Goal: Task Accomplishment & Management: Use online tool/utility

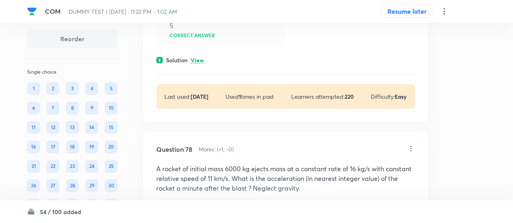
scroll to position [20151, 0]
click at [205, 64] on div "Solution View" at bounding box center [285, 60] width 259 height 8
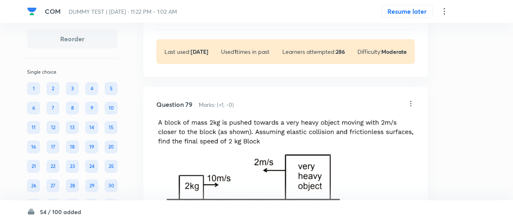
scroll to position [20741, 0]
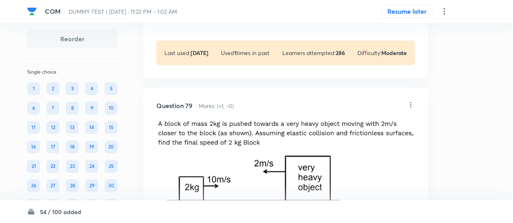
click at [200, 20] on font "View" at bounding box center [197, 17] width 13 height 8
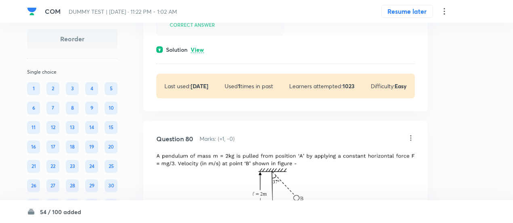
scroll to position [21101, 0]
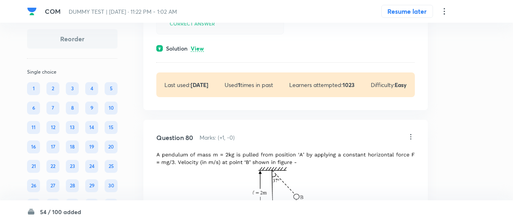
click at [202, 52] on font "View" at bounding box center [197, 48] width 13 height 8
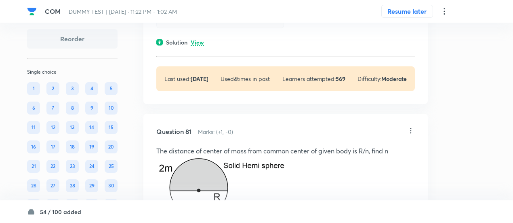
scroll to position [21440, 0]
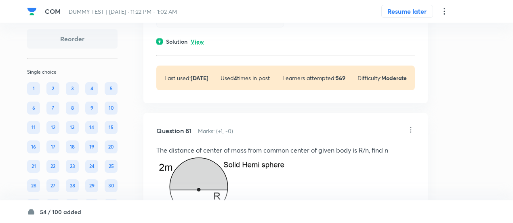
click at [202, 45] on font "View" at bounding box center [197, 42] width 13 height 8
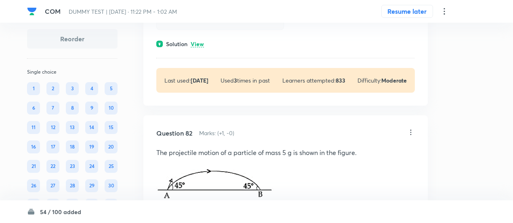
scroll to position [21797, 0]
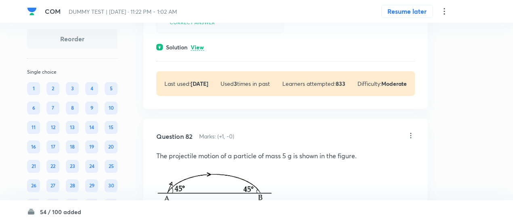
click at [199, 51] on font "View" at bounding box center [197, 47] width 13 height 8
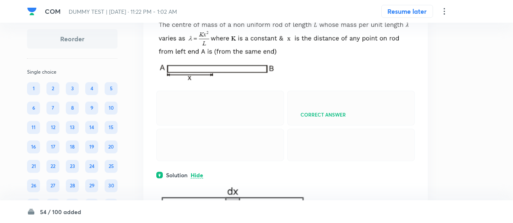
scroll to position [15210, 0]
click at [412, 9] on icon at bounding box center [411, 5] width 8 height 8
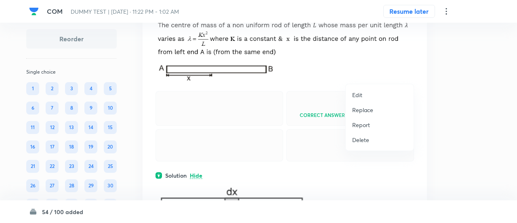
click at [368, 109] on font "Replace" at bounding box center [362, 110] width 21 height 8
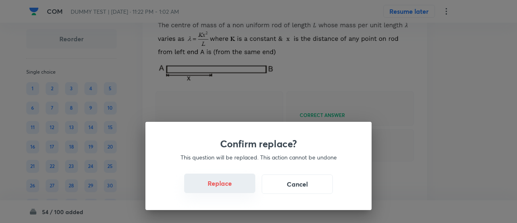
click at [222, 185] on font "Replace" at bounding box center [220, 183] width 24 height 8
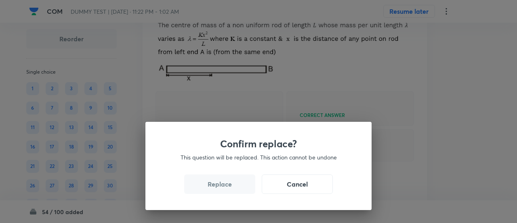
click at [222, 185] on font "Replace" at bounding box center [220, 183] width 24 height 8
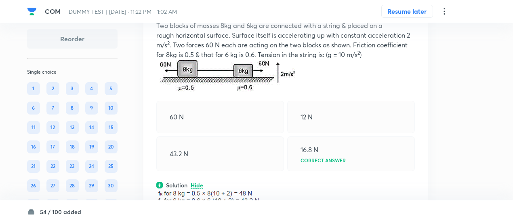
click at [222, 171] on div "43.2 N" at bounding box center [220, 153] width 128 height 35
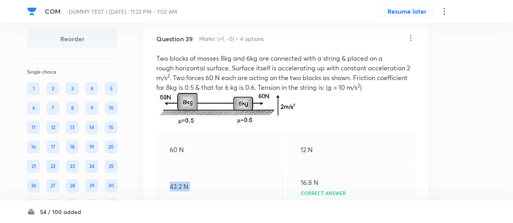
scroll to position [15172, 0]
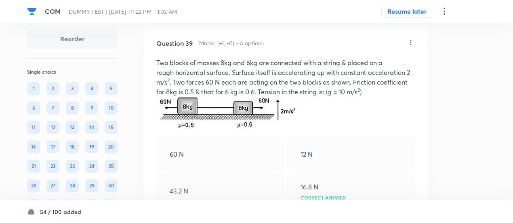
click at [411, 45] on icon at bounding box center [411, 42] width 1 height 5
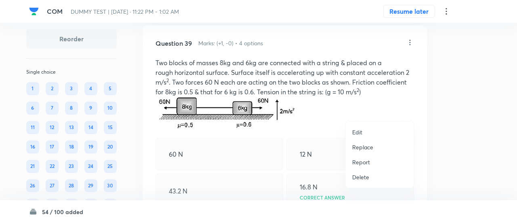
click at [361, 146] on font "Replace" at bounding box center [362, 147] width 21 height 8
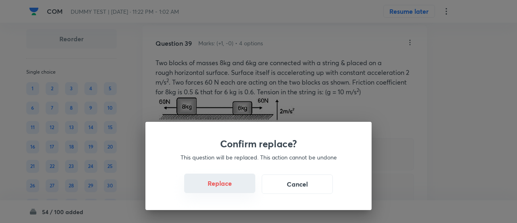
click at [222, 184] on font "Replace" at bounding box center [220, 183] width 24 height 8
click at [223, 186] on font "Replace" at bounding box center [220, 183] width 24 height 8
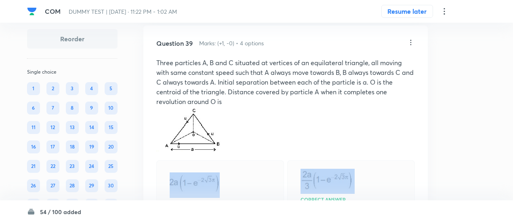
click at [223, 151] on img at bounding box center [191, 128] width 70 height 45
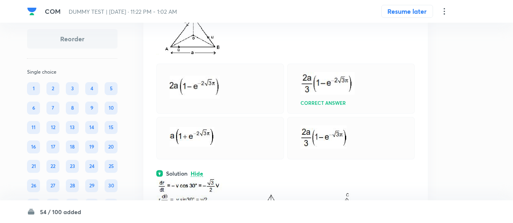
click at [317, 114] on div "Correct answer" at bounding box center [351, 88] width 128 height 50
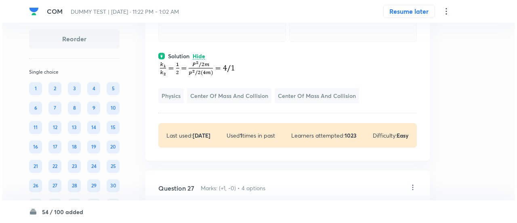
scroll to position [10147, 0]
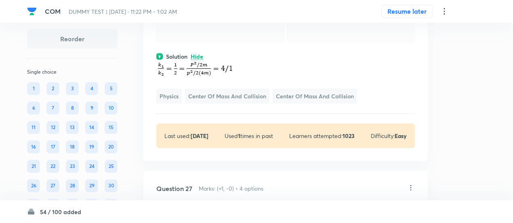
click at [445, 10] on icon at bounding box center [445, 11] width 10 height 10
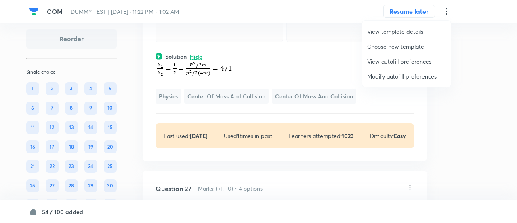
click at [410, 78] on span "Modify autofill preferences" at bounding box center [406, 76] width 79 height 8
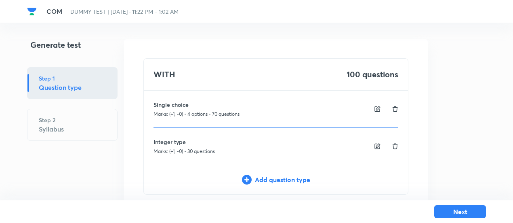
click at [410, 78] on div "WITH 100 questions Single choice Marks: (+1, -0) • 4 options • 70 questions Int…" at bounding box center [276, 135] width 304 height 193
click at [454, 210] on button "Next" at bounding box center [461, 210] width 52 height 13
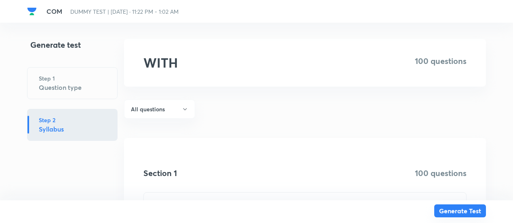
click at [454, 210] on button "Generate Test" at bounding box center [461, 210] width 52 height 13
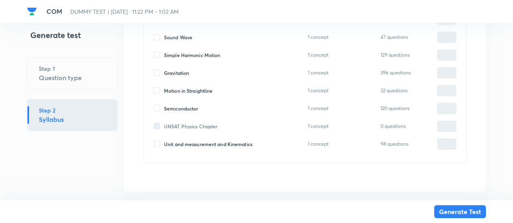
scroll to position [895, 0]
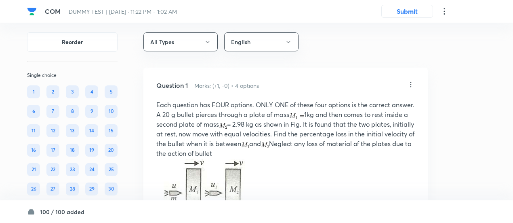
scroll to position [6, 0]
click at [412, 85] on icon at bounding box center [411, 85] width 8 height 8
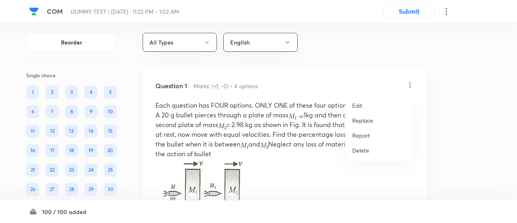
click at [365, 122] on font "Replace" at bounding box center [362, 120] width 21 height 8
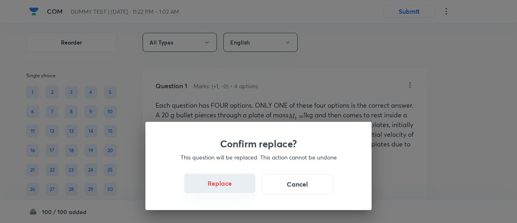
click at [227, 188] on button "Replace" at bounding box center [219, 182] width 71 height 19
click at [227, 188] on button "Replace" at bounding box center [219, 183] width 71 height 19
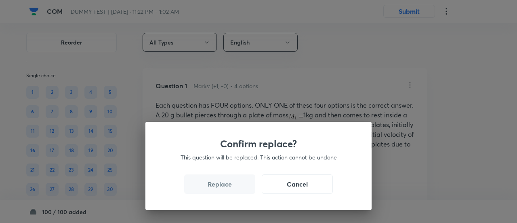
click at [227, 188] on button "Replace" at bounding box center [219, 183] width 71 height 19
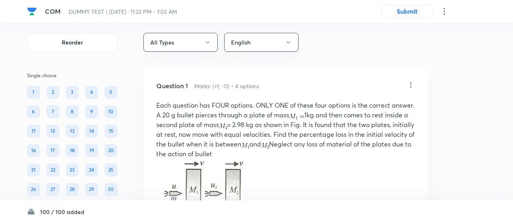
click at [227, 188] on img at bounding box center [210, 187] width 108 height 59
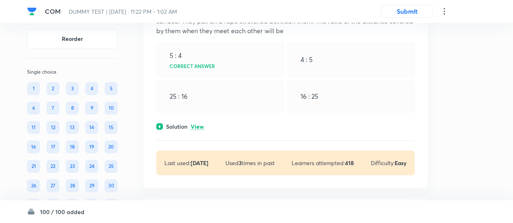
scroll to position [88, 0]
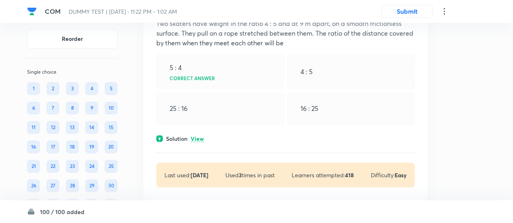
click at [200, 138] on font "View" at bounding box center [197, 139] width 13 height 8
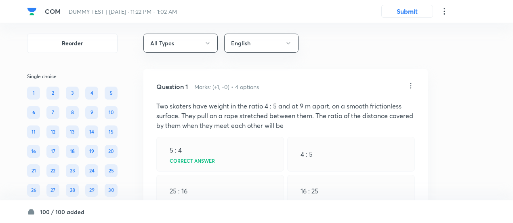
scroll to position [0, 0]
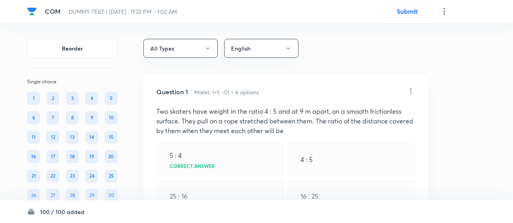
click at [412, 89] on icon at bounding box center [411, 91] width 8 height 8
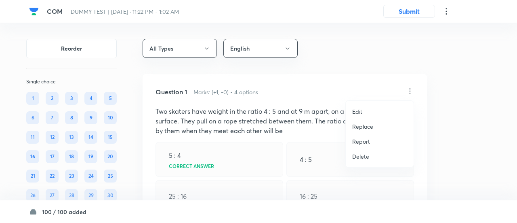
click at [367, 126] on font "Replace" at bounding box center [362, 126] width 21 height 8
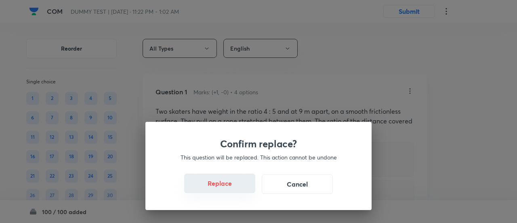
click at [230, 188] on button "Replace" at bounding box center [219, 182] width 71 height 19
click at [230, 188] on button "Replace" at bounding box center [219, 183] width 71 height 19
click at [230, 188] on font "Replace" at bounding box center [220, 183] width 24 height 8
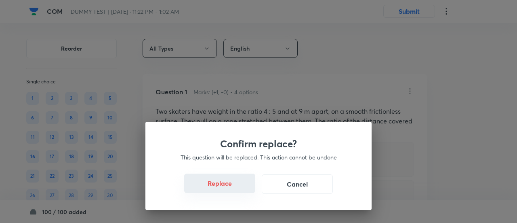
click at [230, 187] on font "Replace" at bounding box center [220, 183] width 24 height 8
click at [230, 188] on font "Replace" at bounding box center [220, 183] width 24 height 8
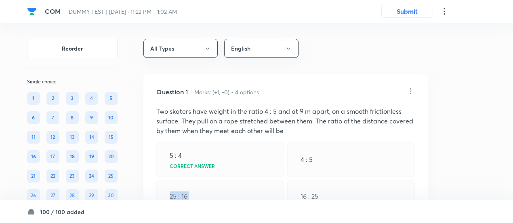
click at [230, 188] on div "25 : 16" at bounding box center [220, 196] width 128 height 32
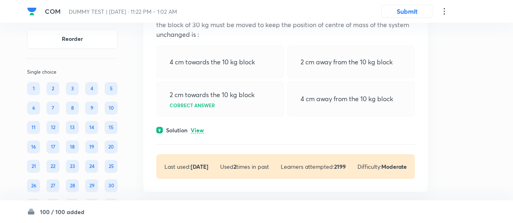
scroll to position [454, 0]
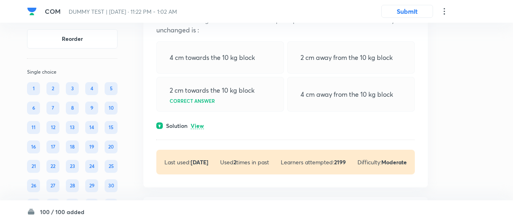
click at [204, 124] on font "View" at bounding box center [197, 126] width 13 height 8
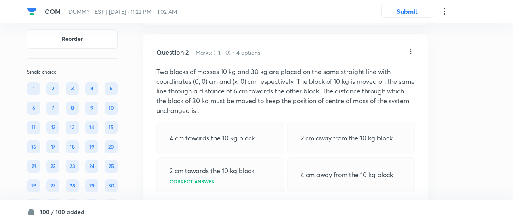
scroll to position [374, 0]
click at [412, 52] on icon at bounding box center [411, 52] width 8 height 8
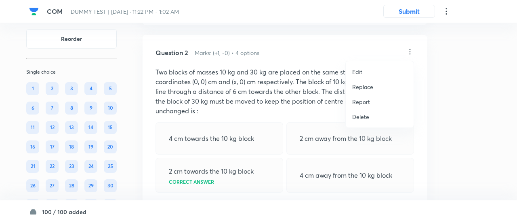
click at [361, 85] on font "Replace" at bounding box center [362, 87] width 21 height 8
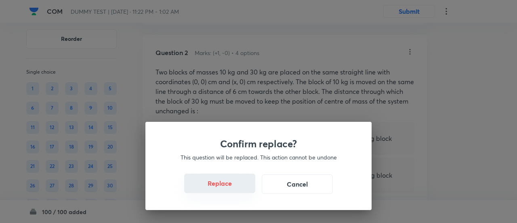
click at [230, 187] on button "Replace" at bounding box center [219, 182] width 71 height 19
click at [230, 187] on div "Confirm replace? This question will be replaced. This action cannot be undone R…" at bounding box center [258, 111] width 517 height 223
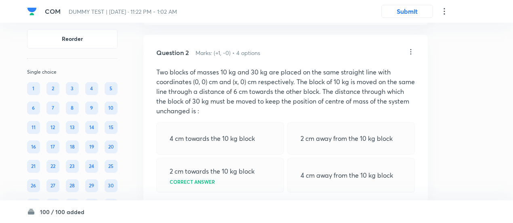
click at [230, 187] on div "2 cm towards the 10 kg block Correct answer" at bounding box center [220, 175] width 128 height 35
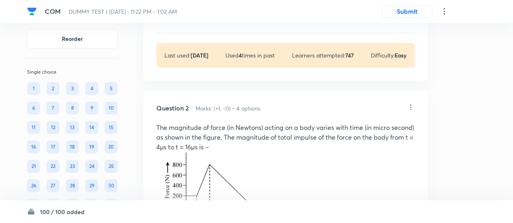
scroll to position [316, 0]
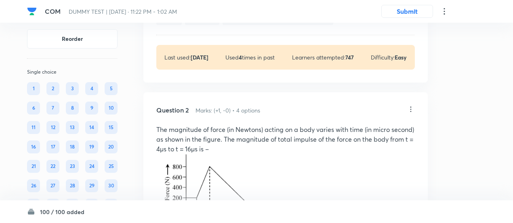
click at [411, 109] on icon at bounding box center [411, 109] width 8 height 8
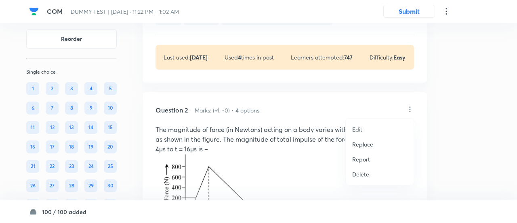
click at [361, 142] on font "Replace" at bounding box center [362, 144] width 21 height 8
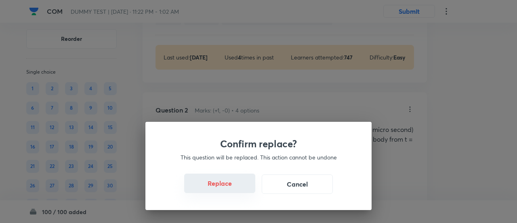
click at [232, 188] on button "Replace" at bounding box center [219, 182] width 71 height 19
click at [232, 188] on button "Replace" at bounding box center [219, 183] width 71 height 19
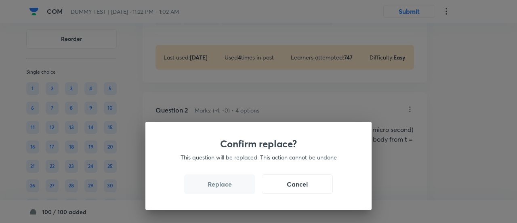
click at [232, 188] on button "Replace" at bounding box center [219, 183] width 71 height 19
click at [232, 188] on div "Confirm replace? This question will be replaced. This action cannot be undone R…" at bounding box center [258, 111] width 517 height 223
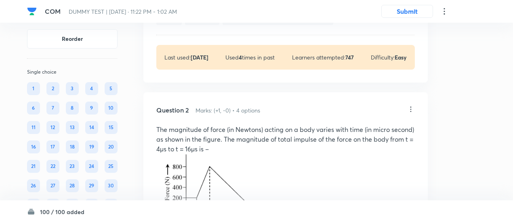
click at [232, 188] on img at bounding box center [209, 190] width 107 height 73
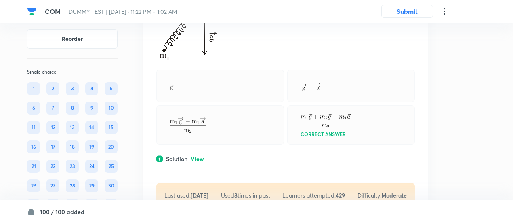
scroll to position [863, 0]
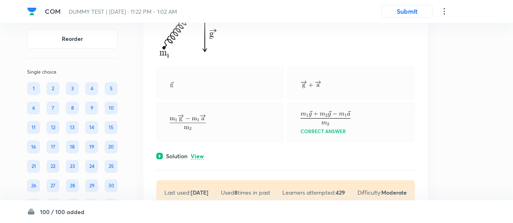
click at [202, 155] on font "View" at bounding box center [197, 156] width 13 height 8
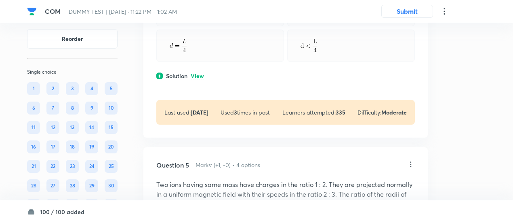
scroll to position [1220, 0]
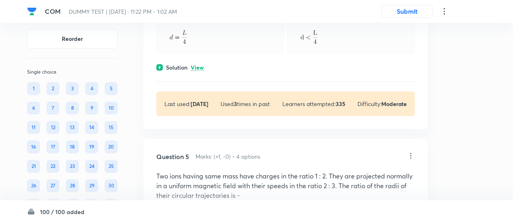
click at [200, 64] on font "View" at bounding box center [197, 67] width 13 height 8
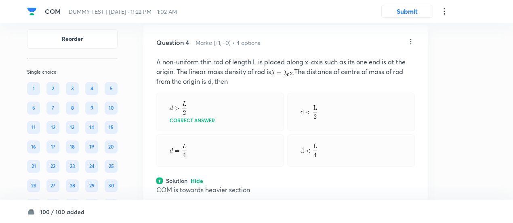
scroll to position [1106, 0]
click at [411, 41] on icon at bounding box center [411, 42] width 8 height 8
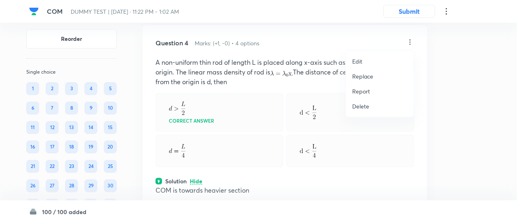
click at [357, 75] on font "Replace" at bounding box center [362, 76] width 21 height 8
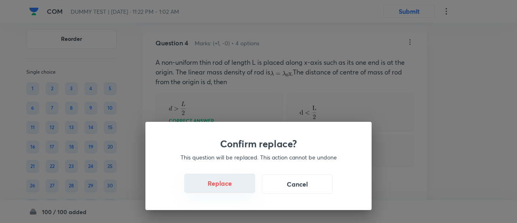
click at [228, 185] on font "Replace" at bounding box center [220, 183] width 24 height 8
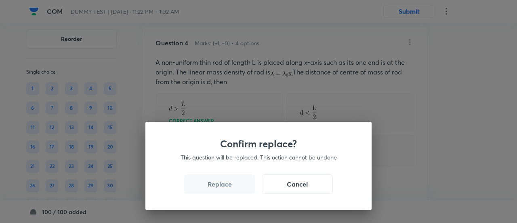
click at [228, 185] on div "Confirm replace? This question will be replaced. This action cannot be undone R…" at bounding box center [259, 166] width 226 height 88
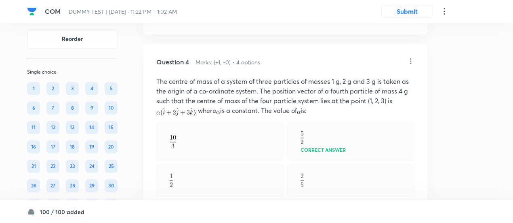
scroll to position [1085, 0]
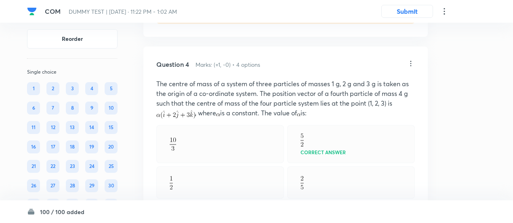
click at [412, 62] on icon at bounding box center [411, 63] width 8 height 8
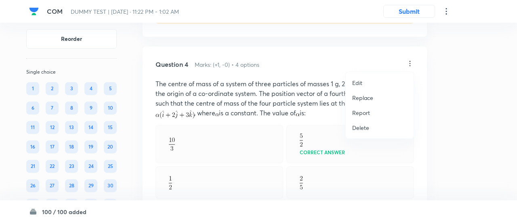
click at [364, 100] on font "Replace" at bounding box center [362, 98] width 21 height 8
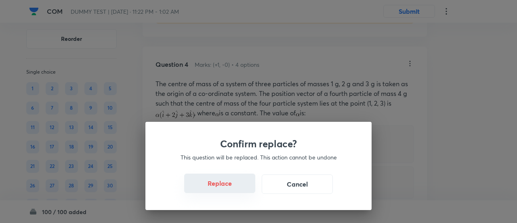
click at [228, 188] on button "Replace" at bounding box center [219, 182] width 71 height 19
click at [228, 188] on button "Replace" at bounding box center [219, 183] width 71 height 19
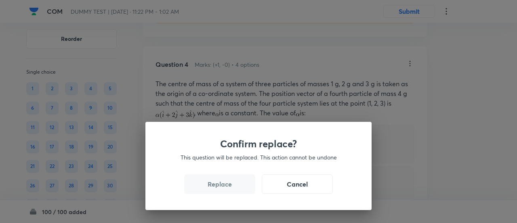
click at [228, 188] on button "Replace" at bounding box center [219, 183] width 71 height 19
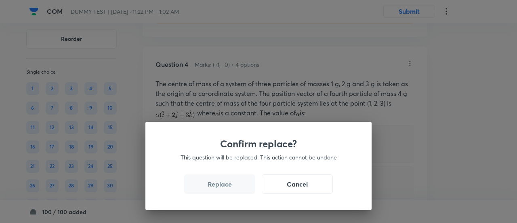
click at [228, 188] on button "Replace" at bounding box center [219, 183] width 71 height 19
click at [228, 188] on div "Confirm replace? This question will be replaced. This action cannot be undone R…" at bounding box center [259, 166] width 226 height 88
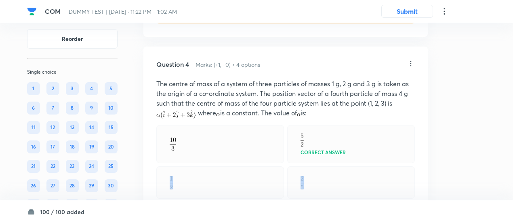
click at [228, 188] on div at bounding box center [220, 182] width 128 height 32
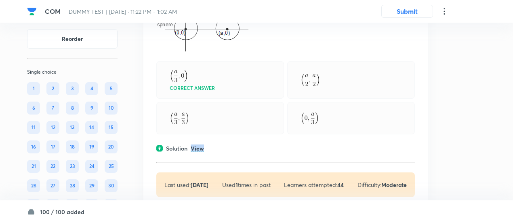
scroll to position [1205, 0]
click at [202, 146] on font "View" at bounding box center [197, 147] width 13 height 8
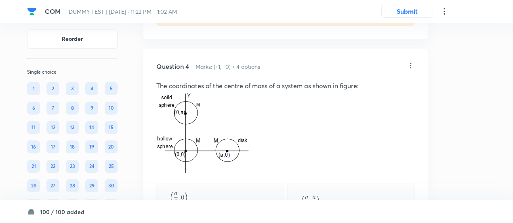
scroll to position [1082, 0]
click at [410, 64] on icon at bounding box center [411, 66] width 8 height 8
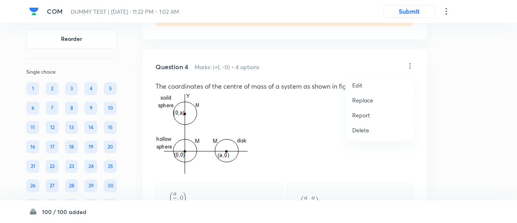
click at [369, 99] on font "Replace" at bounding box center [362, 100] width 21 height 8
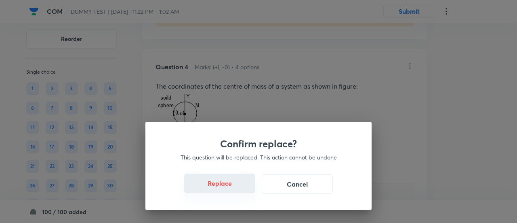
click at [223, 190] on button "Replace" at bounding box center [219, 182] width 71 height 19
click at [224, 190] on button "Replace" at bounding box center [219, 182] width 71 height 19
click at [224, 190] on button "Replace" at bounding box center [219, 183] width 71 height 19
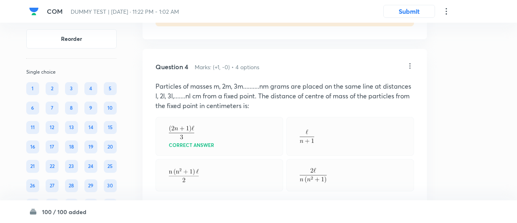
click at [224, 190] on div "Confirm replace? This question will be replaced. This action cannot be undone R…" at bounding box center [258, 111] width 517 height 223
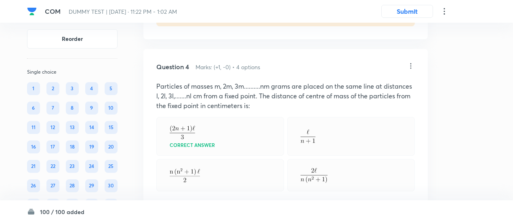
click at [224, 190] on div "Question 4 Marks: (+1, -0) • 4 options Particles of masses m, 2m, 3m..........n…" at bounding box center [286, 186] width 285 height 274
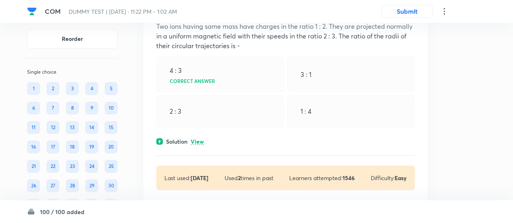
scroll to position [1427, 0]
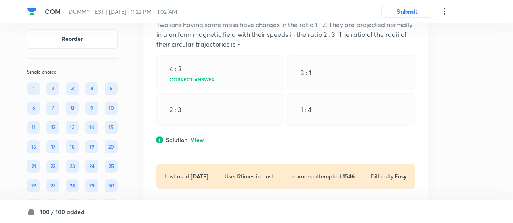
click at [201, 139] on font "View" at bounding box center [197, 140] width 13 height 8
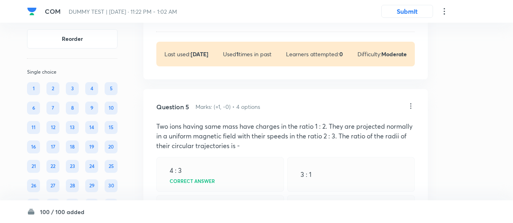
scroll to position [1325, 0]
click at [410, 103] on icon at bounding box center [411, 106] width 8 height 8
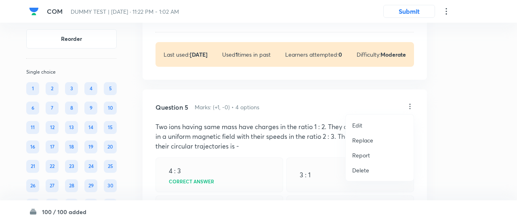
click at [357, 142] on font "Replace" at bounding box center [362, 140] width 21 height 8
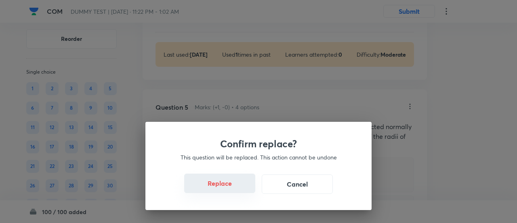
click at [225, 190] on button "Replace" at bounding box center [219, 182] width 71 height 19
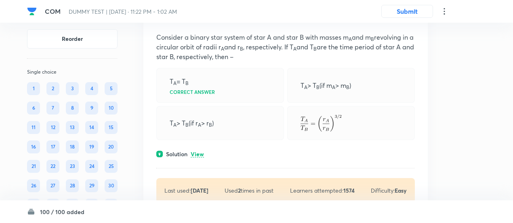
scroll to position [1677, 0]
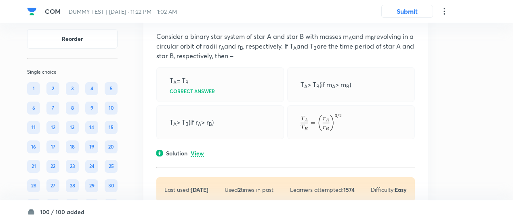
click at [198, 149] on font "View" at bounding box center [197, 153] width 13 height 8
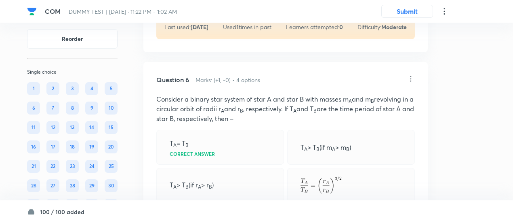
scroll to position [1614, 0]
click at [412, 76] on icon at bounding box center [411, 79] width 8 height 8
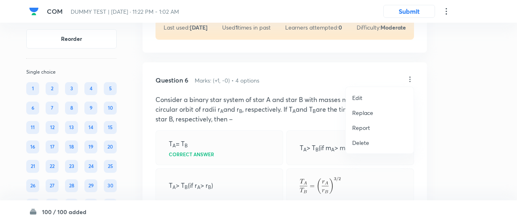
click at [363, 109] on font "Replace" at bounding box center [362, 113] width 21 height 8
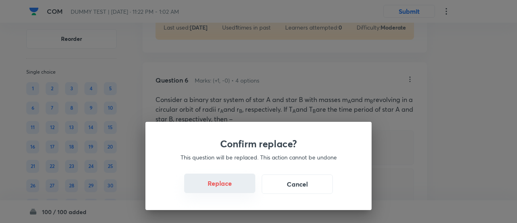
click at [225, 183] on font "Replace" at bounding box center [220, 183] width 24 height 8
click at [228, 187] on font "Replace" at bounding box center [220, 183] width 24 height 8
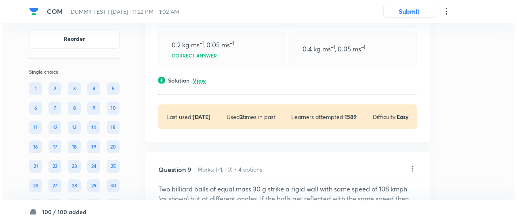
scroll to position [2294, 0]
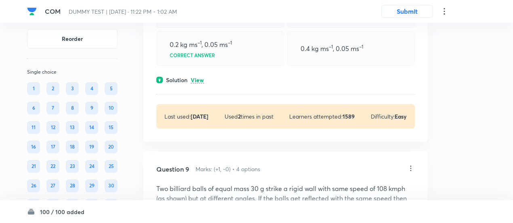
click at [441, 16] on div "COM DUMMY TEST | Oct 5, 2025 · 11:22 PM - 1:02 AM Submit" at bounding box center [256, 11] width 459 height 23
click at [443, 13] on icon at bounding box center [445, 11] width 10 height 10
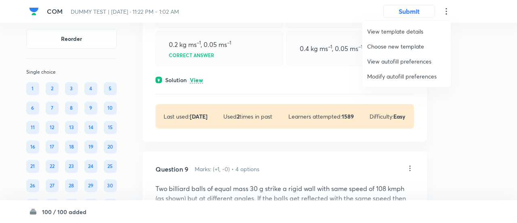
click at [385, 77] on font "Modify autofill preferences" at bounding box center [402, 76] width 70 height 8
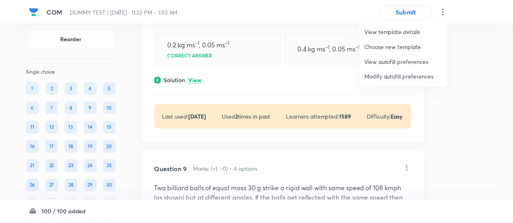
scroll to position [0, 0]
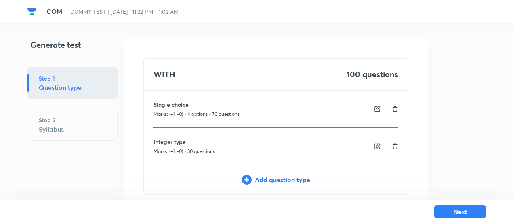
scroll to position [48, 0]
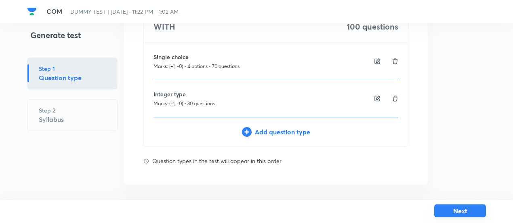
click at [454, 210] on font "Next" at bounding box center [461, 210] width 14 height 8
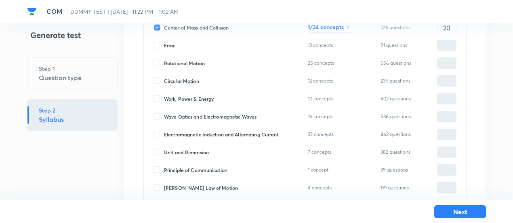
scroll to position [503, 0]
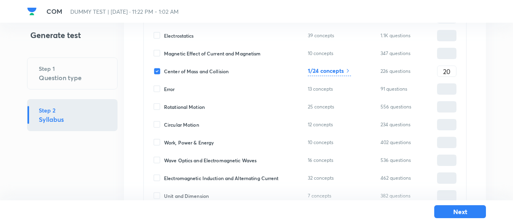
click at [216, 69] on font "Center of Mass and Collision" at bounding box center [196, 71] width 65 height 6
click at [164, 69] on input "Center of Mass and Collision" at bounding box center [159, 71] width 11 height 7
checkbox input "false"
type input "80"
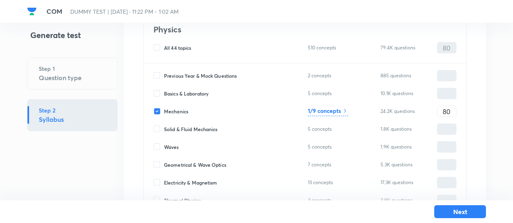
scroll to position [184, 0]
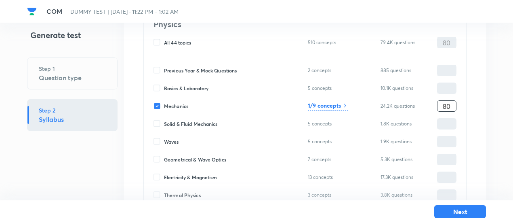
click at [443, 101] on input "80" at bounding box center [447, 106] width 19 height 14
type input "1"
type input "10"
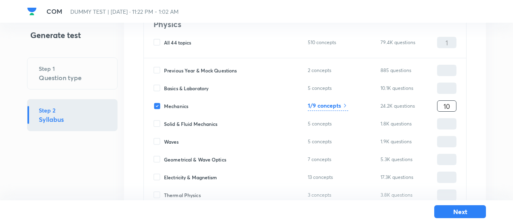
type input "10"
type input "100"
click at [332, 100] on div "Mechanics 1/9 concepts 24.2K questions 100 ​" at bounding box center [305, 105] width 303 height 11
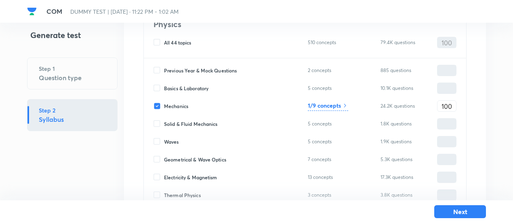
click at [333, 106] on font "1/9 concepts" at bounding box center [324, 105] width 33 height 8
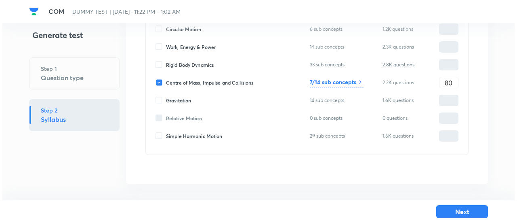
scroll to position [152, 0]
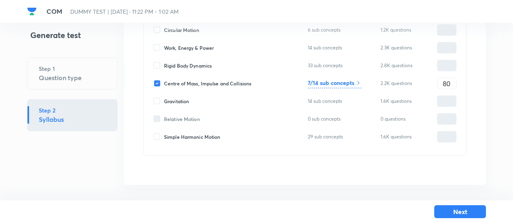
click at [339, 81] on h6 "7/14 sub concepts" at bounding box center [331, 82] width 46 height 8
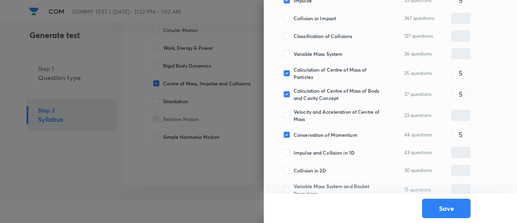
scroll to position [227, 0]
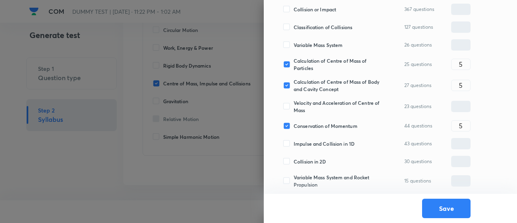
click at [309, 57] on span "Calculation of Centre of Mass of Particles" at bounding box center [338, 64] width 88 height 15
click at [294, 61] on input "Calculation of Centre of Mass of Particles" at bounding box center [288, 64] width 11 height 7
checkbox input "false"
click at [309, 83] on span "Calculation of Centre of Mass of Body and Cavity Concept" at bounding box center [338, 85] width 88 height 15
click at [294, 83] on input "Calculation of Centre of Mass of Body and Cavity Concept" at bounding box center [288, 85] width 11 height 7
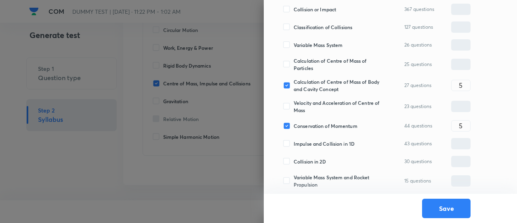
checkbox input "false"
click at [310, 124] on span "Conservation of Momentum" at bounding box center [326, 125] width 64 height 7
click at [294, 124] on input "Conservation of Momentum" at bounding box center [288, 125] width 11 height 7
checkbox input "false"
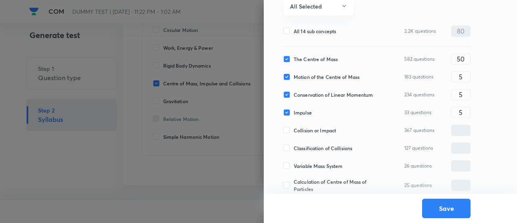
scroll to position [108, 0]
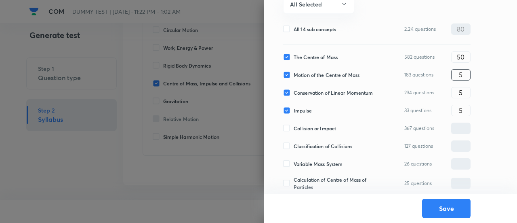
click at [467, 75] on input "5" at bounding box center [461, 75] width 19 height 14
type input "10"
type input "20"
type input "10"
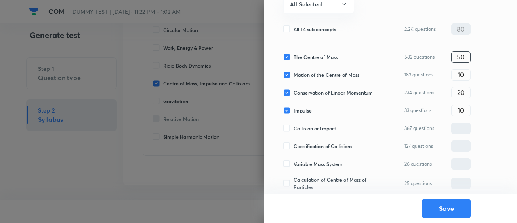
click at [460, 54] on input "50" at bounding box center [461, 57] width 19 height 14
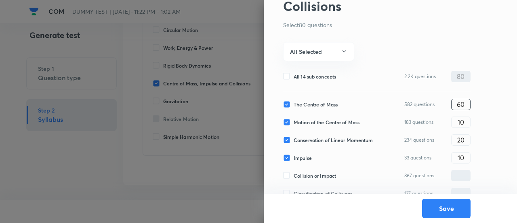
scroll to position [57, 0]
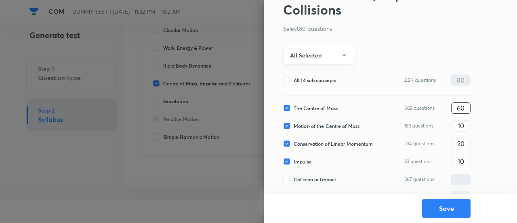
type input "60"
click at [345, 54] on icon "button" at bounding box center [344, 55] width 6 height 6
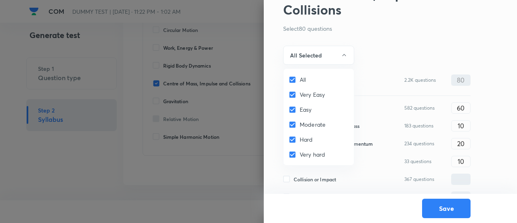
click at [302, 80] on span "All" at bounding box center [303, 79] width 6 height 8
click at [300, 80] on input "All" at bounding box center [294, 80] width 11 height 8
checkbox input "false"
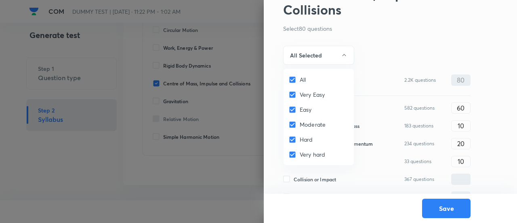
checkbox input "false"
click at [300, 108] on font "Easy" at bounding box center [306, 110] width 12 height 8
click at [300, 108] on input "Easy" at bounding box center [294, 110] width 11 height 8
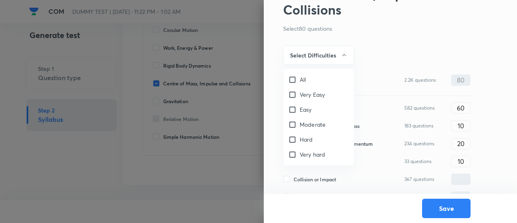
checkbox input "true"
click at [303, 121] on font "Moderate" at bounding box center [313, 124] width 26 height 8
click at [300, 121] on input "Moderate" at bounding box center [294, 124] width 11 height 8
checkbox input "true"
click at [329, 59] on div at bounding box center [258, 111] width 517 height 223
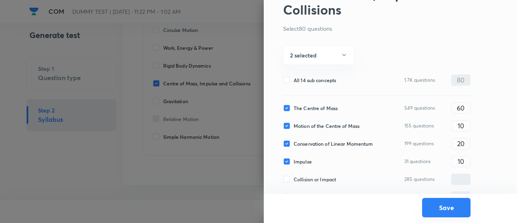
click at [445, 207] on button "Save" at bounding box center [446, 207] width 49 height 19
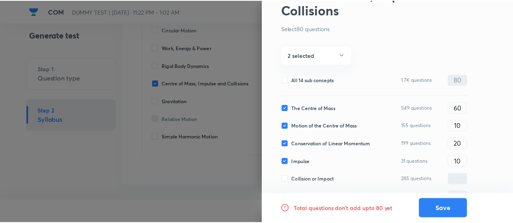
scroll to position [0, 0]
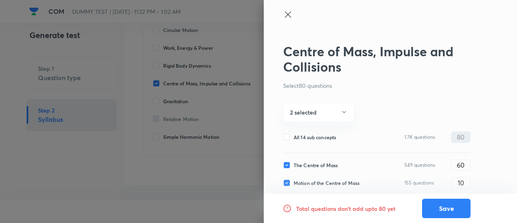
click at [287, 15] on icon at bounding box center [288, 15] width 10 height 10
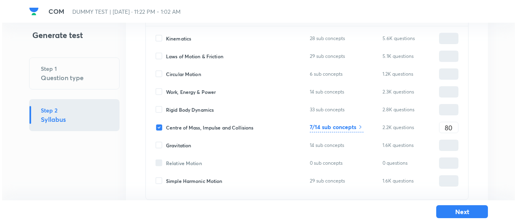
scroll to position [107, 0]
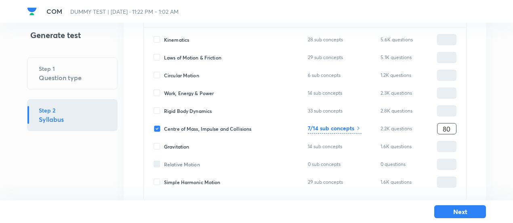
click at [444, 127] on input "80" at bounding box center [447, 129] width 19 height 14
type input "100"
click at [343, 127] on h6 "7/14 sub concepts" at bounding box center [331, 128] width 46 height 8
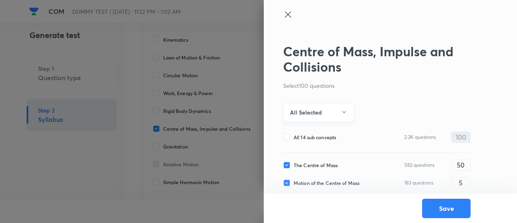
click at [336, 112] on button "All Selected" at bounding box center [318, 112] width 71 height 19
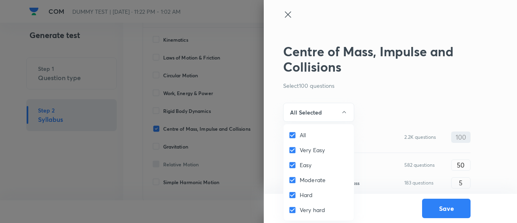
click at [292, 133] on input "All" at bounding box center [294, 135] width 11 height 8
checkbox input "false"
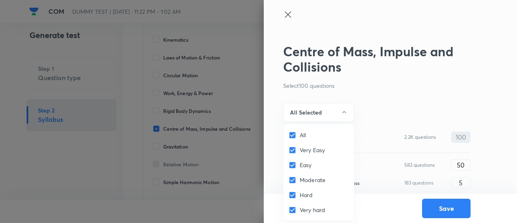
checkbox input "false"
click at [299, 166] on input "Easy" at bounding box center [294, 165] width 11 height 8
checkbox input "true"
click at [303, 177] on font "Moderate" at bounding box center [313, 180] width 26 height 8
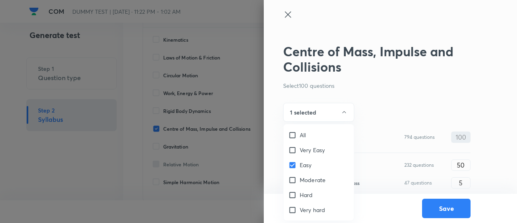
click at [300, 177] on input "Moderate" at bounding box center [294, 180] width 11 height 8
checkbox input "true"
click at [333, 114] on div at bounding box center [258, 111] width 517 height 223
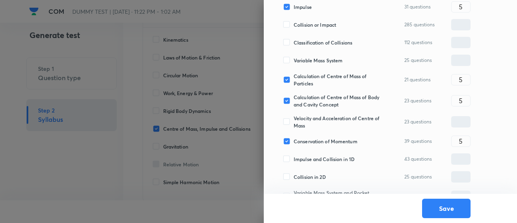
scroll to position [212, 0]
click at [346, 138] on font "Conservation of Momentum" at bounding box center [326, 140] width 64 height 6
click at [294, 138] on input "Conservation of Momentum" at bounding box center [288, 140] width 11 height 7
checkbox input "false"
click at [340, 120] on span "Velocity and Acceleration of Centre of Mass" at bounding box center [338, 121] width 88 height 15
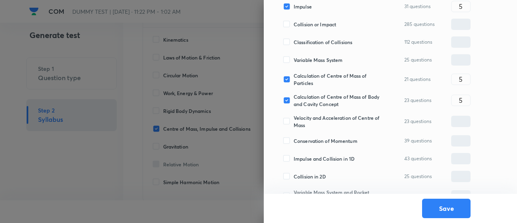
click at [294, 120] on input "Velocity and Acceleration of Centre of Mass" at bounding box center [288, 121] width 11 height 7
checkbox input "true"
type input "0"
click at [336, 100] on font "Calculation of Centre of Mass of Body and Cavity Concept" at bounding box center [337, 100] width 86 height 14
click at [294, 100] on input "Calculation of Centre of Mass of Body and Cavity Concept" at bounding box center [288, 100] width 11 height 7
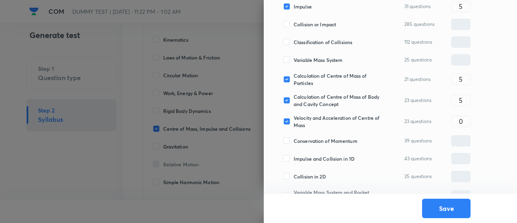
checkbox input "false"
click at [327, 82] on span "Calculation of Centre of Mass of Particles" at bounding box center [338, 79] width 88 height 15
click at [294, 82] on input "Calculation of Centre of Mass of Particles" at bounding box center [288, 79] width 11 height 7
checkbox input "false"
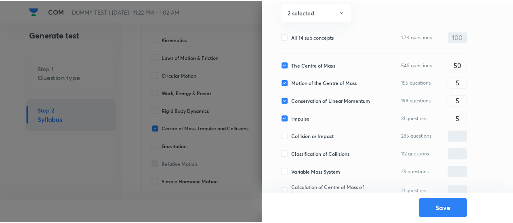
scroll to position [99, 0]
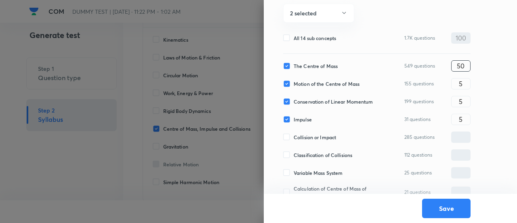
click at [467, 66] on input "50" at bounding box center [461, 66] width 19 height 14
type input "60"
type input "10"
type input "20"
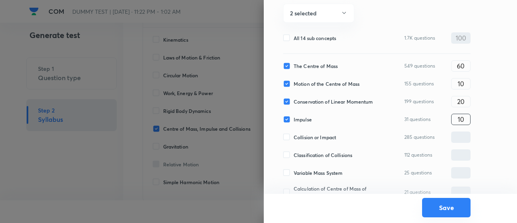
type input "10"
click at [452, 204] on font "Save" at bounding box center [446, 207] width 15 height 8
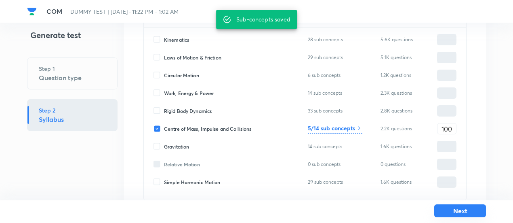
click at [456, 211] on font "Next" at bounding box center [461, 210] width 14 height 8
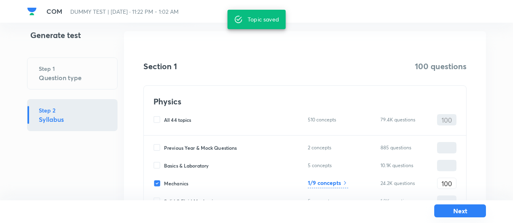
click at [456, 211] on font "Next" at bounding box center [461, 210] width 14 height 8
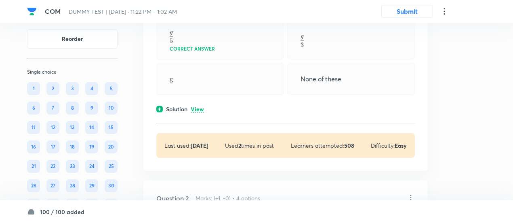
scroll to position [201, 0]
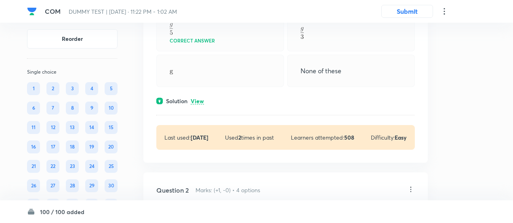
click at [198, 99] on font "View" at bounding box center [197, 101] width 13 height 8
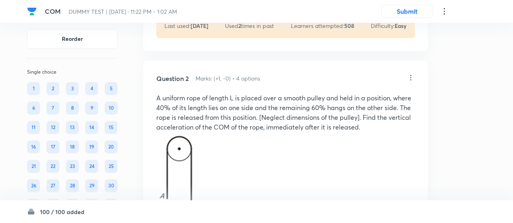
scroll to position [400, 0]
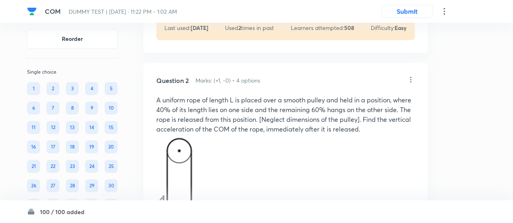
click at [414, 80] on icon at bounding box center [411, 80] width 8 height 8
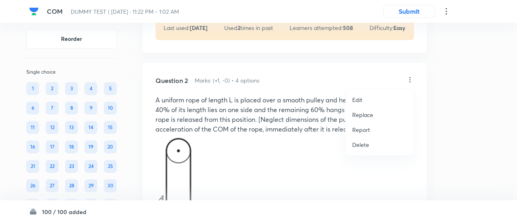
click at [363, 114] on font "Replace" at bounding box center [362, 115] width 21 height 8
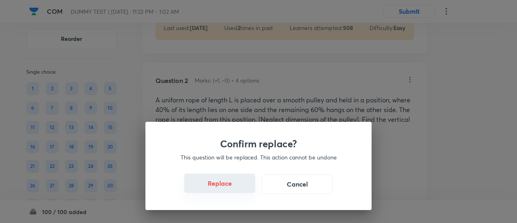
click at [226, 184] on font "Replace" at bounding box center [220, 183] width 24 height 8
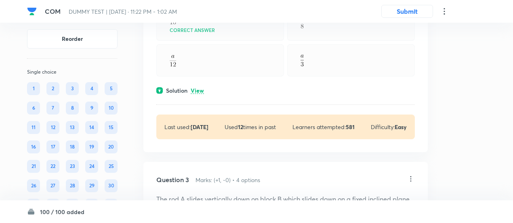
scroll to position [604, 0]
click at [201, 92] on font "View" at bounding box center [197, 90] width 13 height 8
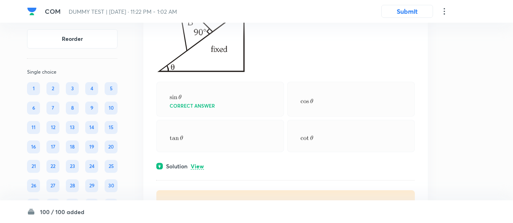
scroll to position [899, 0]
click at [201, 163] on font "View" at bounding box center [197, 166] width 13 height 8
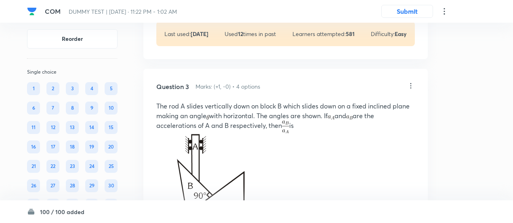
scroll to position [735, 0]
click at [409, 86] on icon at bounding box center [411, 86] width 8 height 8
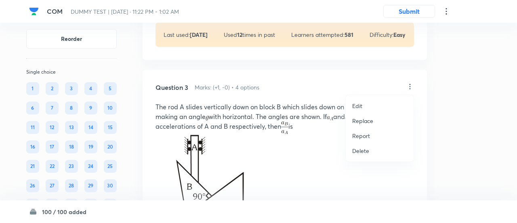
click at [357, 120] on font "Replace" at bounding box center [362, 121] width 21 height 8
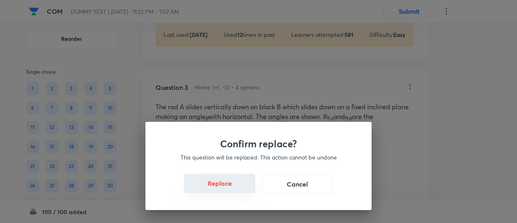
click at [226, 187] on button "Replace" at bounding box center [219, 182] width 71 height 19
click at [226, 187] on font "Replace" at bounding box center [220, 183] width 24 height 8
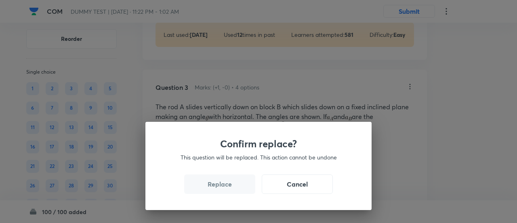
click at [226, 187] on div "Confirm replace? This question will be replaced. This action cannot be undone R…" at bounding box center [258, 111] width 517 height 223
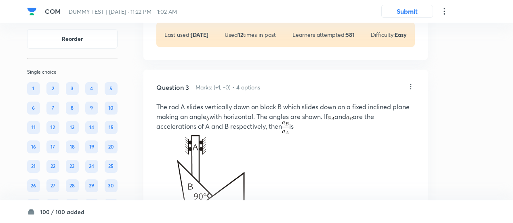
click at [226, 187] on img at bounding box center [201, 185] width 90 height 103
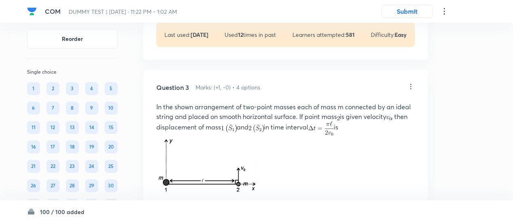
click at [226, 204] on div "Correct answer" at bounding box center [220, 224] width 128 height 40
click at [226, 187] on img at bounding box center [208, 165] width 104 height 60
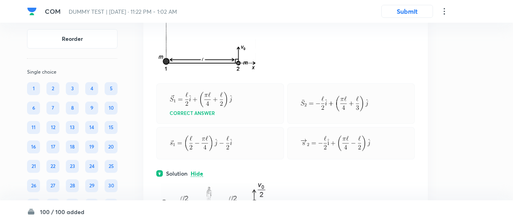
click at [248, 115] on div "Correct answer" at bounding box center [220, 103] width 128 height 40
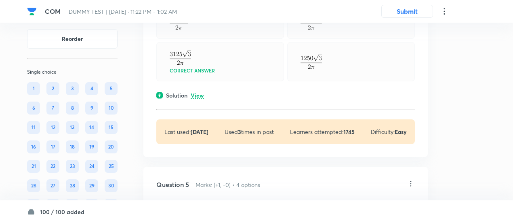
scroll to position [1321, 0]
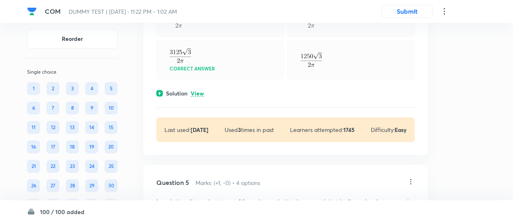
click at [197, 97] on font "View" at bounding box center [197, 93] width 13 height 8
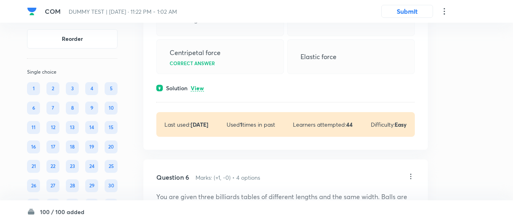
scroll to position [1677, 0]
click at [200, 91] on font "View" at bounding box center [197, 88] width 13 height 8
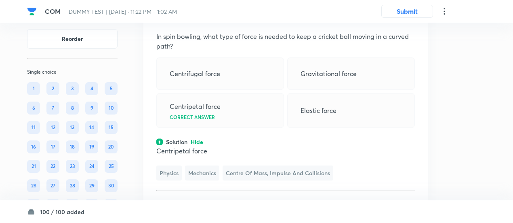
scroll to position [1615, 0]
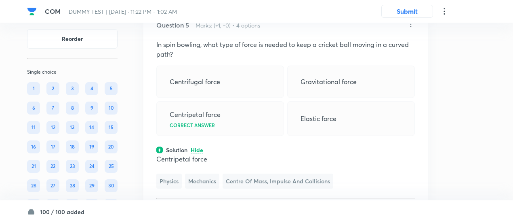
click at [412, 28] on icon at bounding box center [411, 24] width 8 height 8
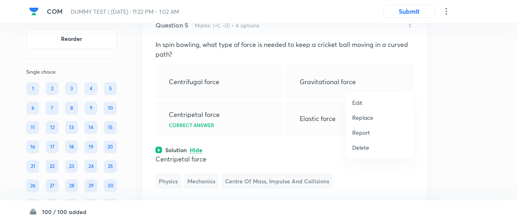
click at [366, 116] on font "Replace" at bounding box center [362, 118] width 21 height 8
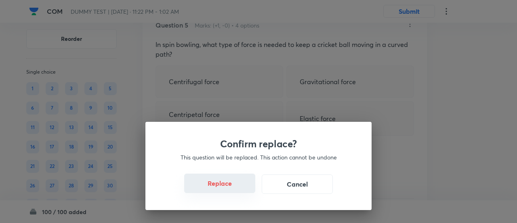
click at [226, 184] on font "Replace" at bounding box center [220, 183] width 24 height 8
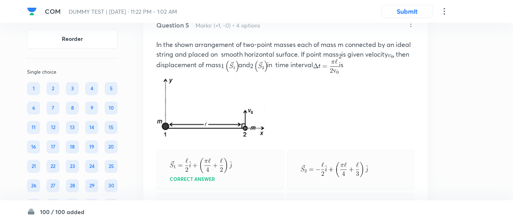
click at [411, 27] on icon at bounding box center [411, 24] width 1 height 5
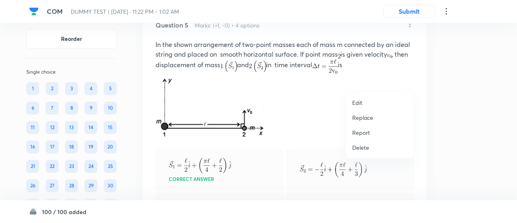
click at [365, 117] on font "Replace" at bounding box center [362, 118] width 21 height 8
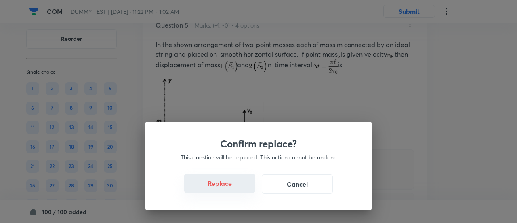
click at [226, 193] on button "Replace" at bounding box center [219, 182] width 71 height 19
click at [226, 193] on button "Replace" at bounding box center [219, 183] width 71 height 19
click at [226, 193] on button "Replace" at bounding box center [219, 182] width 71 height 19
click at [226, 193] on button "Replace" at bounding box center [219, 183] width 71 height 19
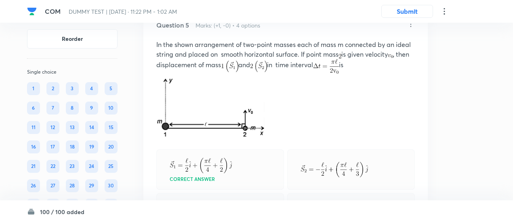
click at [226, 140] on img at bounding box center [213, 107] width 115 height 67
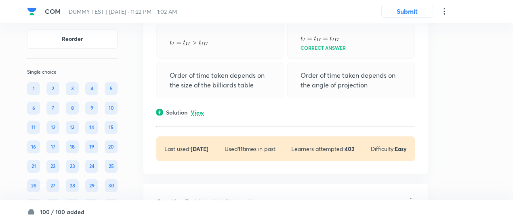
scroll to position [2080, 0]
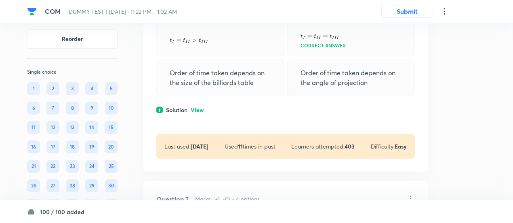
click at [198, 114] on font "View" at bounding box center [197, 110] width 13 height 8
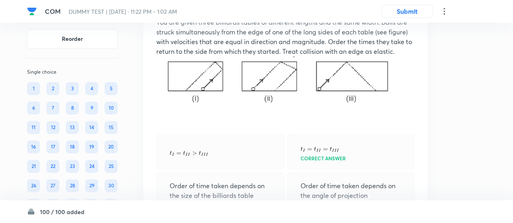
scroll to position [1963, 0]
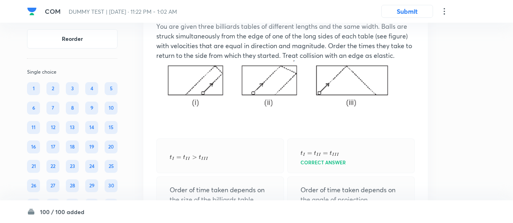
click at [412, 10] on icon at bounding box center [411, 6] width 8 height 8
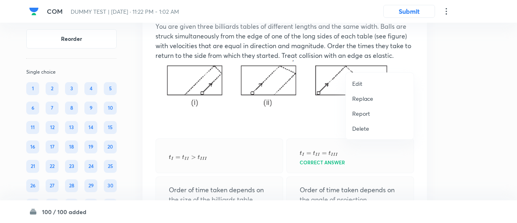
click at [363, 99] on font "Replace" at bounding box center [362, 99] width 21 height 8
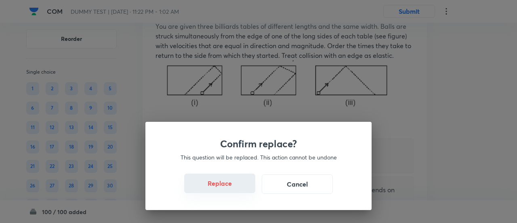
click at [230, 190] on button "Replace" at bounding box center [219, 182] width 71 height 19
click at [231, 188] on button "Replace" at bounding box center [219, 182] width 71 height 19
click at [231, 188] on button "Replace" at bounding box center [219, 183] width 71 height 19
click at [231, 188] on font "Replace" at bounding box center [220, 183] width 24 height 8
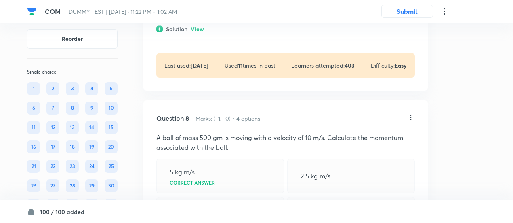
scroll to position [2415, 0]
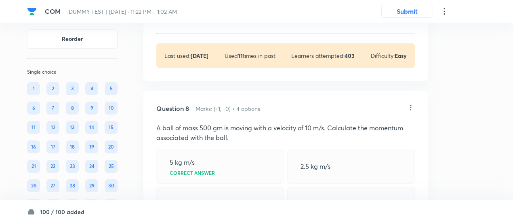
click at [200, 23] on font "View" at bounding box center [197, 19] width 13 height 8
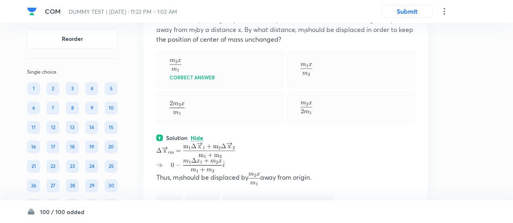
scroll to position [2291, 0]
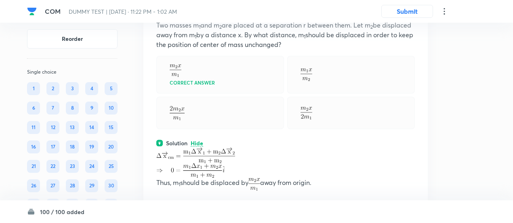
click at [409, 9] on icon at bounding box center [411, 5] width 8 height 8
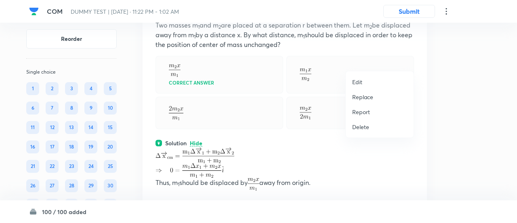
click at [357, 94] on font "Replace" at bounding box center [362, 97] width 21 height 8
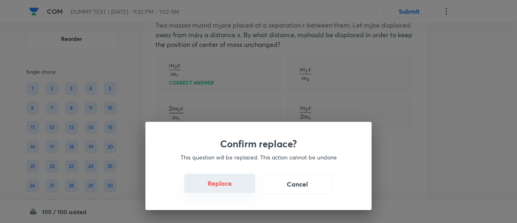
click at [236, 189] on button "Replace" at bounding box center [219, 182] width 71 height 19
click at [236, 189] on button "Replace" at bounding box center [219, 183] width 71 height 19
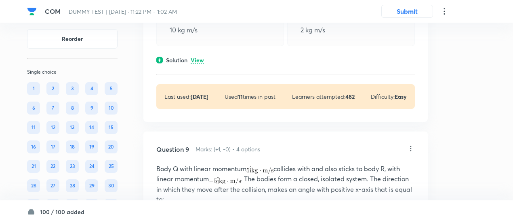
scroll to position [2746, 0]
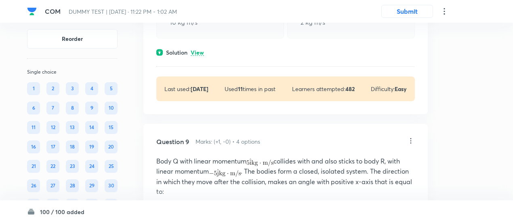
click at [201, 56] on font "View" at bounding box center [197, 53] width 13 height 8
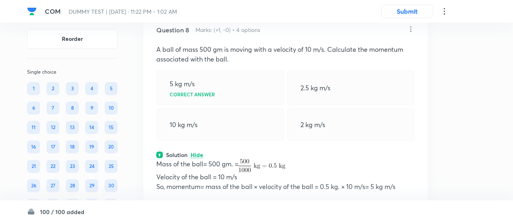
scroll to position [2643, 0]
click at [414, 34] on icon at bounding box center [411, 30] width 8 height 8
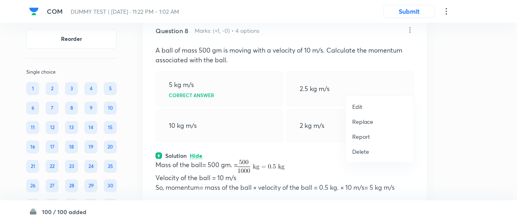
click at [368, 118] on font "Replace" at bounding box center [362, 122] width 21 height 8
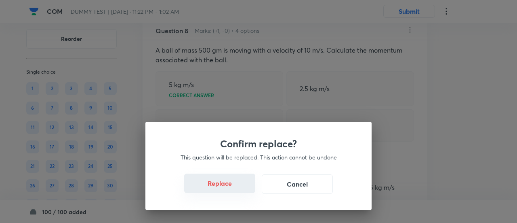
click at [233, 188] on button "Replace" at bounding box center [219, 182] width 71 height 19
click at [233, 188] on button "Replace" at bounding box center [219, 183] width 71 height 19
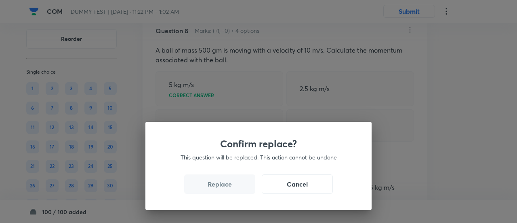
click at [233, 188] on button "Replace" at bounding box center [219, 183] width 71 height 19
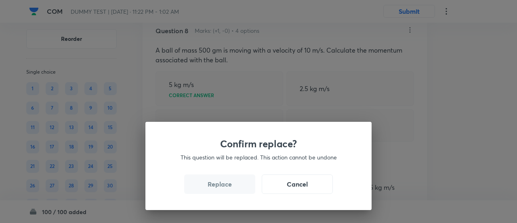
click at [233, 188] on button "Replace" at bounding box center [219, 183] width 71 height 19
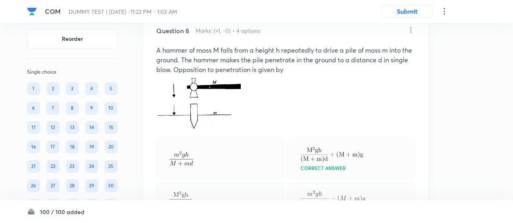
click at [233, 188] on div "Question 8 Marks: (+1, -0) • 4 options A hammer of mass M falls from a height h…" at bounding box center [286, 198] width 285 height 371
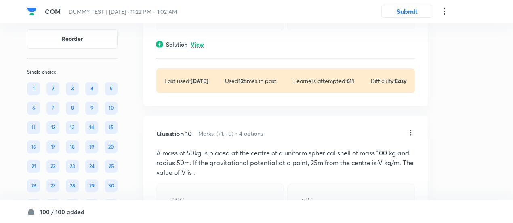
scroll to position [3164, 0]
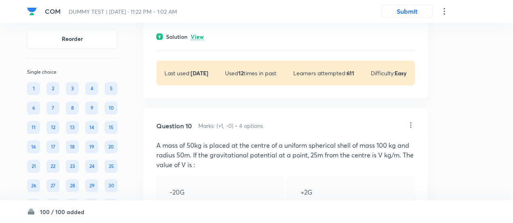
click at [200, 40] on font "View" at bounding box center [197, 37] width 13 height 8
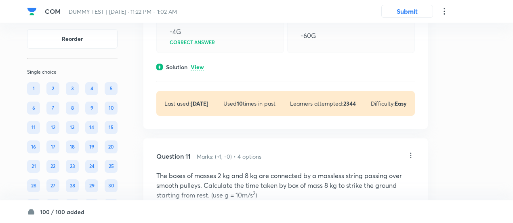
scroll to position [3468, 0]
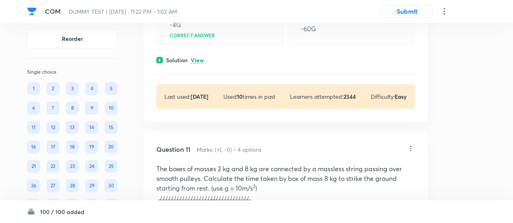
click at [199, 64] on font "View" at bounding box center [197, 60] width 13 height 8
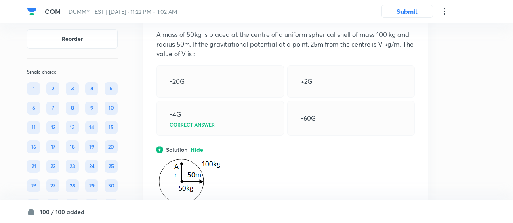
scroll to position [3372, 0]
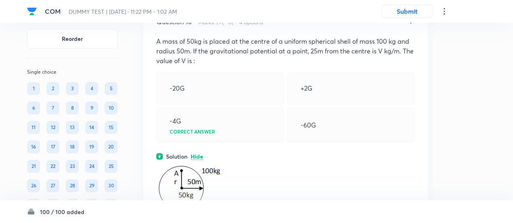
click at [410, 25] on icon at bounding box center [411, 21] width 8 height 8
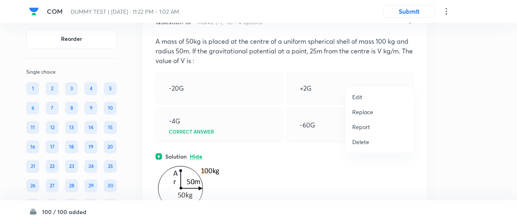
click at [363, 109] on font "Replace" at bounding box center [362, 112] width 21 height 8
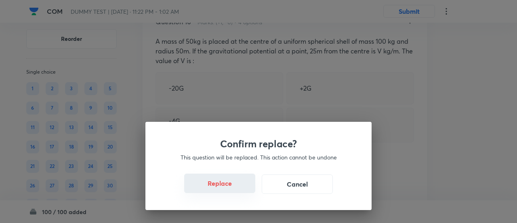
click at [223, 182] on font "Replace" at bounding box center [220, 183] width 24 height 8
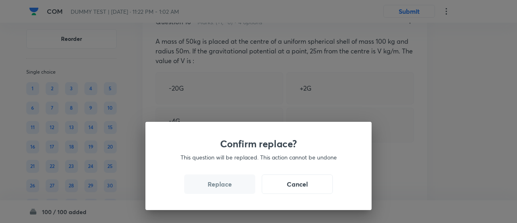
click at [223, 182] on font "Replace" at bounding box center [220, 183] width 24 height 8
click at [223, 182] on div "Confirm replace? This question will be replaced. This action cannot be undone R…" at bounding box center [258, 111] width 517 height 223
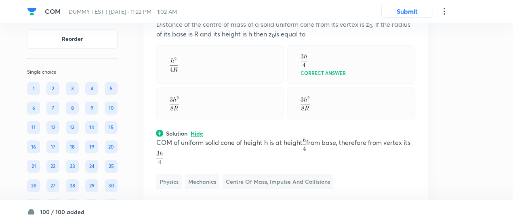
scroll to position [3389, 0]
click at [411, 8] on icon at bounding box center [411, 4] width 8 height 8
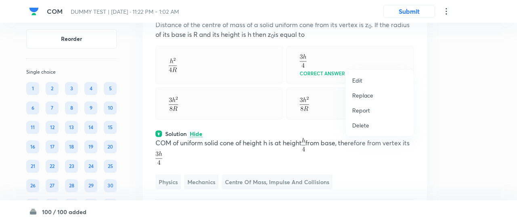
click at [367, 94] on font "Replace" at bounding box center [362, 95] width 21 height 8
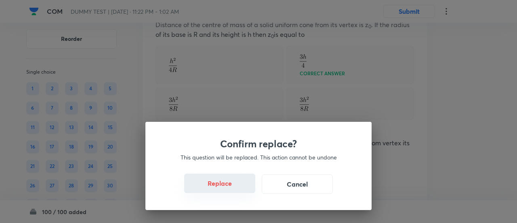
click at [232, 184] on font "Replace" at bounding box center [220, 183] width 24 height 8
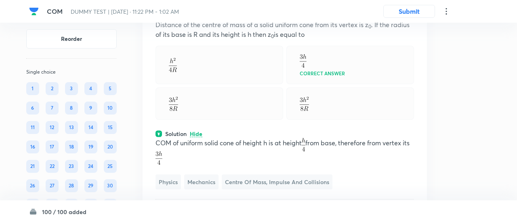
click at [232, 184] on div "Confirm replace? This question will be replaced. This action cannot be undone R…" at bounding box center [258, 111] width 517 height 223
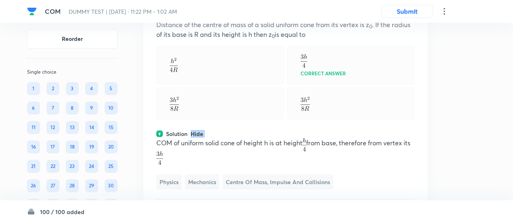
click at [232, 138] on div "Solution Hide" at bounding box center [285, 133] width 259 height 8
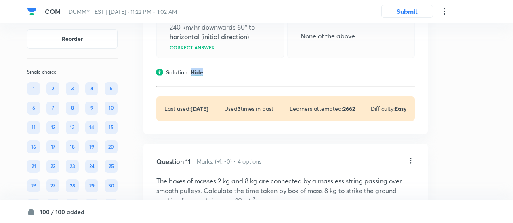
scroll to position [3474, 0]
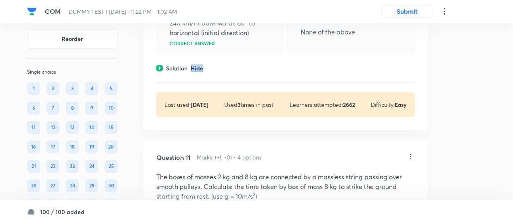
click at [202, 72] on font "Hide" at bounding box center [197, 68] width 13 height 8
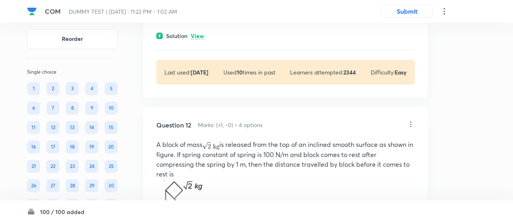
scroll to position [3935, 0]
click at [200, 39] on font "View" at bounding box center [197, 36] width 13 height 8
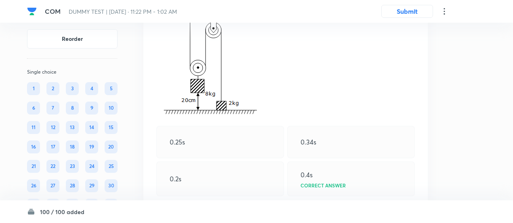
scroll to position [3760, 0]
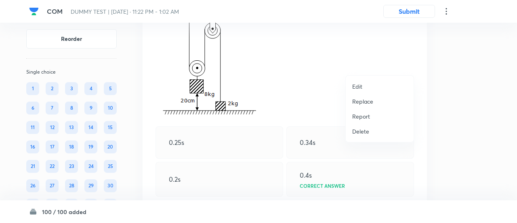
click at [363, 105] on p "Replace" at bounding box center [362, 101] width 21 height 8
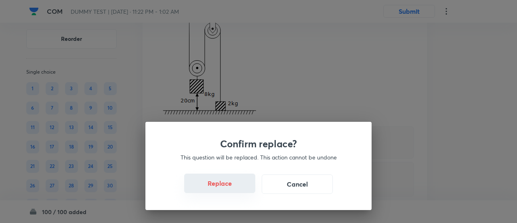
click at [232, 188] on button "Replace" at bounding box center [219, 182] width 71 height 19
click at [232, 188] on font "Replace" at bounding box center [220, 183] width 24 height 8
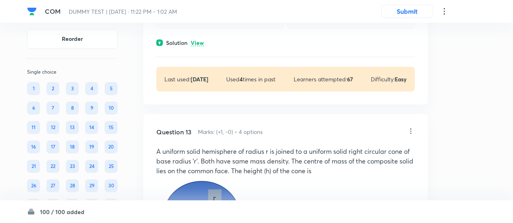
scroll to position [4248, 0]
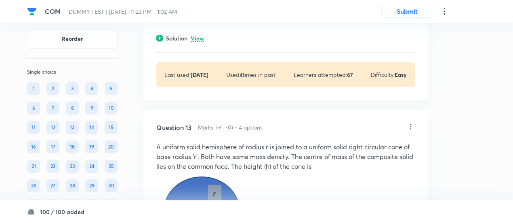
click at [202, 42] on font "View" at bounding box center [197, 38] width 13 height 8
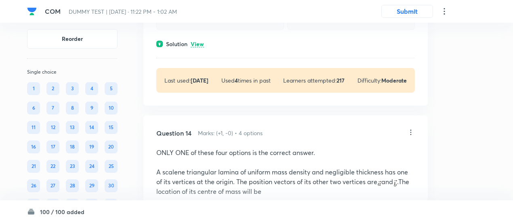
scroll to position [4708, 0]
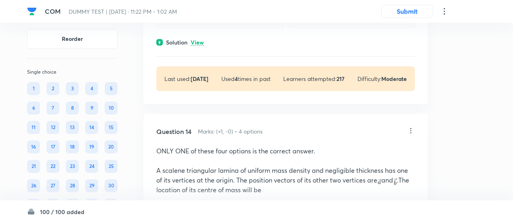
click at [199, 46] on font "View" at bounding box center [197, 42] width 13 height 8
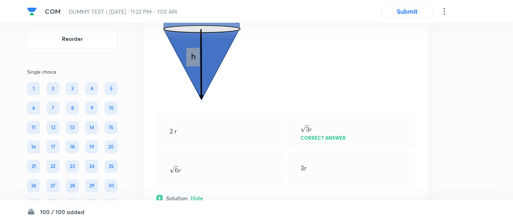
scroll to position [4556, 0]
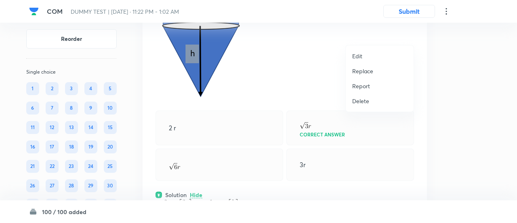
click at [371, 72] on font "Replace" at bounding box center [362, 71] width 21 height 8
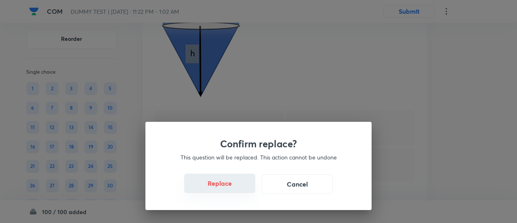
click at [231, 189] on button "Replace" at bounding box center [219, 182] width 71 height 19
click at [231, 189] on button "Replace" at bounding box center [219, 183] width 71 height 19
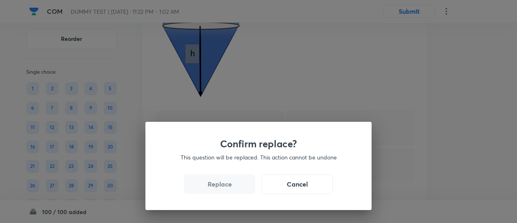
click at [231, 189] on button "Replace" at bounding box center [219, 183] width 71 height 19
click at [231, 189] on div "Confirm replace? This question will be replaced. This action cannot be undone R…" at bounding box center [258, 111] width 517 height 223
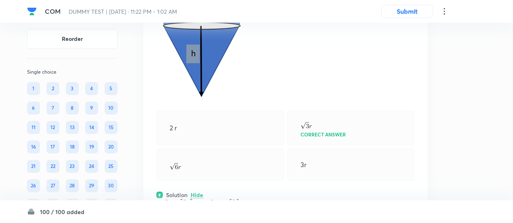
click at [231, 101] on img at bounding box center [201, 43] width 91 height 118
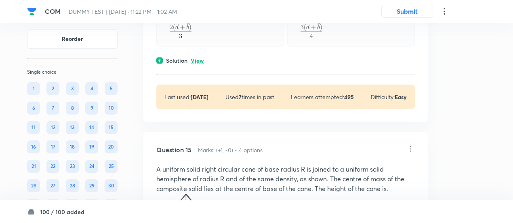
scroll to position [4960, 0]
click at [201, 63] on font "View" at bounding box center [197, 60] width 13 height 8
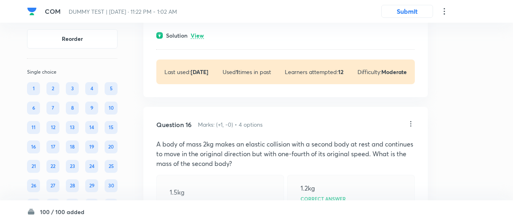
scroll to position [5335, 0]
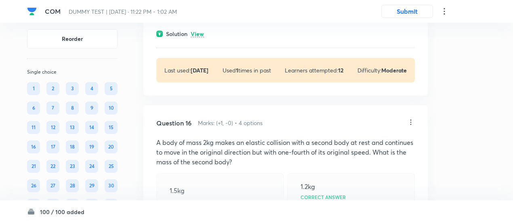
click at [198, 38] on font "View" at bounding box center [197, 34] width 13 height 8
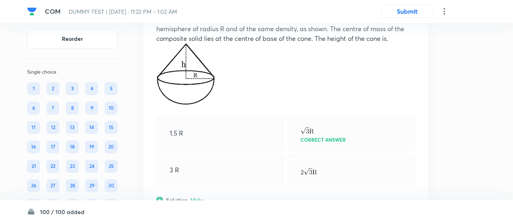
scroll to position [5141, 0]
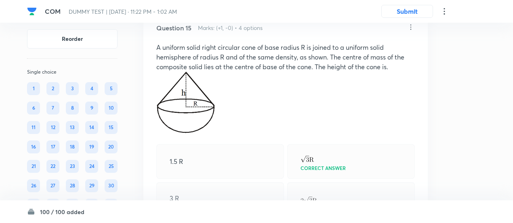
click at [410, 31] on icon at bounding box center [411, 27] width 8 height 8
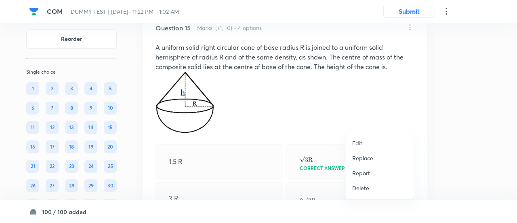
click at [366, 159] on font "Replace" at bounding box center [362, 158] width 21 height 8
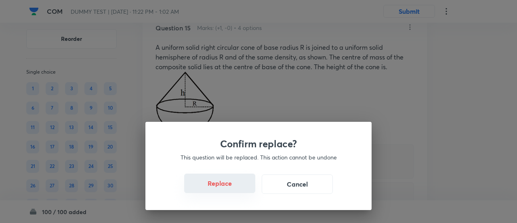
click at [233, 186] on button "Replace" at bounding box center [219, 182] width 71 height 19
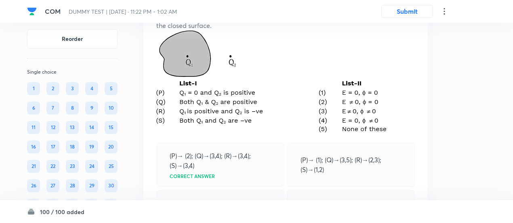
scroll to position [5191, 0]
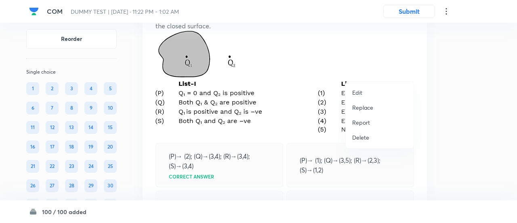
click at [362, 106] on font "Replace" at bounding box center [362, 107] width 21 height 8
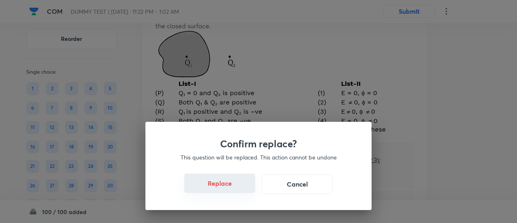
click at [230, 184] on font "Replace" at bounding box center [220, 183] width 24 height 8
click at [229, 188] on button "Replace" at bounding box center [219, 182] width 71 height 19
click at [229, 188] on button "Replace" at bounding box center [219, 183] width 71 height 19
click at [229, 188] on font "Replace" at bounding box center [220, 183] width 24 height 8
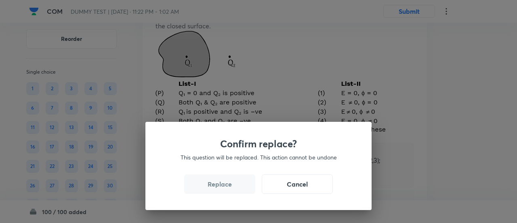
click at [229, 188] on font "Replace" at bounding box center [220, 183] width 24 height 8
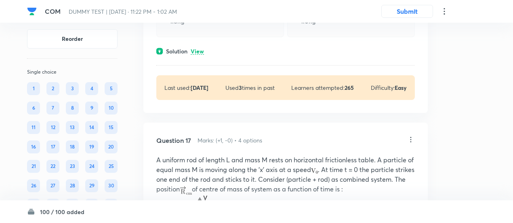
scroll to position [5549, 0]
click at [200, 55] on font "View" at bounding box center [197, 51] width 13 height 8
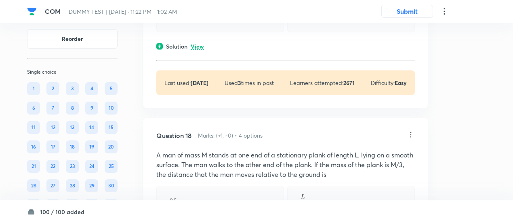
scroll to position [6036, 0]
click at [200, 49] on font "View" at bounding box center [197, 45] width 13 height 8
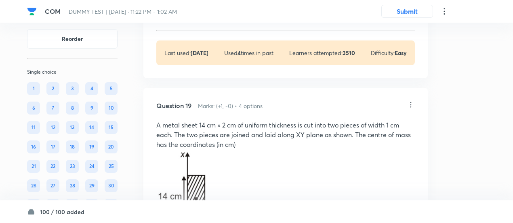
scroll to position [6420, 0]
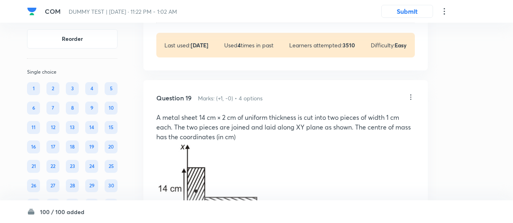
click at [201, 13] on font "View" at bounding box center [197, 9] width 13 height 8
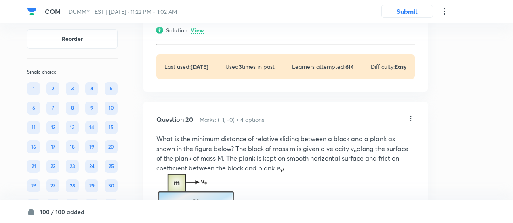
scroll to position [6795, 0]
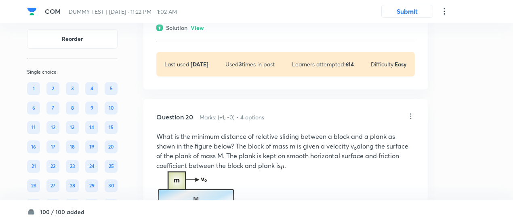
click at [198, 32] on div "Solution View" at bounding box center [285, 27] width 259 height 8
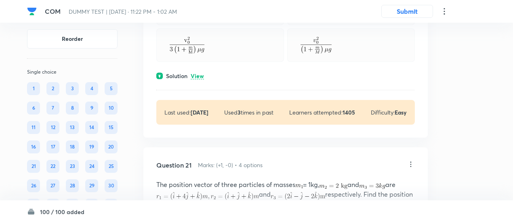
scroll to position [7178, 0]
click at [198, 79] on font "View" at bounding box center [197, 76] width 13 height 8
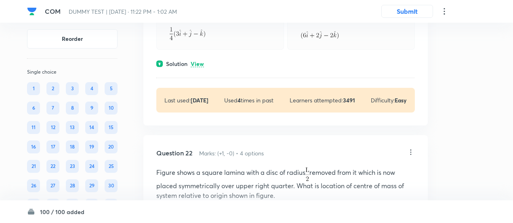
scroll to position [7566, 0]
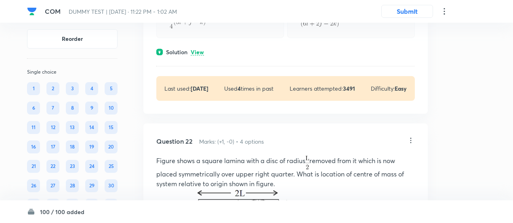
click at [198, 56] on font "View" at bounding box center [197, 52] width 13 height 8
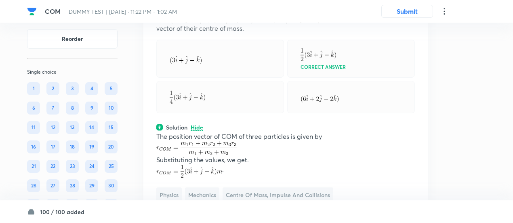
scroll to position [7487, 0]
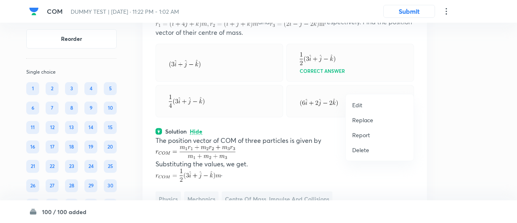
click at [360, 120] on font "Replace" at bounding box center [362, 120] width 21 height 8
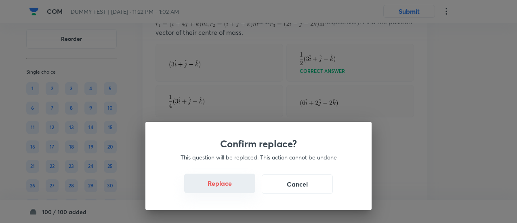
click at [232, 189] on button "Replace" at bounding box center [219, 182] width 71 height 19
click at [232, 189] on button "Replace" at bounding box center [219, 183] width 71 height 19
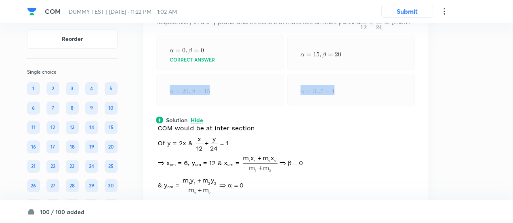
click at [232, 106] on div at bounding box center [220, 90] width 128 height 32
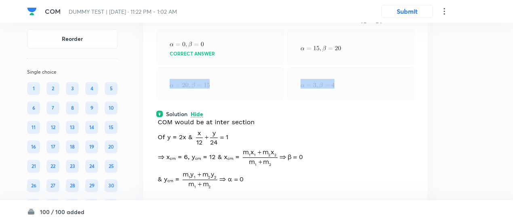
scroll to position [7492, 0]
click at [270, 23] on p "In a two particle system, masses 2 kg and 3 kg are present at (15, ) and ( , 20…" at bounding box center [285, 13] width 259 height 22
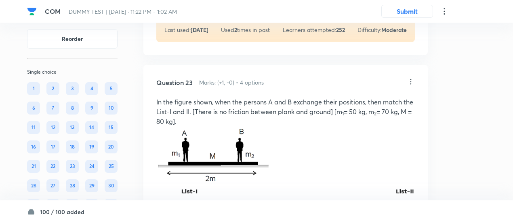
scroll to position [8040, 0]
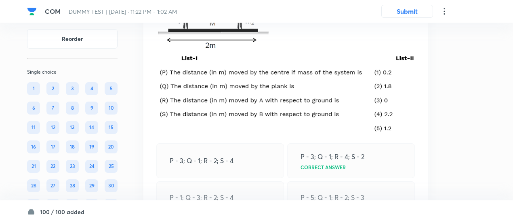
scroll to position [8346, 0]
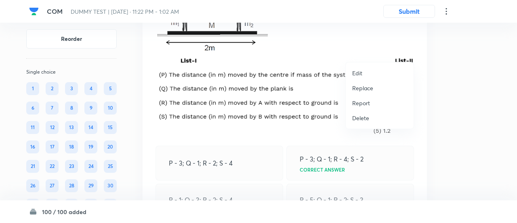
click at [363, 89] on font "Replace" at bounding box center [362, 88] width 21 height 8
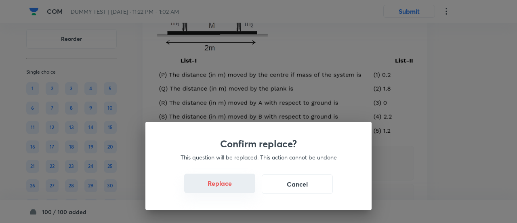
click at [234, 186] on button "Replace" at bounding box center [219, 182] width 71 height 19
click at [234, 186] on button "Replace" at bounding box center [219, 183] width 71 height 19
click at [234, 186] on button "Replace" at bounding box center [219, 182] width 71 height 19
click at [234, 186] on button "Replace" at bounding box center [219, 183] width 71 height 19
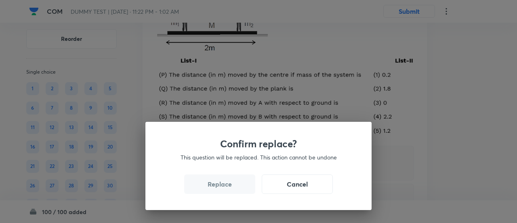
click at [234, 186] on button "Replace" at bounding box center [219, 183] width 71 height 19
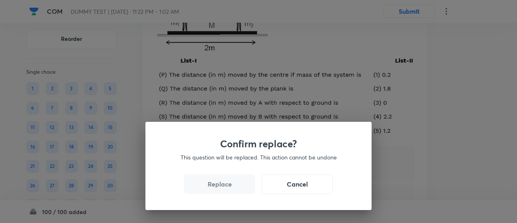
click at [234, 186] on button "Replace" at bounding box center [219, 183] width 71 height 19
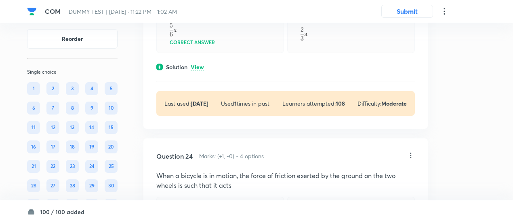
scroll to position [8430, 0]
click at [202, 70] on font "View" at bounding box center [197, 67] width 13 height 8
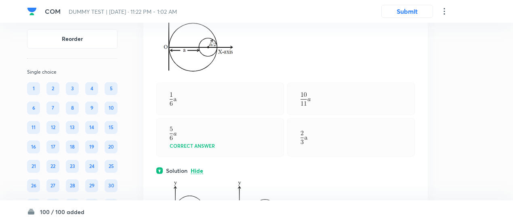
scroll to position [8324, 0]
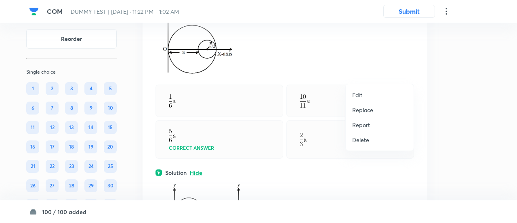
click at [363, 110] on font "Replace" at bounding box center [362, 110] width 21 height 8
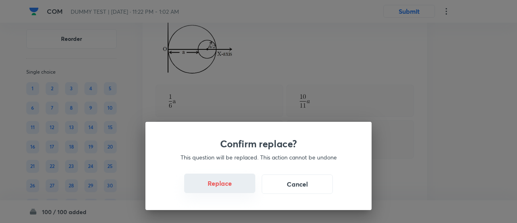
click at [224, 188] on button "Replace" at bounding box center [219, 182] width 71 height 19
click at [224, 188] on button "Replace" at bounding box center [219, 183] width 71 height 19
click at [224, 188] on font "Replace" at bounding box center [220, 183] width 24 height 8
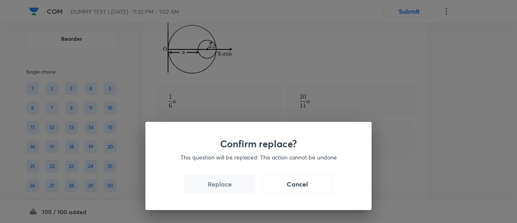
click at [224, 188] on font "Replace" at bounding box center [220, 183] width 24 height 8
click at [224, 188] on button "Replace" at bounding box center [219, 182] width 71 height 19
click at [224, 188] on button "Replace" at bounding box center [219, 183] width 71 height 19
click at [224, 188] on font "Replace" at bounding box center [220, 183] width 24 height 8
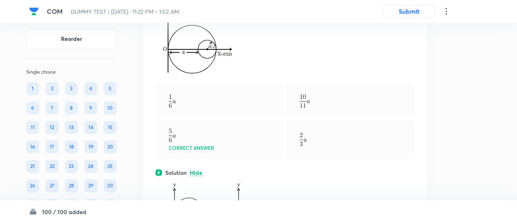
click at [224, 188] on div "Confirm replace? This question will be replaced. This action cannot be undone R…" at bounding box center [258, 111] width 517 height 223
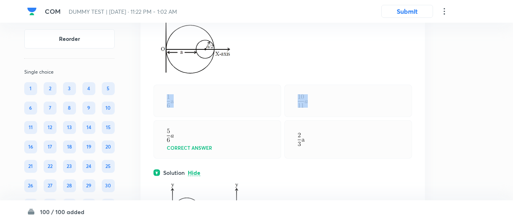
click at [224, 117] on div at bounding box center [218, 100] width 128 height 32
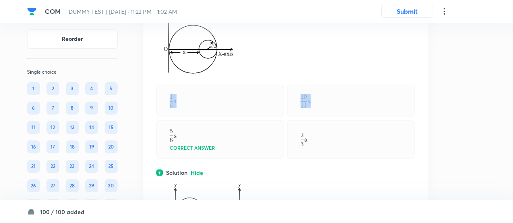
click at [224, 117] on div at bounding box center [220, 100] width 128 height 32
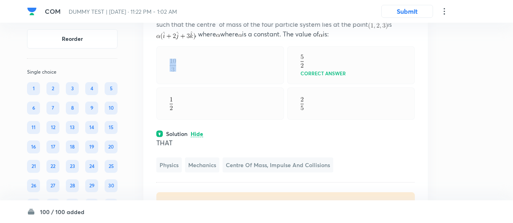
scroll to position [8312, 0]
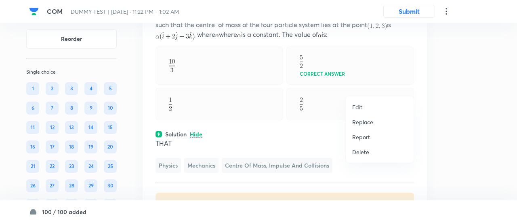
click at [365, 121] on font "Replace" at bounding box center [362, 122] width 21 height 8
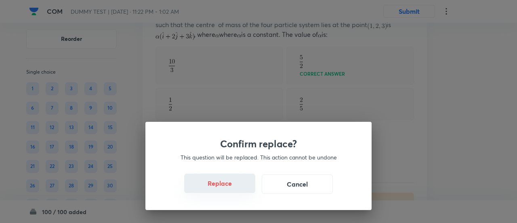
click at [234, 190] on button "Replace" at bounding box center [219, 182] width 71 height 19
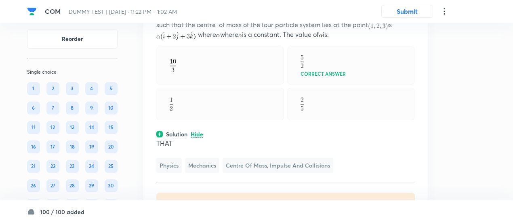
click at [234, 120] on div at bounding box center [220, 104] width 128 height 32
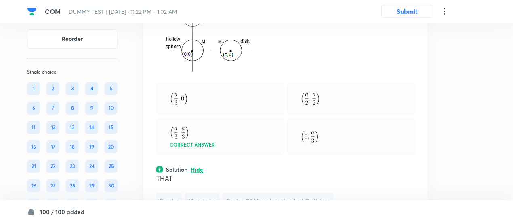
scroll to position [8328, 0]
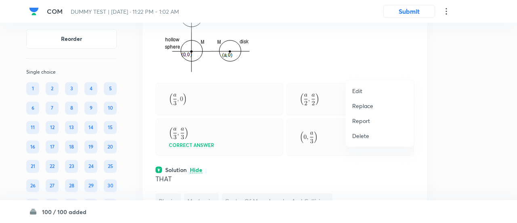
click at [364, 107] on font "Replace" at bounding box center [362, 106] width 21 height 8
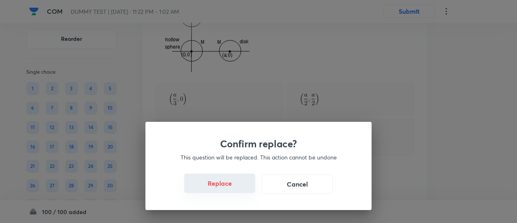
click at [229, 186] on font "Replace" at bounding box center [220, 183] width 24 height 8
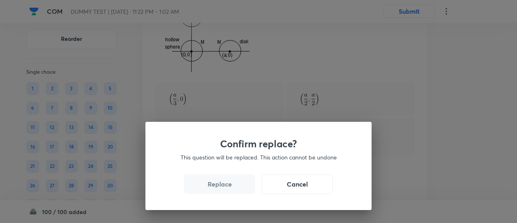
click at [229, 186] on font "Replace" at bounding box center [220, 183] width 24 height 8
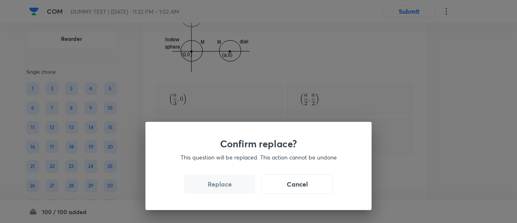
click at [229, 186] on font "Replace" at bounding box center [220, 183] width 24 height 8
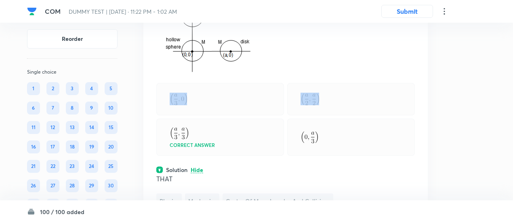
click at [229, 115] on div at bounding box center [220, 99] width 128 height 32
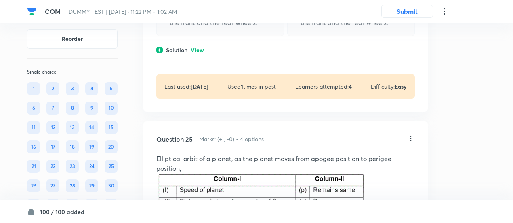
scroll to position [8736, 0]
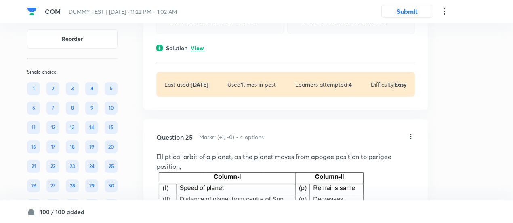
click at [202, 52] on font "View" at bounding box center [197, 48] width 13 height 8
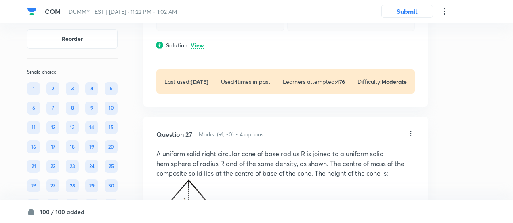
scroll to position [9427, 0]
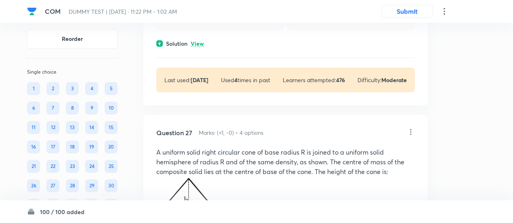
click at [201, 47] on font "View" at bounding box center [197, 44] width 13 height 8
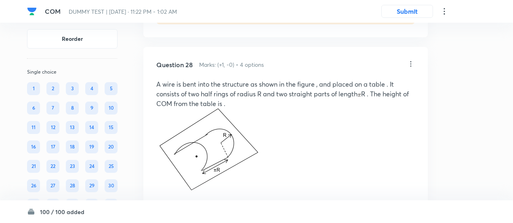
scroll to position [9877, 0]
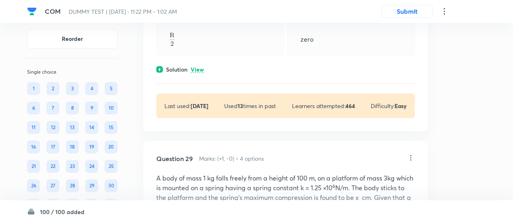
scroll to position [10226, 0]
click at [202, 72] on font "View" at bounding box center [197, 69] width 13 height 8
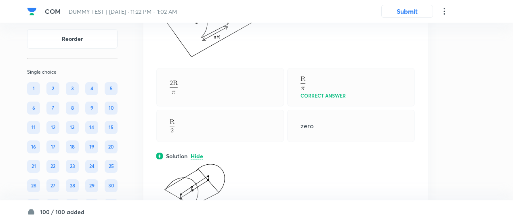
scroll to position [10138, 0]
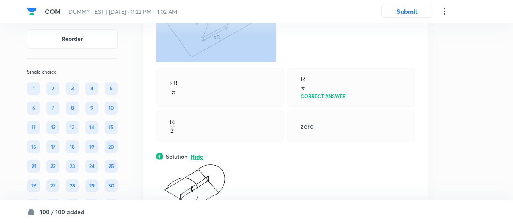
drag, startPoint x: 155, startPoint y: 50, endPoint x: 243, endPoint y: 93, distance: 98.0
click at [243, 93] on div "Question 28 Marks: (+1, -0) • 4 options A wire is bent into the structure as sh…" at bounding box center [286, 131] width 285 height 435
copy p "A wire is bent into the structure as shown in the figure , and placed on a tabl…"
click at [332, 62] on p at bounding box center [285, 19] width 259 height 86
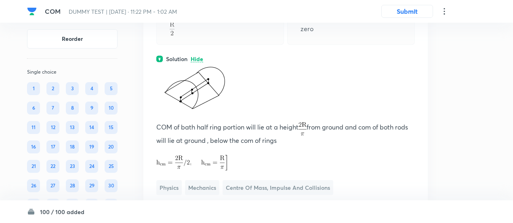
scroll to position [10236, 0]
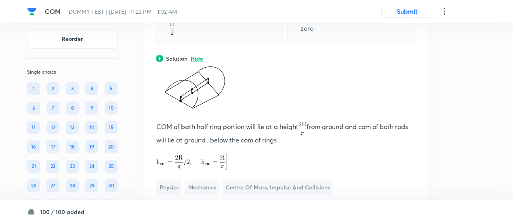
click at [182, 44] on div at bounding box center [220, 28] width 128 height 32
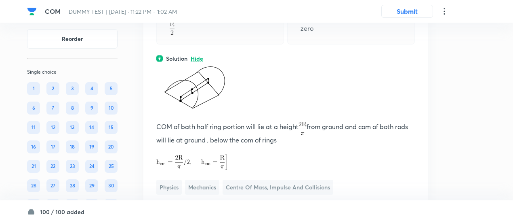
click at [314, 44] on div "zero" at bounding box center [351, 28] width 128 height 32
copy p "zero"
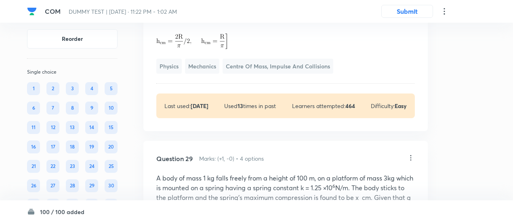
scroll to position [10357, 0]
drag, startPoint x: 152, startPoint y: 54, endPoint x: 252, endPoint y: 194, distance: 172.3
copy div "COM of bath half ring portion will lie at a height from ground and com of both …"
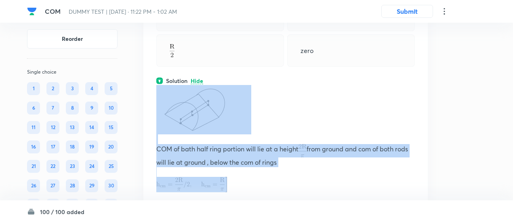
scroll to position [10212, 0]
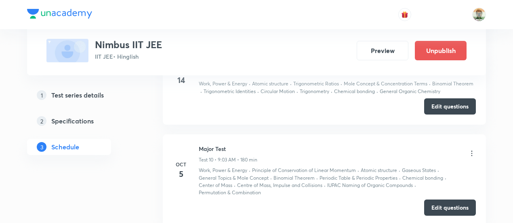
scroll to position [1165, 0]
click at [472, 150] on icon at bounding box center [472, 152] width 1 height 5
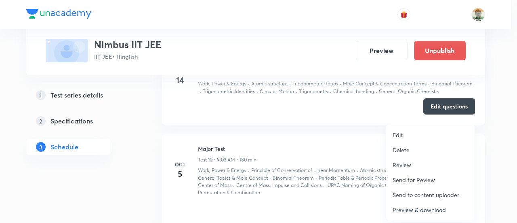
click at [400, 133] on p "Edit" at bounding box center [398, 135] width 10 height 8
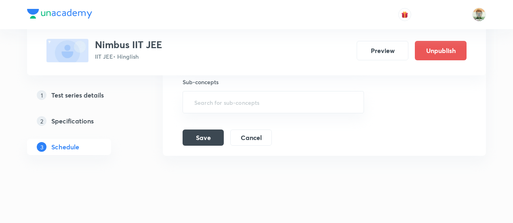
scroll to position [1294, 0]
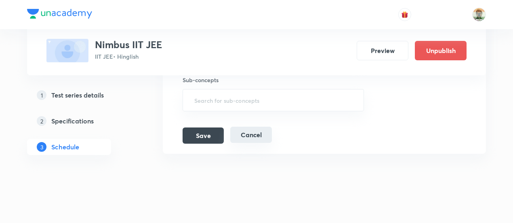
click at [258, 132] on button "Cancel" at bounding box center [251, 135] width 42 height 16
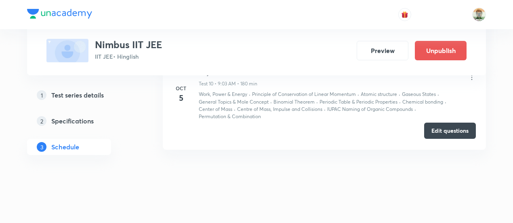
click at [434, 135] on button "Edit questions" at bounding box center [450, 130] width 52 height 16
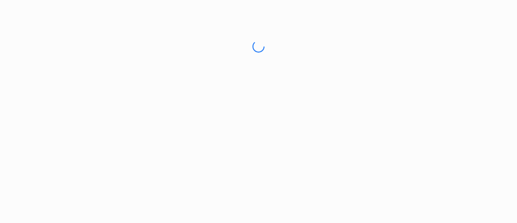
click at [321, 82] on html "No internet connection" at bounding box center [258, 46] width 517 height 93
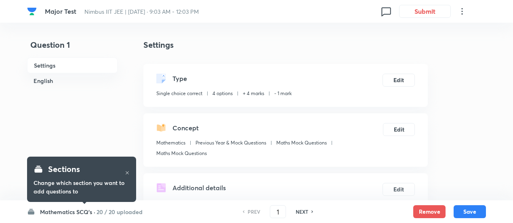
click at [131, 211] on h6 "20 / 20 uploaded" at bounding box center [120, 211] width 46 height 8
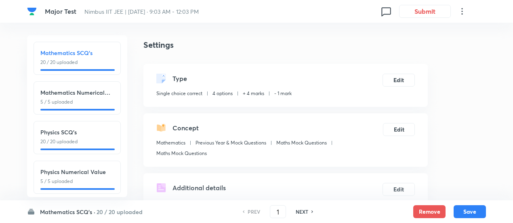
click at [101, 139] on p "20 / 20 uploaded" at bounding box center [77, 141] width 74 height 7
type input "26"
checkbox input "false"
checkbox input "true"
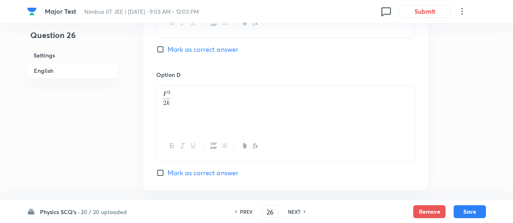
scroll to position [943, 0]
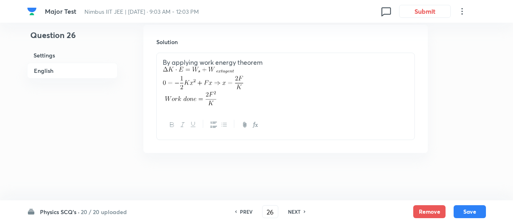
click at [298, 211] on h6 "NEXT" at bounding box center [294, 211] width 13 height 7
type input "27"
checkbox input "false"
checkbox input "true"
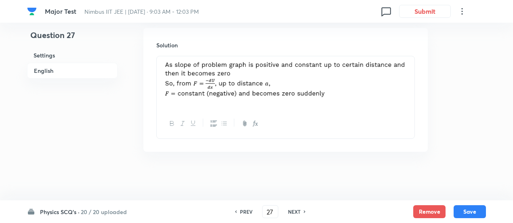
click at [298, 211] on h6 "NEXT" at bounding box center [294, 211] width 13 height 7
type input "28"
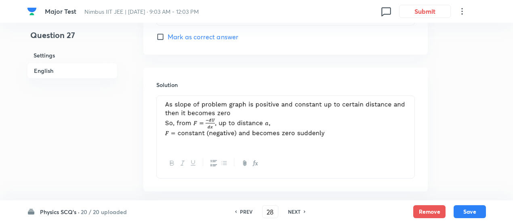
checkbox input "true"
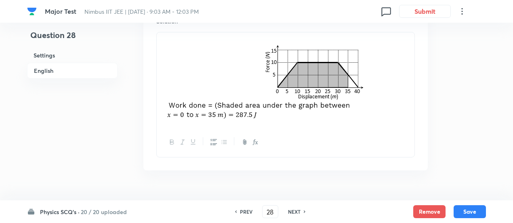
click at [298, 211] on h6 "NEXT" at bounding box center [294, 211] width 13 height 7
type input "29"
checkbox input "false"
checkbox input "true"
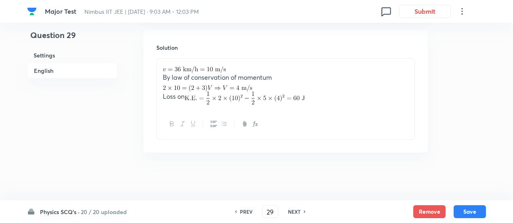
click at [298, 211] on h6 "NEXT" at bounding box center [294, 211] width 13 height 7
type input "30"
checkbox input "true"
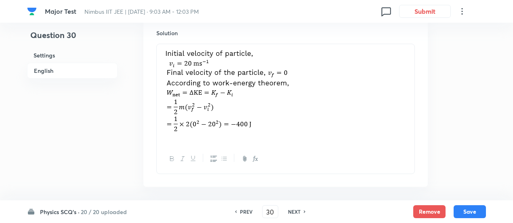
click at [298, 211] on h6 "NEXT" at bounding box center [294, 211] width 13 height 7
type input "31"
checkbox input "true"
checkbox input "false"
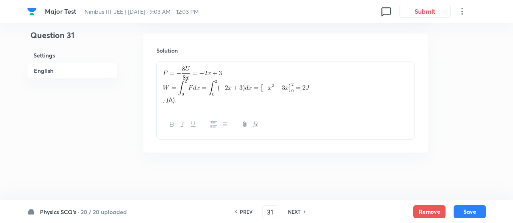
click at [298, 211] on h6 "NEXT" at bounding box center [294, 211] width 13 height 7
type input "32"
checkbox input "false"
checkbox input "true"
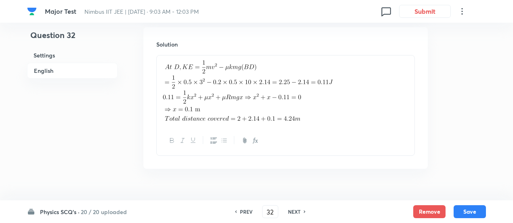
click at [298, 211] on h6 "NEXT" at bounding box center [294, 211] width 13 height 7
type input "33"
checkbox input "true"
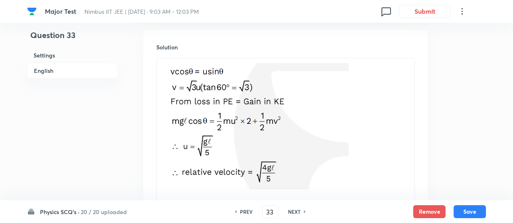
click at [298, 211] on h6 "NEXT" at bounding box center [294, 211] width 13 height 7
type input "34"
checkbox input "false"
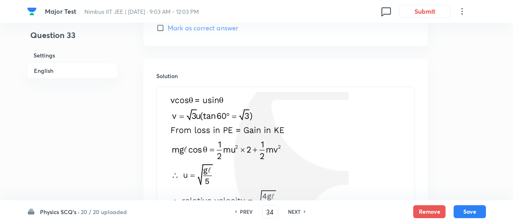
checkbox input "true"
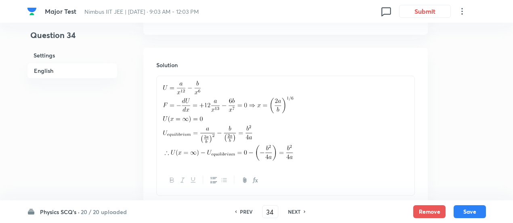
scroll to position [863, 0]
click at [298, 211] on h6 "NEXT" at bounding box center [294, 211] width 13 height 7
type input "35"
checkbox input "true"
checkbox input "false"
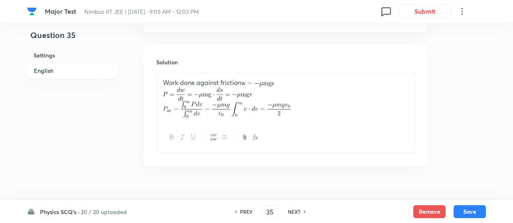
click at [298, 211] on h6 "NEXT" at bounding box center [294, 211] width 13 height 7
type input "36"
checkbox input "false"
checkbox input "true"
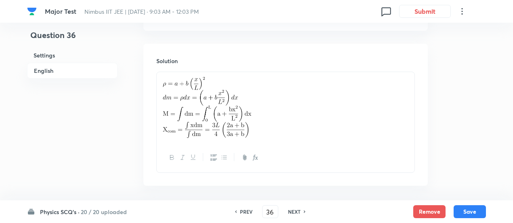
click at [298, 211] on h6 "NEXT" at bounding box center [294, 211] width 13 height 7
type input "37"
checkbox input "true"
checkbox input "false"
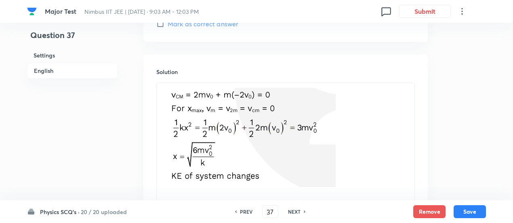
click at [298, 211] on h6 "NEXT" at bounding box center [294, 211] width 13 height 7
type input "38"
checkbox input "true"
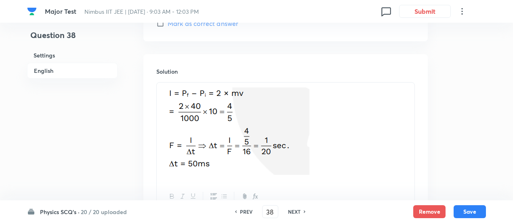
click at [298, 211] on h6 "NEXT" at bounding box center [294, 211] width 13 height 7
type input "39"
checkbox input "false"
checkbox input "true"
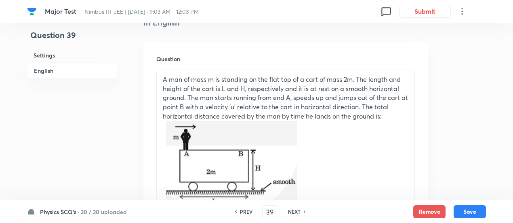
scroll to position [221, 0]
click at [298, 211] on h6 "NEXT" at bounding box center [294, 211] width 13 height 7
type input "40"
checkbox input "false"
checkbox input "true"
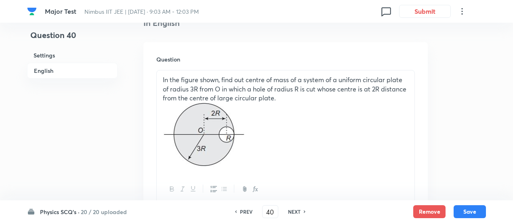
click at [298, 211] on h6 "NEXT" at bounding box center [294, 211] width 13 height 7
type input "41"
checkbox input "true"
checkbox input "false"
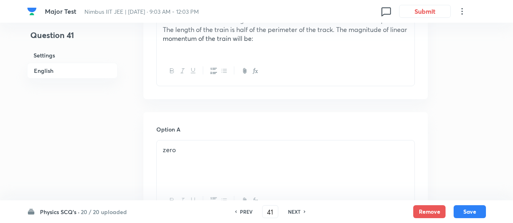
scroll to position [281, 0]
click at [298, 211] on h6 "NEXT" at bounding box center [294, 211] width 13 height 7
type input "42"
checkbox input "false"
checkbox input "true"
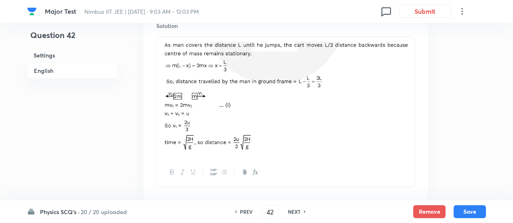
scroll to position [1005, 0]
click at [422, 213] on button "Remove" at bounding box center [430, 210] width 32 height 13
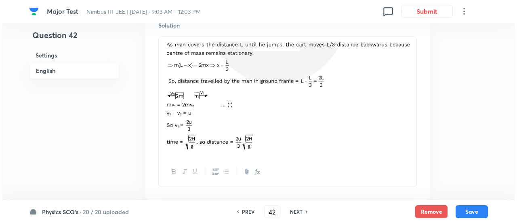
scroll to position [0, 0]
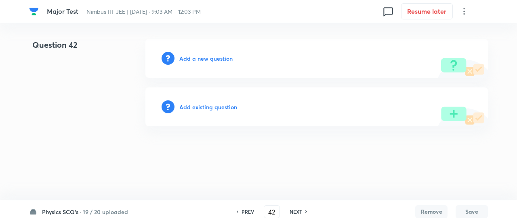
click at [220, 55] on h6 "Add a new question" at bounding box center [205, 58] width 53 height 8
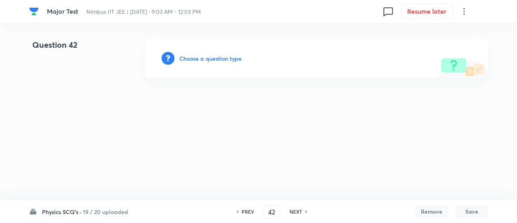
click at [220, 55] on h6 "Choose a question type" at bounding box center [210, 58] width 62 height 8
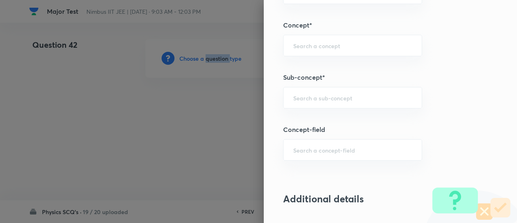
scroll to position [450, 0]
click at [323, 101] on div "​" at bounding box center [352, 97] width 139 height 21
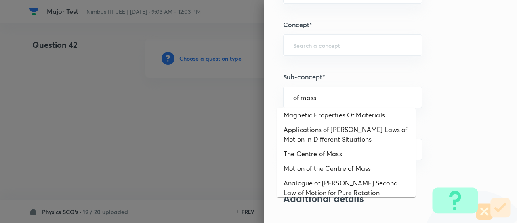
scroll to position [59, 0]
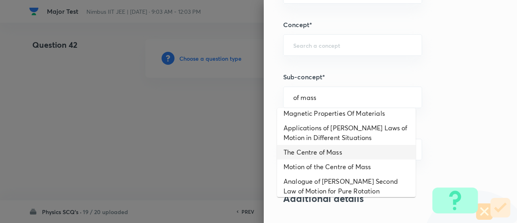
click at [317, 147] on li "The Centre of Mass" at bounding box center [346, 152] width 139 height 15
type input "The Centre of Mass"
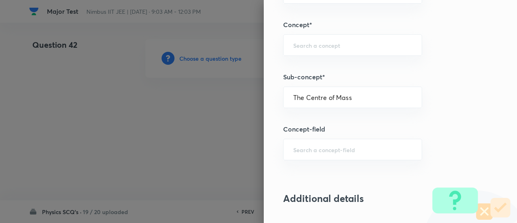
type input "Physics"
type input "Mechanics"
type input "Centre of Mass, Impulse and Collisions"
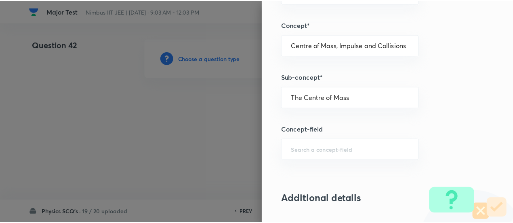
scroll to position [877, 0]
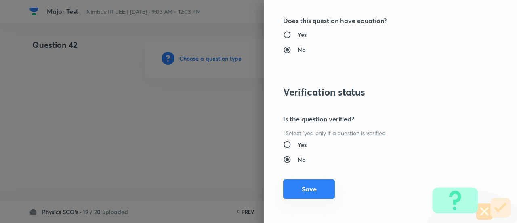
click at [318, 189] on button "Save" at bounding box center [309, 188] width 52 height 19
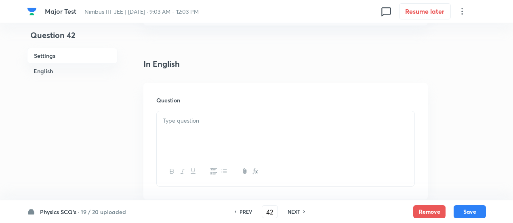
scroll to position [185, 0]
click at [231, 118] on p at bounding box center [286, 115] width 246 height 9
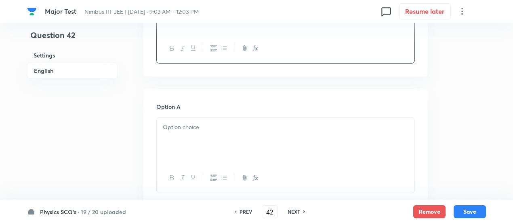
scroll to position [397, 0]
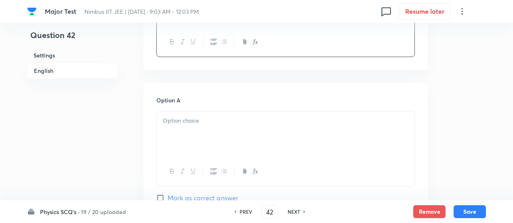
click at [228, 124] on p at bounding box center [286, 120] width 246 height 9
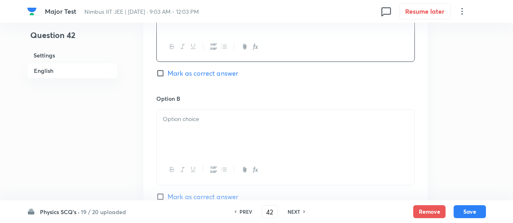
scroll to position [523, 0]
click at [250, 134] on div at bounding box center [286, 130] width 258 height 45
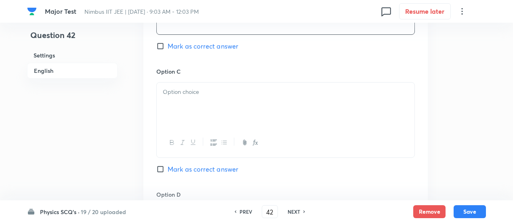
scroll to position [672, 0]
click at [255, 98] on div at bounding box center [286, 104] width 258 height 45
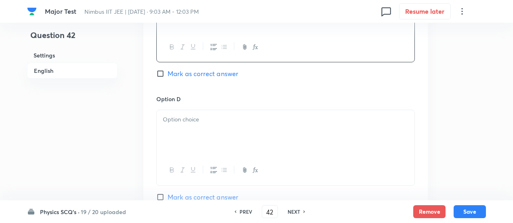
scroll to position [767, 0]
click at [221, 129] on div at bounding box center [286, 132] width 258 height 45
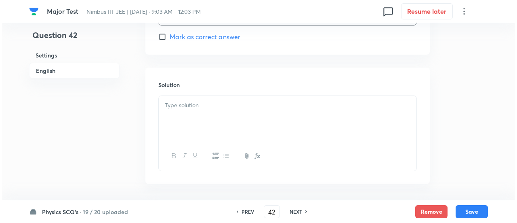
scroll to position [927, 0]
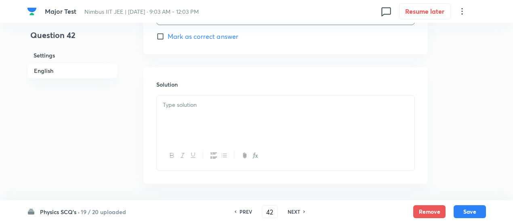
click at [242, 124] on div at bounding box center [286, 117] width 258 height 45
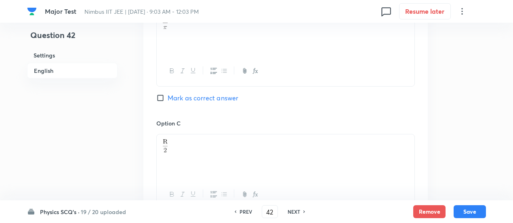
scroll to position [619, 0]
click at [224, 98] on span "Mark as correct answer" at bounding box center [203, 98] width 71 height 10
click at [168, 98] on input "Mark as correct answer" at bounding box center [161, 98] width 11 height 8
checkbox input "true"
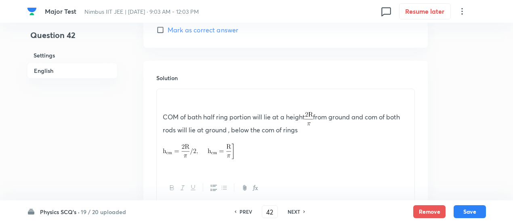
scroll to position [1077, 0]
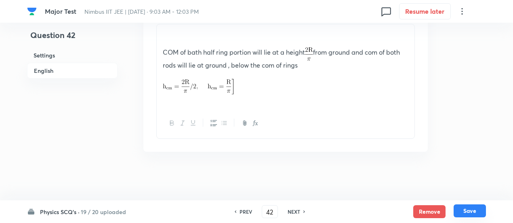
click at [471, 208] on button "Save" at bounding box center [470, 210] width 32 height 13
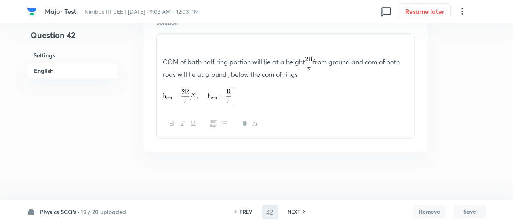
scroll to position [1058, 0]
type input "43"
checkbox input "false"
checkbox input "true"
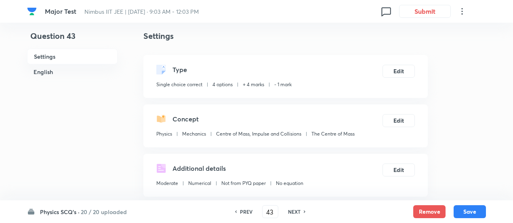
scroll to position [0, 0]
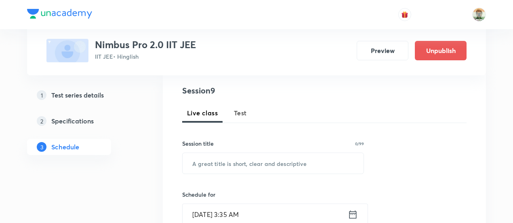
scroll to position [97, 0]
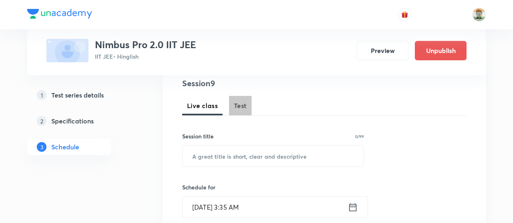
click at [248, 110] on button "Test" at bounding box center [240, 105] width 23 height 19
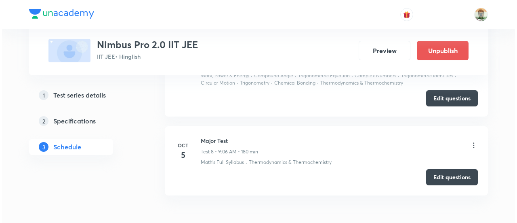
scroll to position [1015, 0]
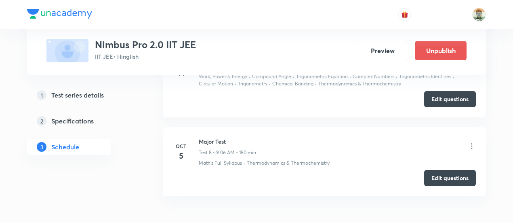
click at [471, 142] on icon at bounding box center [472, 146] width 8 height 8
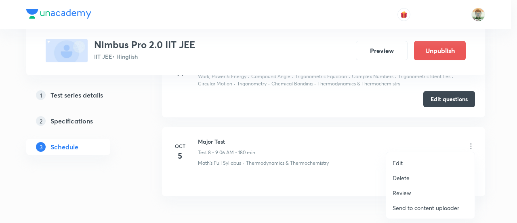
click at [403, 161] on li "Edit" at bounding box center [430, 162] width 89 height 15
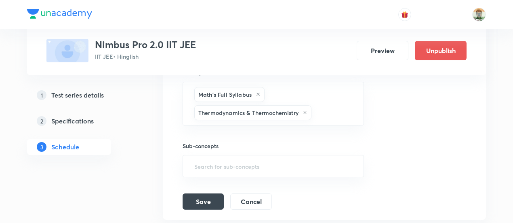
scroll to position [924, 0]
click at [366, 113] on div "Session title 10/99 Major Test ​ Schedule for [DATE] 9:06 AM ​ Duration (in min…" at bounding box center [325, 55] width 284 height 310
click at [346, 114] on input "text" at bounding box center [333, 113] width 41 height 15
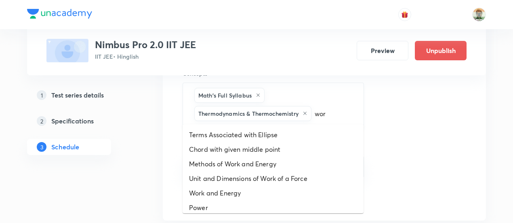
type input "work"
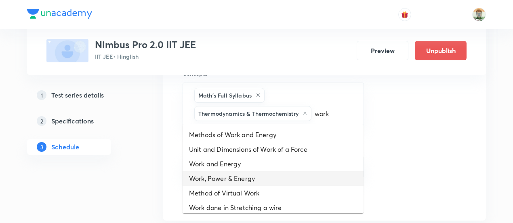
click at [248, 177] on li "Work, Power & Energy" at bounding box center [273, 178] width 181 height 15
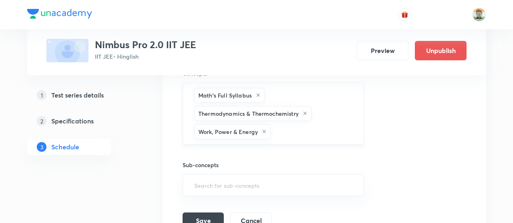
click at [285, 135] on div "Math's Full Syllabus Thermodynamics & Thermochemistry Work, Power & Energy ​" at bounding box center [274, 113] width 182 height 62
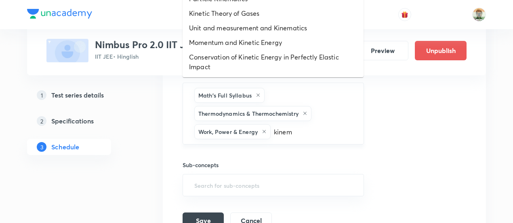
type input "kinema"
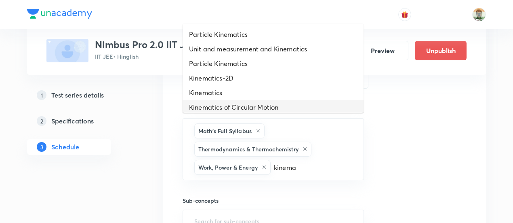
scroll to position [4, 0]
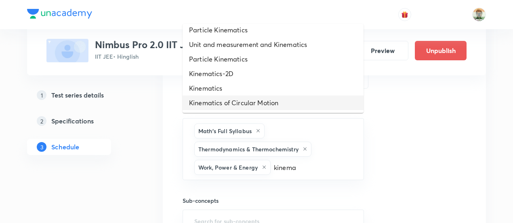
click at [281, 104] on li "Kinematics of Circular Motion" at bounding box center [273, 102] width 181 height 15
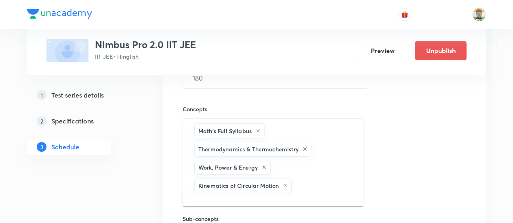
click at [329, 186] on input "text" at bounding box center [323, 185] width 60 height 15
type input "dynam"
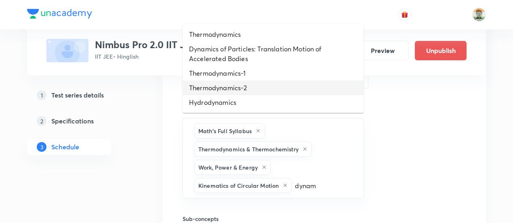
scroll to position [29, 0]
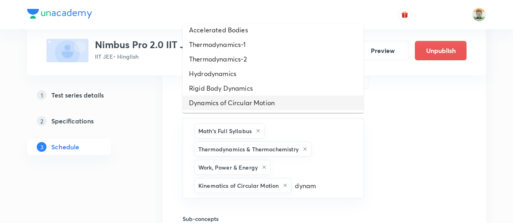
click at [284, 99] on li "Dynamics of Circular Motion" at bounding box center [273, 102] width 181 height 15
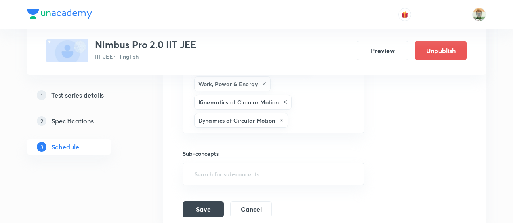
scroll to position [974, 0]
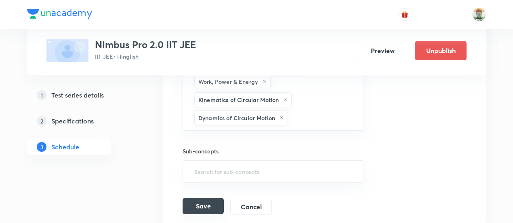
click at [213, 201] on button "Save" at bounding box center [203, 206] width 41 height 16
click at [203, 198] on button "Save" at bounding box center [203, 206] width 41 height 16
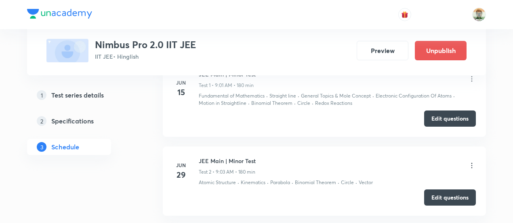
scroll to position [0, 0]
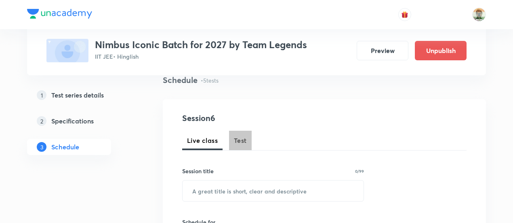
click at [241, 137] on span "Test" at bounding box center [240, 140] width 13 height 10
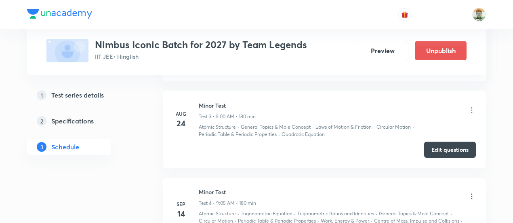
scroll to position [809, 0]
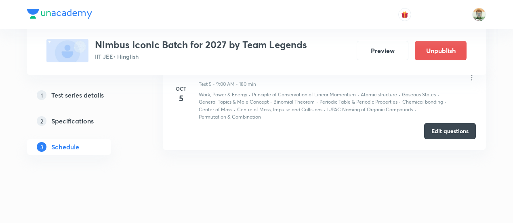
click at [456, 132] on button "Edit questions" at bounding box center [450, 131] width 52 height 16
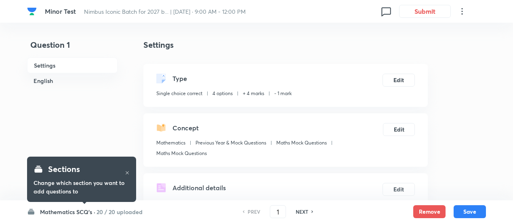
click at [124, 211] on h6 "20 / 20 uploaded" at bounding box center [120, 211] width 46 height 8
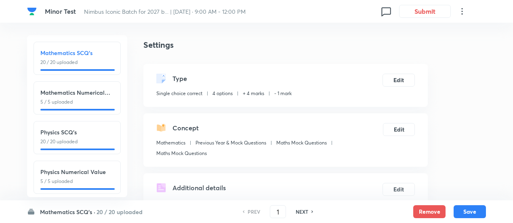
click at [105, 139] on p "20 / 20 uploaded" at bounding box center [77, 141] width 74 height 7
type input "26"
checkbox input "false"
checkbox input "true"
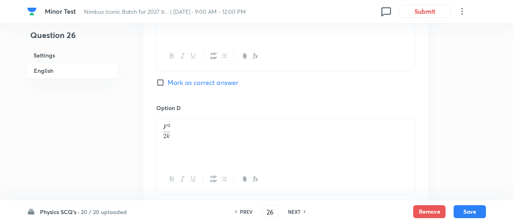
scroll to position [744, 0]
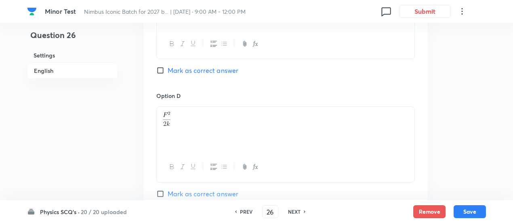
click at [292, 211] on h6 "NEXT" at bounding box center [294, 211] width 13 height 7
type input "27"
checkbox input "false"
checkbox input "true"
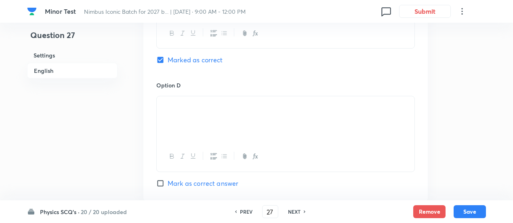
click at [292, 211] on h6 "NEXT" at bounding box center [294, 211] width 13 height 7
type input "28"
checkbox input "true"
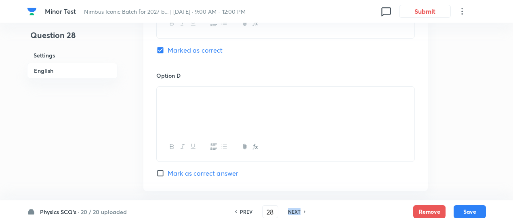
click at [292, 211] on h6 "NEXT" at bounding box center [294, 211] width 13 height 7
type input "29"
checkbox input "false"
checkbox input "true"
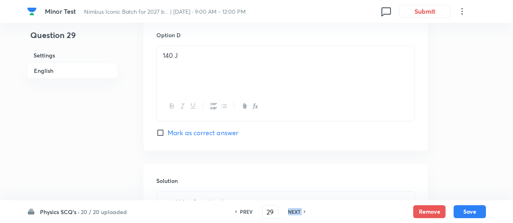
click at [292, 211] on h6 "NEXT" at bounding box center [294, 211] width 13 height 7
type input "30"
checkbox input "true"
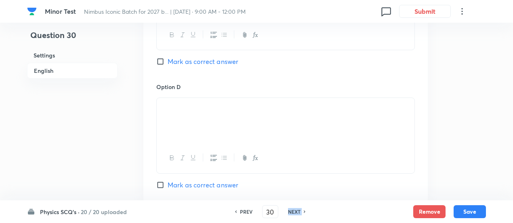
click at [292, 211] on h6 "NEXT" at bounding box center [294, 211] width 13 height 7
type input "31"
checkbox input "true"
checkbox input "false"
click at [292, 211] on h6 "NEXT" at bounding box center [294, 211] width 13 height 7
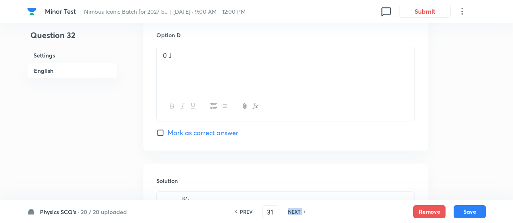
type input "32"
checkbox input "false"
checkbox input "true"
click at [292, 211] on h6 "NEXT" at bounding box center [294, 211] width 13 height 7
type input "33"
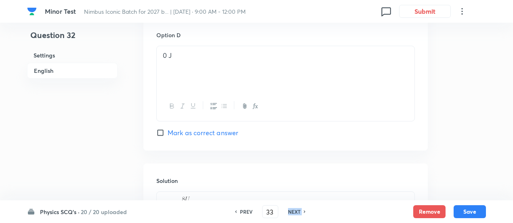
checkbox input "true"
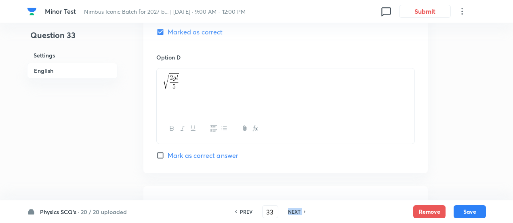
click at [292, 211] on h6 "NEXT" at bounding box center [294, 211] width 13 height 7
type input "34"
checkbox input "false"
checkbox input "true"
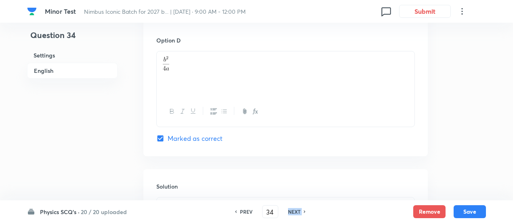
click at [292, 211] on h6 "NEXT" at bounding box center [294, 211] width 13 height 7
type input "35"
checkbox input "true"
checkbox input "false"
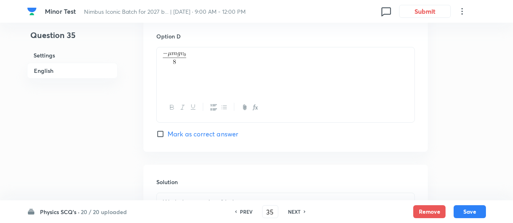
scroll to position [876, 0]
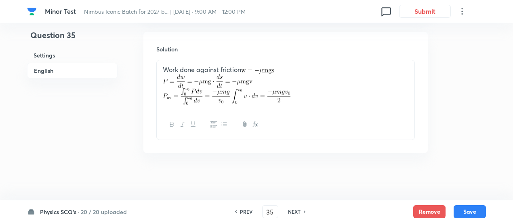
click at [292, 211] on h6 "NEXT" at bounding box center [294, 211] width 13 height 7
type input "36"
checkbox input "false"
checkbox input "true"
click at [292, 211] on h6 "NEXT" at bounding box center [294, 211] width 13 height 7
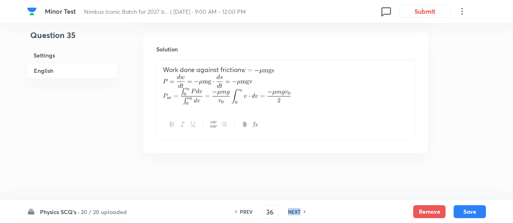
type input "37"
checkbox input "true"
checkbox input "false"
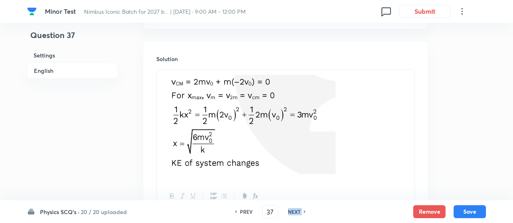
click at [292, 211] on h6 "NEXT" at bounding box center [294, 211] width 13 height 7
type input "38"
checkbox input "true"
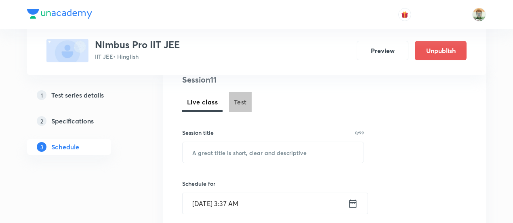
click at [248, 101] on button "Test" at bounding box center [240, 101] width 23 height 19
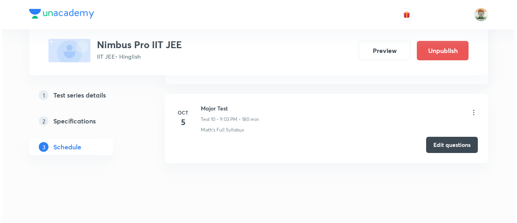
scroll to position [1205, 0]
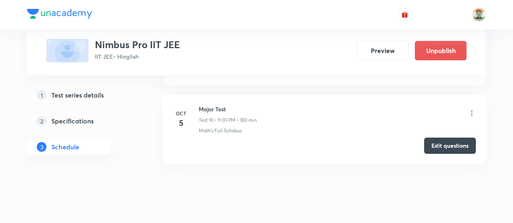
click at [475, 110] on icon at bounding box center [472, 113] width 8 height 8
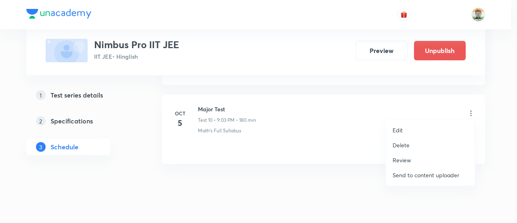
click at [395, 131] on p "Edit" at bounding box center [398, 130] width 10 height 8
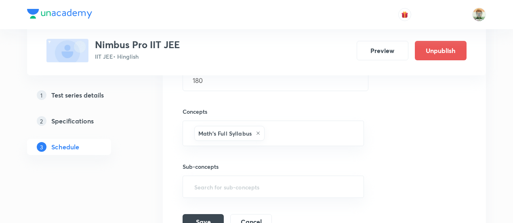
scroll to position [1044, 0]
click at [336, 129] on input "text" at bounding box center [310, 133] width 88 height 15
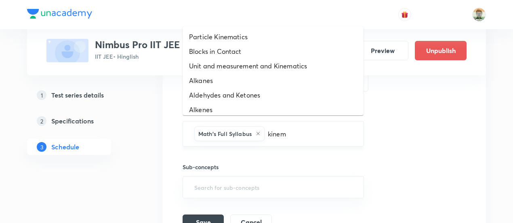
type input "kinema"
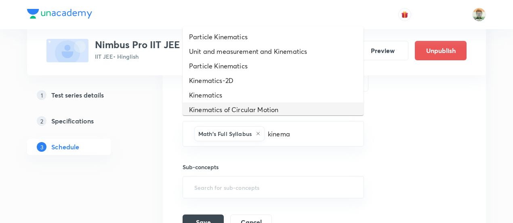
click at [320, 107] on li "Kinematics of Circular Motion" at bounding box center [273, 109] width 181 height 15
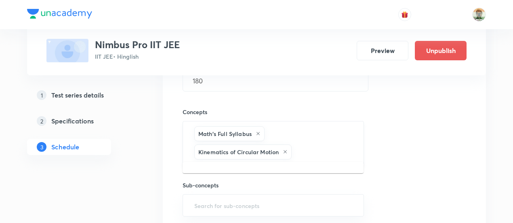
click at [331, 147] on input "text" at bounding box center [323, 151] width 60 height 15
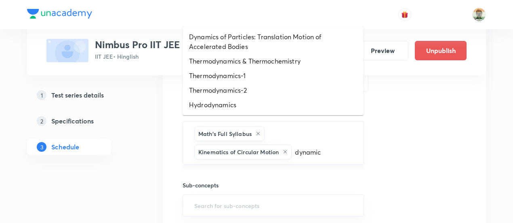
type input "dynamics"
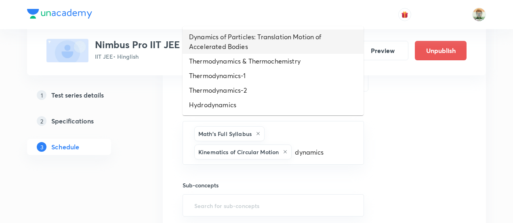
scroll to position [29, 0]
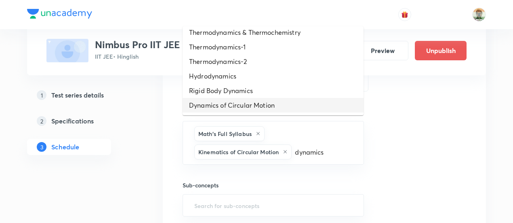
click at [285, 100] on li "Dynamics of Circular Motion" at bounding box center [273, 105] width 181 height 15
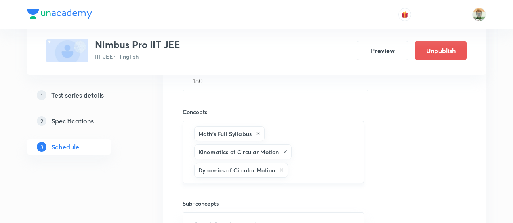
click at [331, 163] on input "text" at bounding box center [322, 170] width 64 height 15
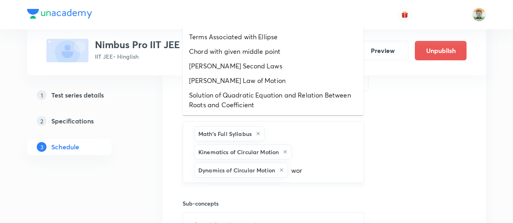
type input "work"
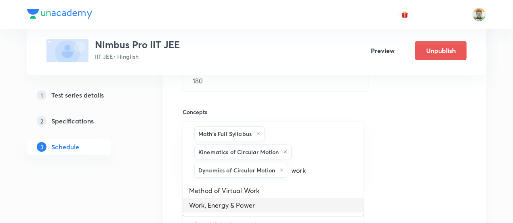
click at [267, 204] on li "Work, Energy & Power" at bounding box center [273, 205] width 181 height 15
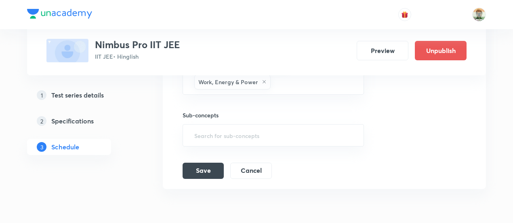
scroll to position [1161, 0]
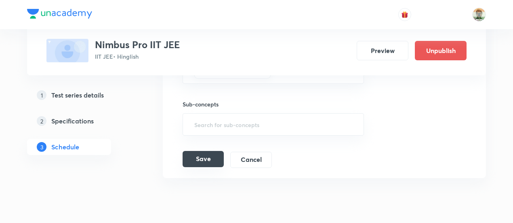
click at [215, 155] on button "Save" at bounding box center [203, 159] width 41 height 16
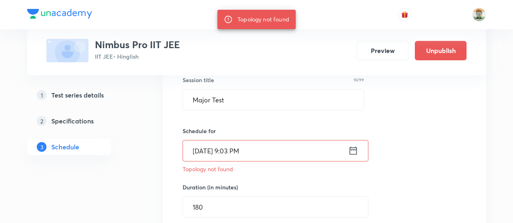
scroll to position [924, 0]
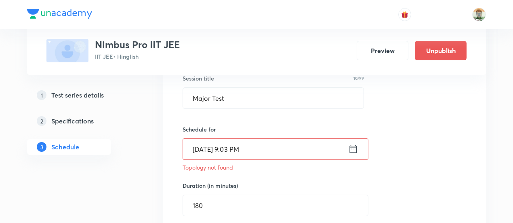
click at [355, 143] on icon at bounding box center [353, 148] width 10 height 11
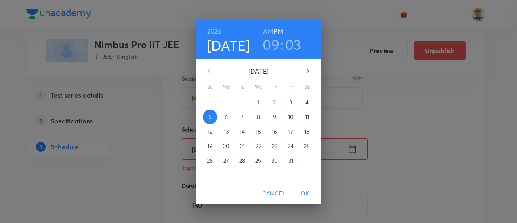
click at [270, 31] on h6 "AM" at bounding box center [268, 30] width 10 height 11
click at [301, 193] on span "OK" at bounding box center [305, 193] width 19 height 10
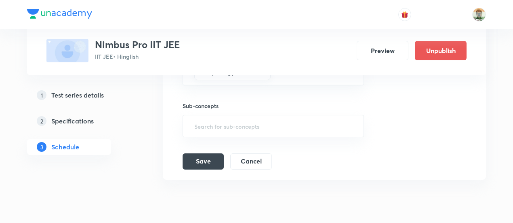
scroll to position [1182, 0]
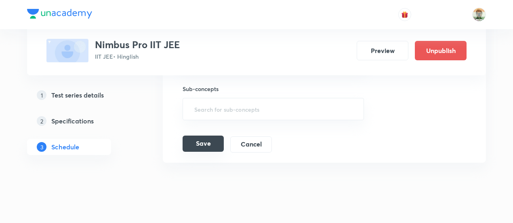
click at [214, 135] on button "Save" at bounding box center [203, 143] width 41 height 16
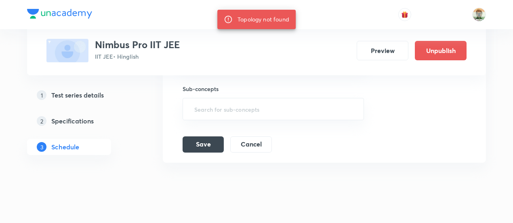
click at [214, 136] on button "Save" at bounding box center [203, 144] width 41 height 16
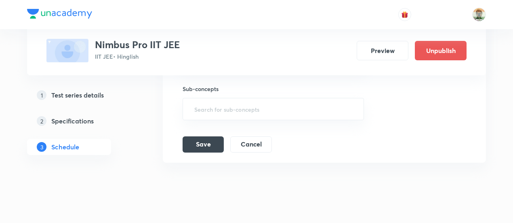
click at [214, 136] on button "Save" at bounding box center [203, 144] width 41 height 16
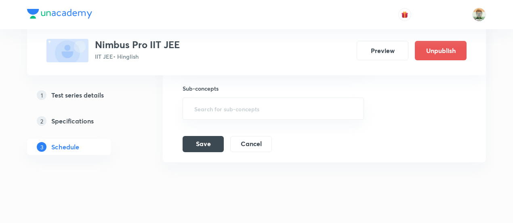
scroll to position [1183, 0]
click at [214, 137] on button "Save" at bounding box center [203, 142] width 41 height 16
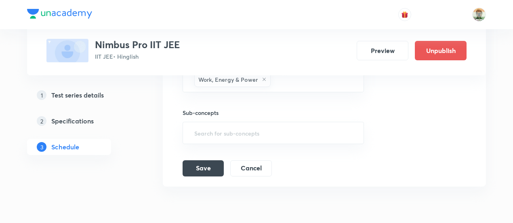
scroll to position [1161, 0]
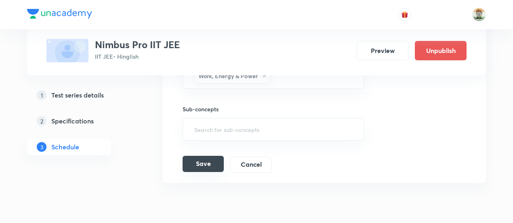
click at [216, 156] on button "Save" at bounding box center [203, 164] width 41 height 16
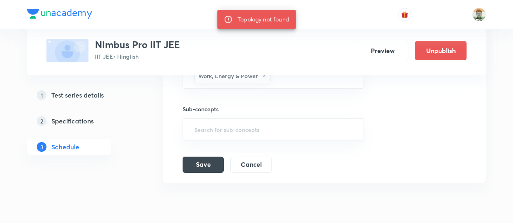
click at [73, 115] on link "2 Specifications" at bounding box center [82, 121] width 110 height 16
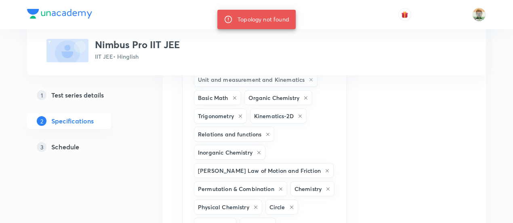
scroll to position [228, 0]
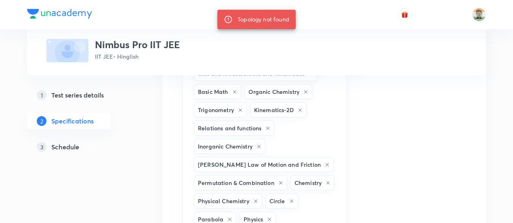
click at [78, 143] on h5 "Schedule" at bounding box center [65, 147] width 28 height 10
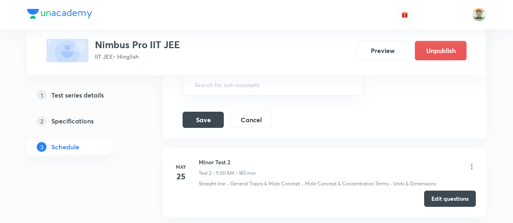
scroll to position [440, 0]
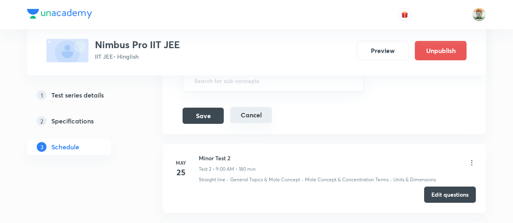
click at [260, 114] on button "Cancel" at bounding box center [251, 115] width 42 height 16
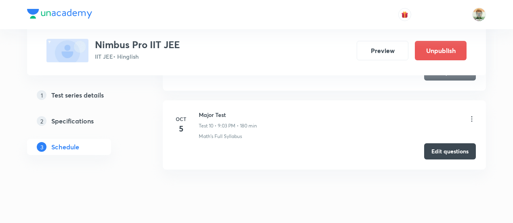
scroll to position [900, 0]
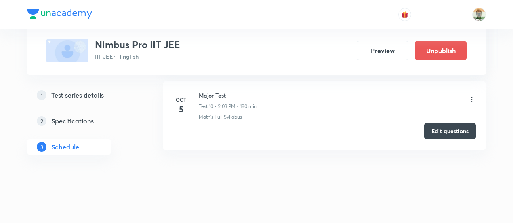
click at [468, 134] on button "Edit questions" at bounding box center [450, 131] width 52 height 16
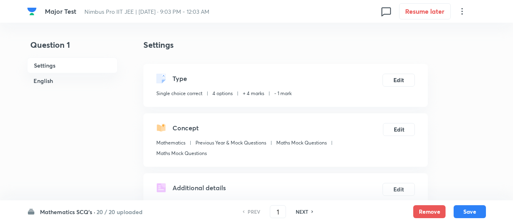
click at [121, 215] on h6 "20 / 20 uploaded" at bounding box center [120, 211] width 46 height 8
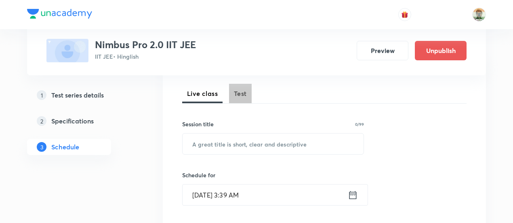
click at [245, 94] on span "Test" at bounding box center [240, 94] width 13 height 10
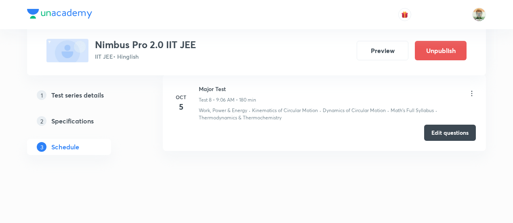
scroll to position [1067, 0]
click at [433, 127] on button "Edit questions" at bounding box center [450, 132] width 52 height 16
click at [472, 91] on icon at bounding box center [472, 93] width 1 height 5
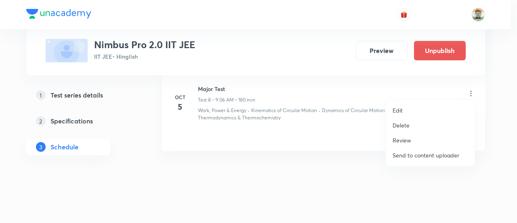
click at [352, 119] on div at bounding box center [258, 111] width 517 height 223
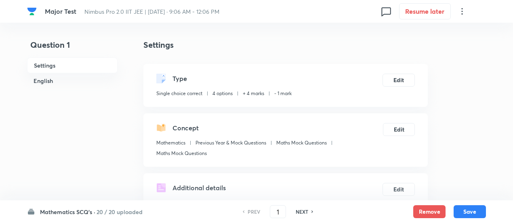
click at [125, 211] on h6 "20 / 20 uploaded" at bounding box center [120, 211] width 46 height 8
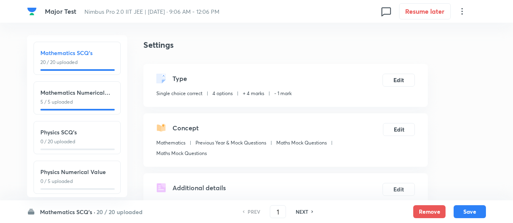
click at [112, 139] on p "0 / 20 uploaded" at bounding box center [77, 141] width 74 height 7
type input "26"
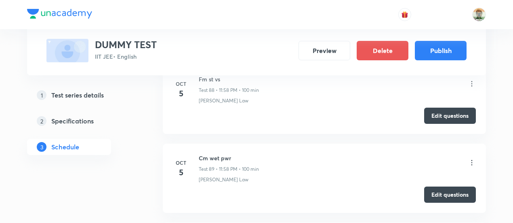
scroll to position [7109, 0]
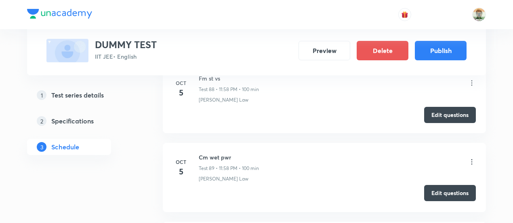
click at [448, 185] on button "Edit questions" at bounding box center [450, 193] width 52 height 16
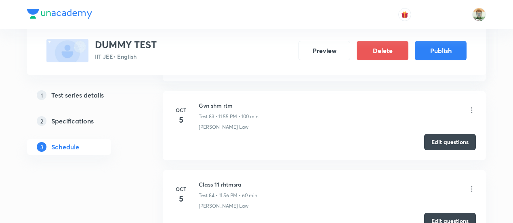
scroll to position [6726, 0]
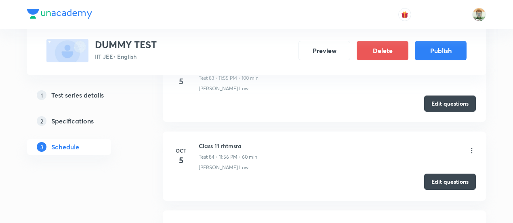
click at [458, 173] on button "Edit questions" at bounding box center [450, 181] width 52 height 16
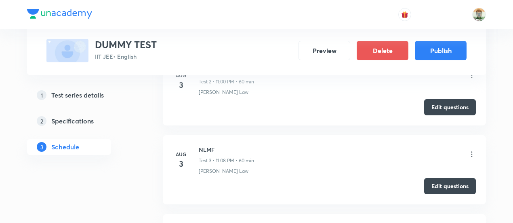
scroll to position [0, 0]
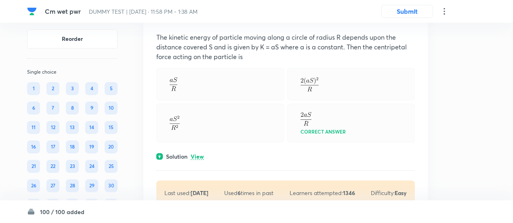
scroll to position [75, 0]
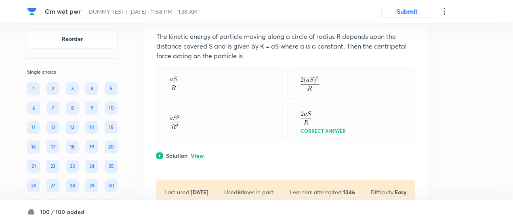
click at [199, 153] on p "View" at bounding box center [197, 156] width 13 height 6
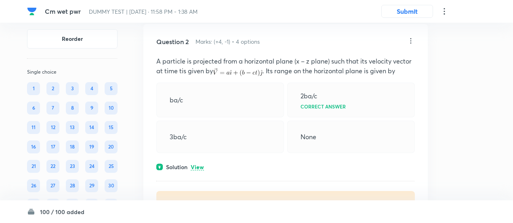
scroll to position [333, 0]
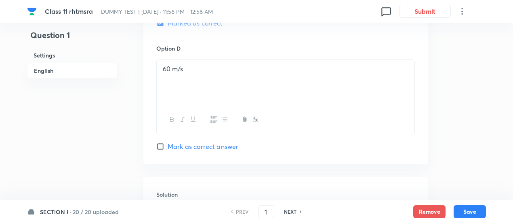
scroll to position [914, 0]
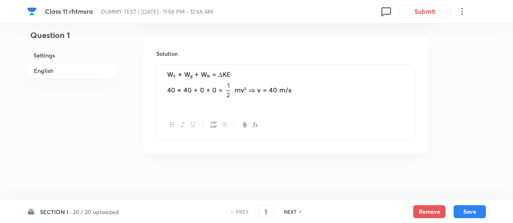
click at [293, 211] on h6 "NEXT" at bounding box center [290, 211] width 13 height 7
type input "2"
checkbox input "false"
checkbox input "true"
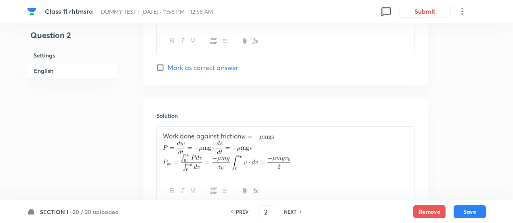
scroll to position [876, 0]
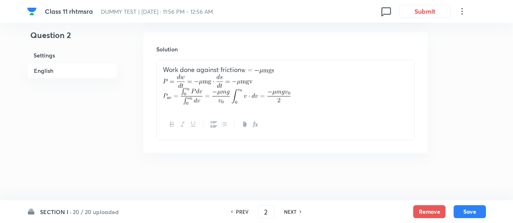
click at [239, 208] on h6 "PREV" at bounding box center [242, 211] width 13 height 7
type input "1"
checkbox input "false"
checkbox input "true"
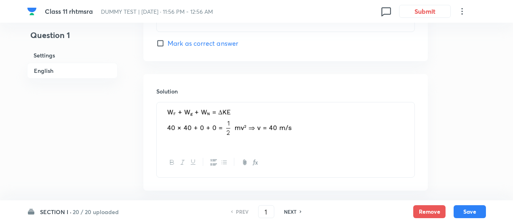
click at [295, 211] on h6 "NEXT" at bounding box center [290, 211] width 13 height 7
type input "2"
checkbox input "false"
checkbox input "true"
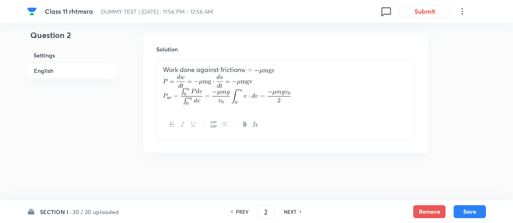
click at [295, 211] on h6 "NEXT" at bounding box center [290, 211] width 13 height 7
type input "3"
checkbox input "false"
checkbox input "true"
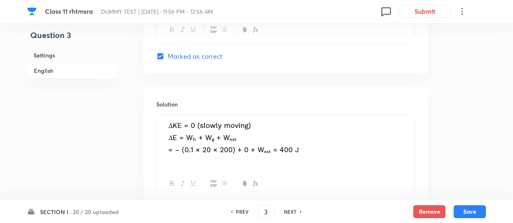
click at [295, 211] on h6 "NEXT" at bounding box center [290, 211] width 13 height 7
type input "4"
checkbox input "true"
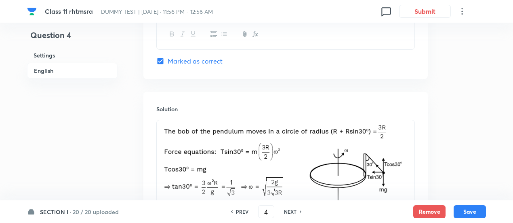
click at [247, 215] on div "PREV 4 ​ NEXT" at bounding box center [266, 211] width 104 height 13
click at [243, 211] on h6 "PREV" at bounding box center [242, 211] width 13 height 7
type input "3"
checkbox input "true"
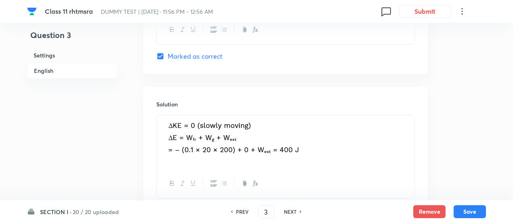
scroll to position [935, 0]
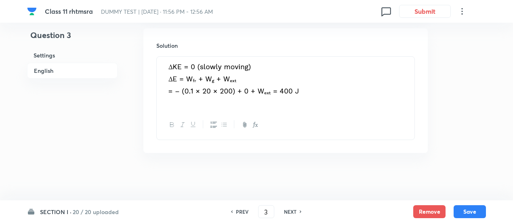
click at [296, 212] on div "NEXT" at bounding box center [291, 211] width 21 height 7
type input "4"
checkbox input "true"
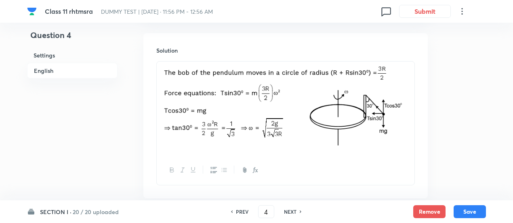
click at [296, 212] on div "NEXT" at bounding box center [291, 211] width 21 height 7
type input "5"
checkbox input "true"
checkbox input "false"
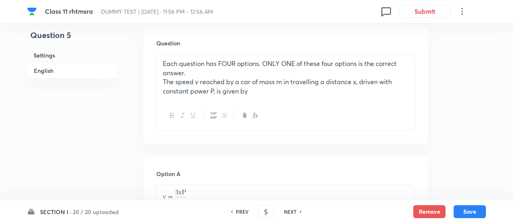
scroll to position [238, 0]
click at [296, 212] on div "NEXT" at bounding box center [291, 211] width 21 height 7
type input "6"
checkbox input "false"
checkbox input "true"
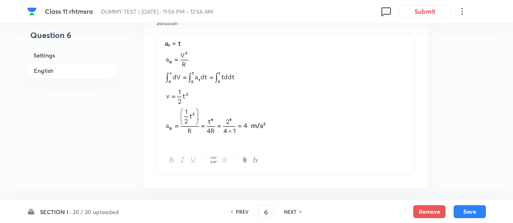
scroll to position [905, 0]
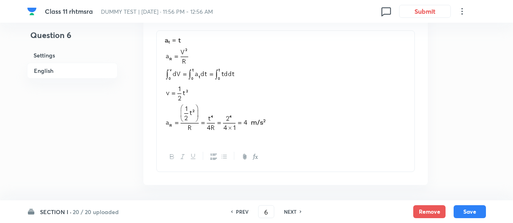
click at [292, 212] on h6 "NEXT" at bounding box center [290, 211] width 13 height 7
type input "7"
checkbox input "false"
checkbox input "true"
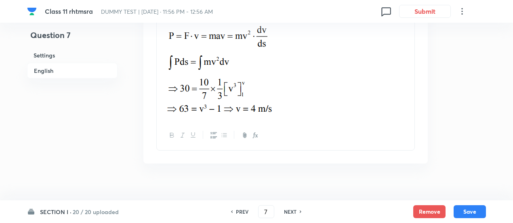
click at [292, 212] on h6 "NEXT" at bounding box center [290, 211] width 13 height 7
type input "8"
checkbox input "true"
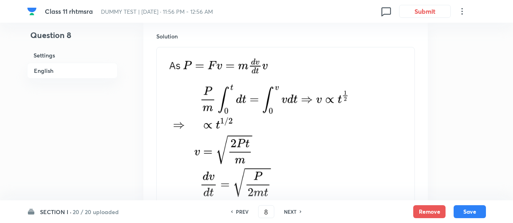
click at [292, 212] on h6 "NEXT" at bounding box center [290, 211] width 13 height 7
type input "9"
checkbox input "false"
checkbox input "true"
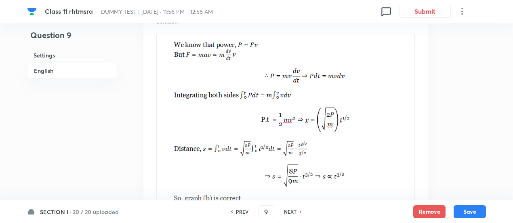
click at [292, 212] on h6 "NEXT" at bounding box center [290, 211] width 13 height 7
type input "10"
checkbox input "true"
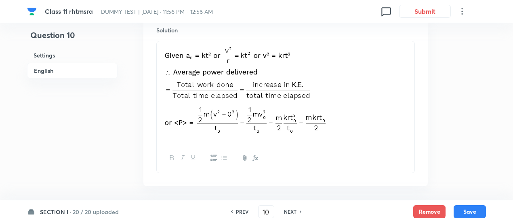
scroll to position [896, 0]
click at [296, 209] on div "NEXT" at bounding box center [291, 211] width 21 height 7
type input "11"
checkbox input "true"
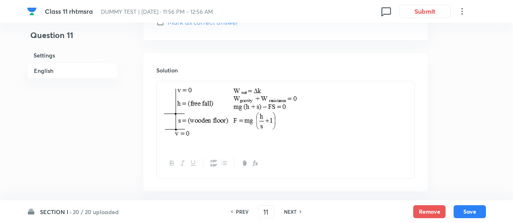
scroll to position [854, 0]
click at [296, 209] on div "NEXT" at bounding box center [291, 211] width 21 height 7
type input "12"
checkbox input "true"
checkbox input "false"
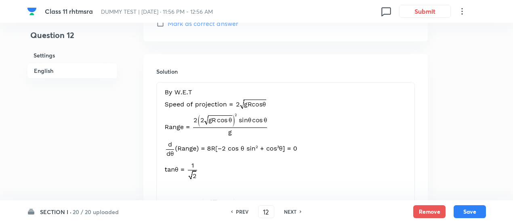
scroll to position [945, 0]
click at [292, 212] on h6 "NEXT" at bounding box center [290, 211] width 13 height 7
type input "13"
checkbox input "true"
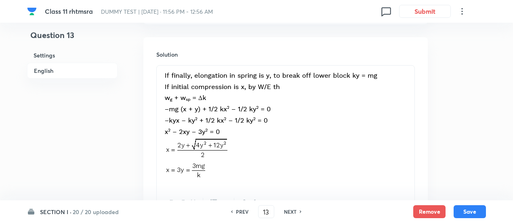
click at [292, 212] on h6 "NEXT" at bounding box center [290, 211] width 13 height 7
type input "14"
checkbox input "true"
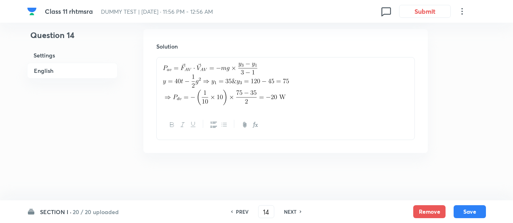
click at [292, 212] on h6 "NEXT" at bounding box center [290, 211] width 13 height 7
type input "15"
checkbox input "false"
checkbox input "true"
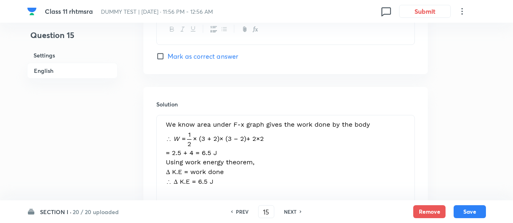
scroll to position [945, 0]
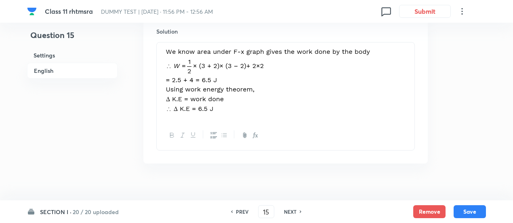
click at [292, 212] on h6 "NEXT" at bounding box center [290, 211] width 13 height 7
type input "16"
checkbox input "true"
checkbox input "false"
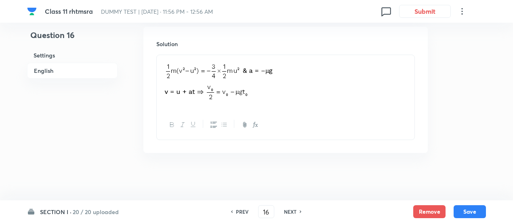
click at [292, 212] on h6 "NEXT" at bounding box center [290, 211] width 13 height 7
type input "17"
checkbox input "false"
checkbox input "true"
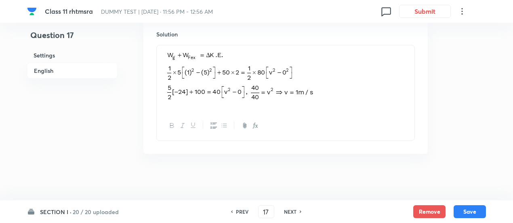
click at [292, 212] on h6 "NEXT" at bounding box center [290, 211] width 13 height 7
type input "18"
checkbox input "false"
checkbox input "true"
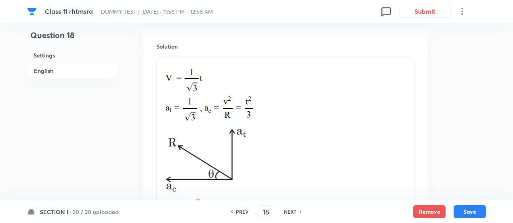
click at [292, 212] on h6 "NEXT" at bounding box center [290, 211] width 13 height 7
type input "19"
checkbox input "false"
checkbox input "true"
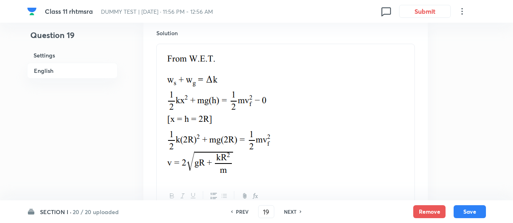
click at [292, 212] on h6 "NEXT" at bounding box center [290, 211] width 13 height 7
type input "20"
checkbox input "false"
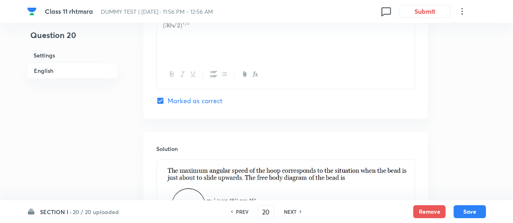
checkbox input "true"
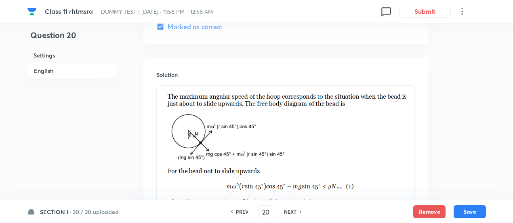
click at [292, 212] on h6 "NEXT" at bounding box center [290, 211] width 13 height 7
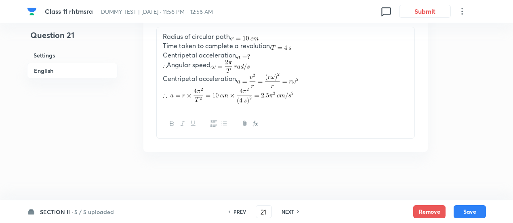
scroll to position [484, 0]
click at [292, 212] on h6 "NEXT" at bounding box center [288, 211] width 13 height 7
type input "22"
type input "2"
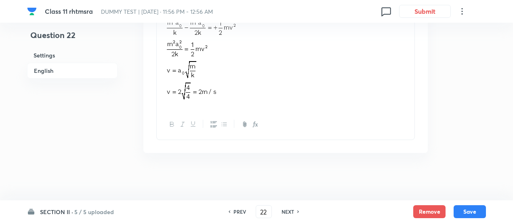
click at [292, 212] on h6 "NEXT" at bounding box center [288, 211] width 13 height 7
type input "23"
type input "8"
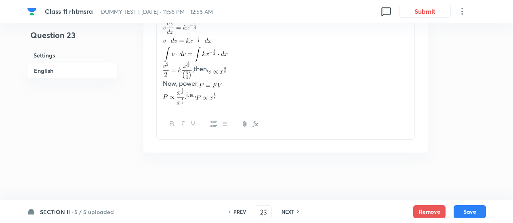
click at [292, 212] on h6 "NEXT" at bounding box center [288, 211] width 13 height 7
type input "24"
type input "250"
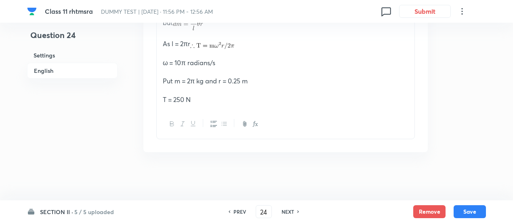
click at [292, 212] on h6 "NEXT" at bounding box center [288, 211] width 13 height 7
type input "25"
type input "2"
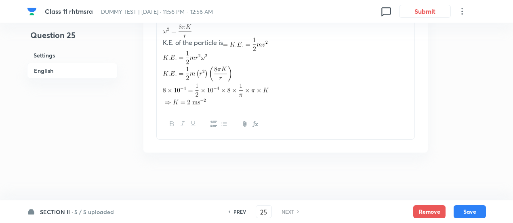
click at [292, 212] on h6 "NEXT" at bounding box center [288, 211] width 13 height 7
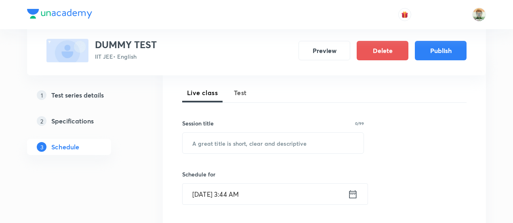
scroll to position [115, 0]
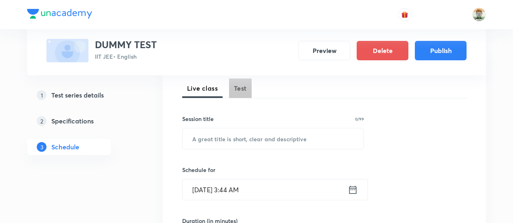
click at [239, 91] on span "Test" at bounding box center [240, 88] width 13 height 10
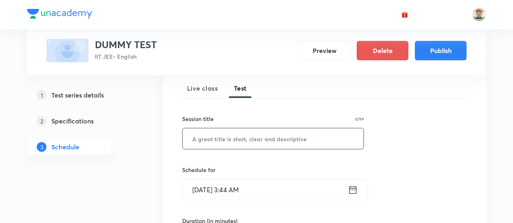
click at [250, 143] on input "text" at bounding box center [273, 138] width 181 height 21
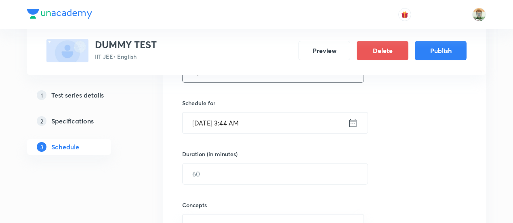
scroll to position [184, 0]
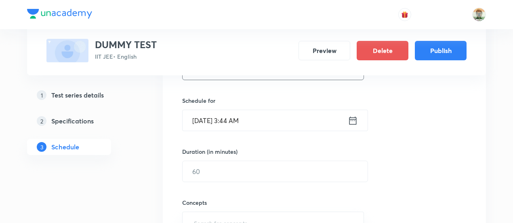
type input "wpe 100"
click at [356, 121] on icon at bounding box center [353, 120] width 10 height 11
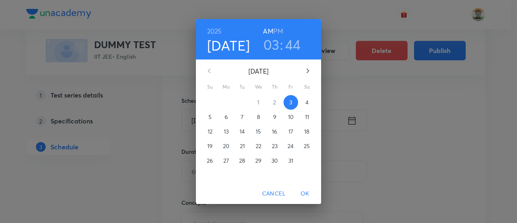
click at [208, 116] on span "5" at bounding box center [210, 117] width 15 height 8
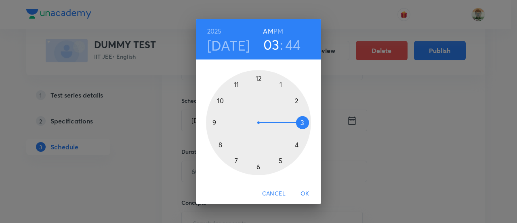
click at [241, 84] on div at bounding box center [258, 122] width 105 height 105
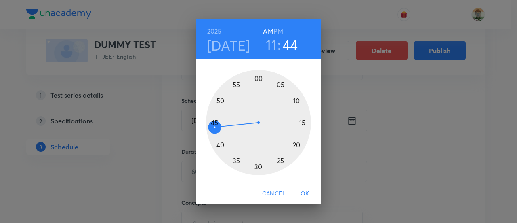
click at [279, 26] on h6 "PM" at bounding box center [279, 30] width 10 height 11
click at [305, 191] on span "OK" at bounding box center [305, 193] width 19 height 10
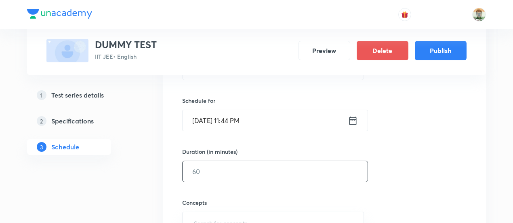
click at [270, 170] on input "text" at bounding box center [275, 171] width 185 height 21
type input "100"
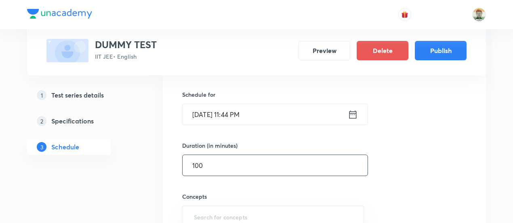
type input "w"
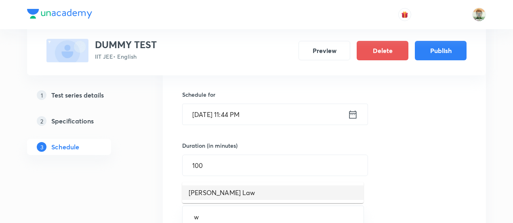
click at [276, 193] on li "Moseley's Law" at bounding box center [273, 192] width 182 height 15
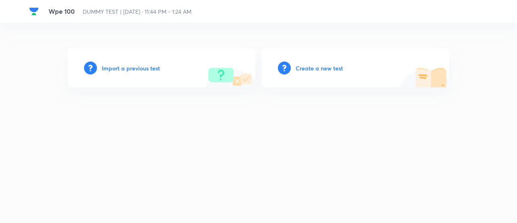
click at [338, 67] on h6 "Create a new test" at bounding box center [319, 68] width 47 height 8
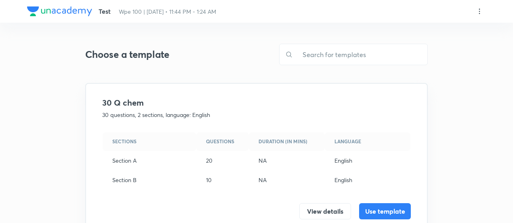
scroll to position [255, 0]
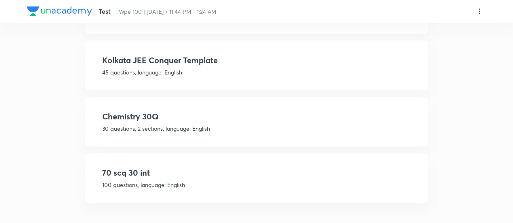
click at [272, 172] on h4 "70 scq 30 int" at bounding box center [256, 173] width 309 height 12
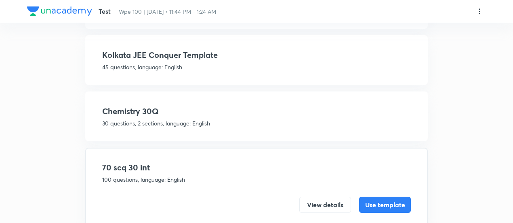
scroll to position [155, 0]
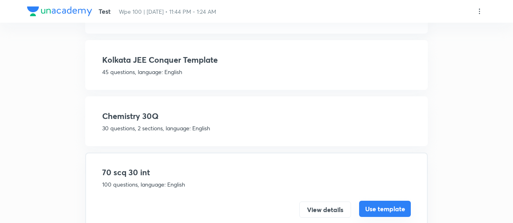
click at [382, 205] on button "Use template" at bounding box center [385, 209] width 52 height 16
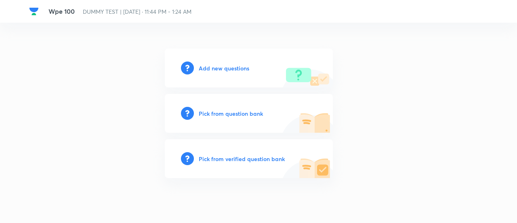
click at [268, 160] on h6 "Pick from verified question bank" at bounding box center [242, 158] width 86 height 8
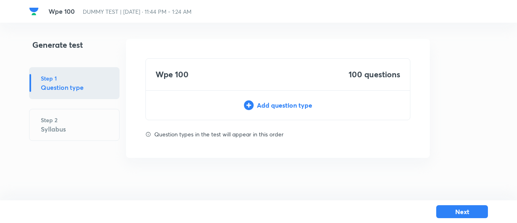
click at [279, 106] on div "Add question type" at bounding box center [278, 105] width 264 height 10
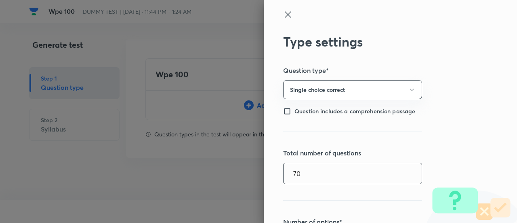
type input "70"
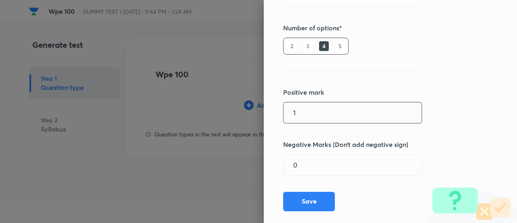
scroll to position [206, 0]
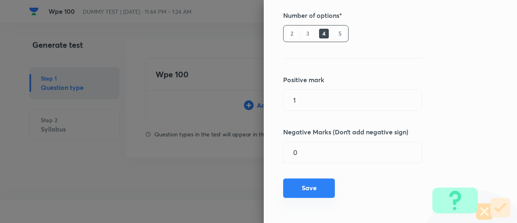
click at [319, 186] on button "Save" at bounding box center [309, 187] width 52 height 19
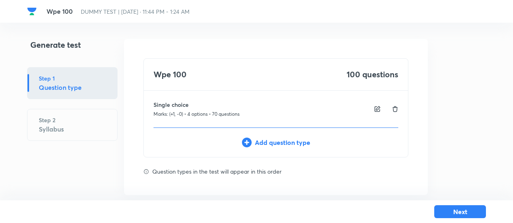
click at [293, 139] on div "Add question type" at bounding box center [276, 142] width 264 height 10
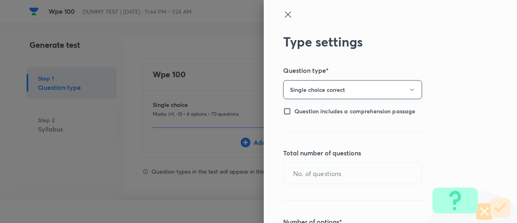
click at [330, 88] on button "Single choice correct" at bounding box center [352, 89] width 139 height 19
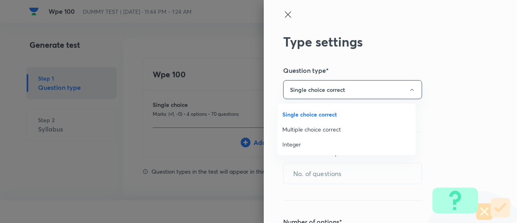
click at [289, 144] on span "Integer" at bounding box center [347, 144] width 129 height 8
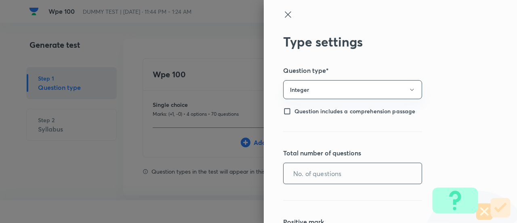
click at [306, 172] on input "text" at bounding box center [353, 173] width 138 height 21
type input "30"
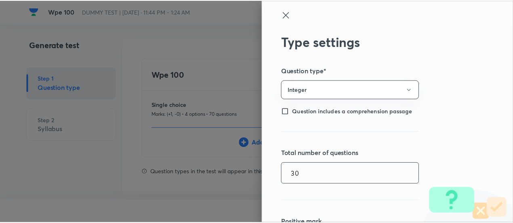
scroll to position [130, 0]
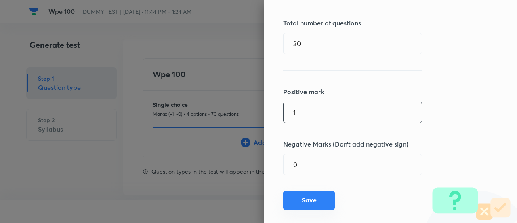
click at [306, 202] on button "Save" at bounding box center [309, 199] width 52 height 19
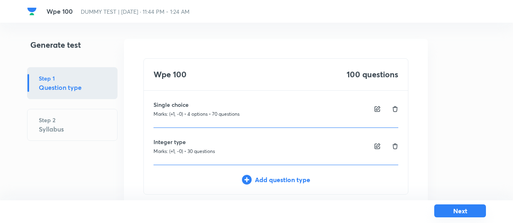
click at [445, 210] on button "Next" at bounding box center [461, 210] width 52 height 13
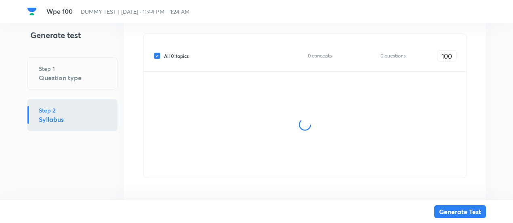
scroll to position [158, 0]
click at [187, 55] on span "All 0 topics" at bounding box center [176, 56] width 25 height 7
click at [164, 55] on input "All 0 topics" at bounding box center [159, 56] width 11 height 7
checkbox input "false"
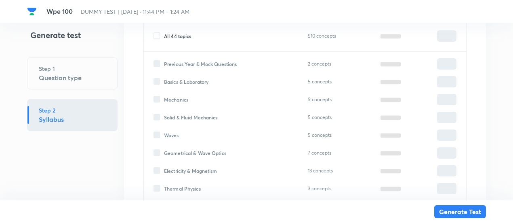
type input "0"
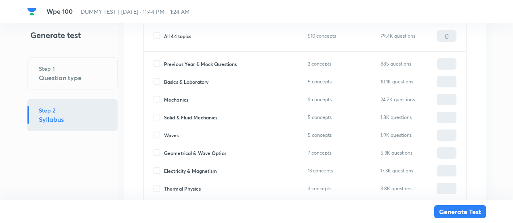
click at [182, 99] on span "Mechanics" at bounding box center [176, 99] width 24 height 7
click at [164, 99] on input "Mechanics" at bounding box center [159, 99] width 11 height 7
checkbox input "true"
click at [451, 98] on input "0" at bounding box center [447, 100] width 19 height 14
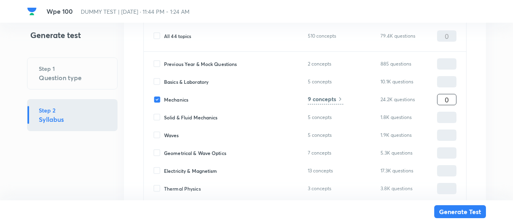
type input "1"
type input "10"
type input "100"
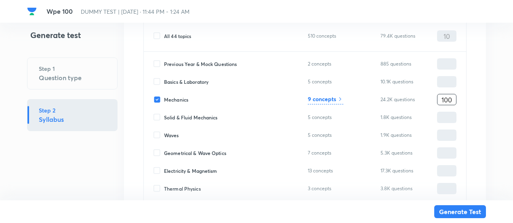
type input "100"
click at [330, 97] on h6 "9 concepts" at bounding box center [322, 99] width 28 height 8
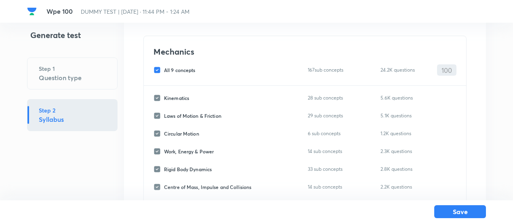
scroll to position [49, 0]
click at [188, 70] on span "All 9 concepts" at bounding box center [180, 69] width 32 height 7
click at [164, 70] on input "All 9 concepts" at bounding box center [159, 69] width 11 height 7
checkbox input "false"
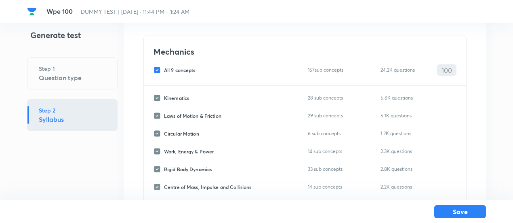
checkbox input "false"
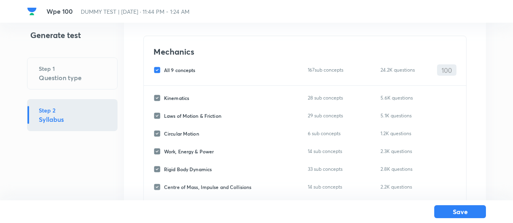
checkbox input "false"
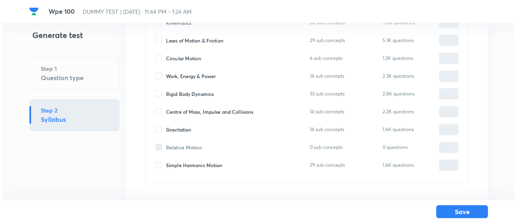
scroll to position [125, 0]
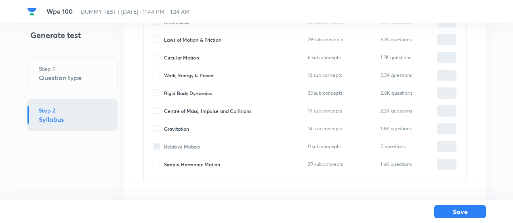
click at [190, 73] on span "Work, Energy & Power" at bounding box center [189, 75] width 50 height 7
click at [164, 73] on input "Work, Energy & Power" at bounding box center [159, 75] width 11 height 7
checkbox input "true"
click at [449, 74] on input "0" at bounding box center [447, 75] width 19 height 14
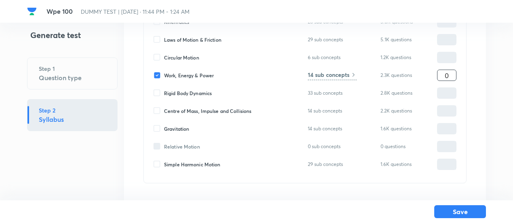
click at [449, 74] on input "0" at bounding box center [447, 75] width 19 height 14
type input "100"
click at [344, 74] on h6 "14 sub concepts" at bounding box center [329, 74] width 42 height 8
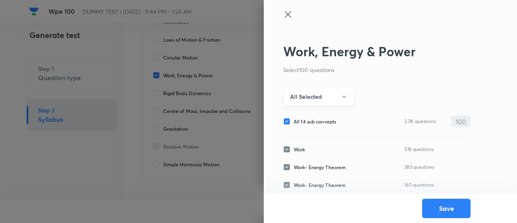
click at [343, 94] on icon "button" at bounding box center [344, 96] width 6 height 6
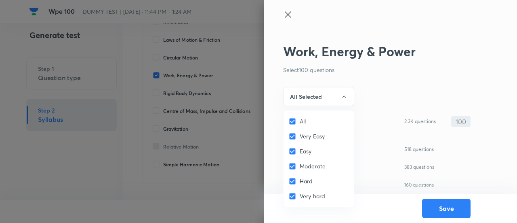
click at [300, 120] on span "All" at bounding box center [303, 121] width 6 height 8
click at [300, 120] on input "All" at bounding box center [294, 121] width 11 height 8
checkbox input "false"
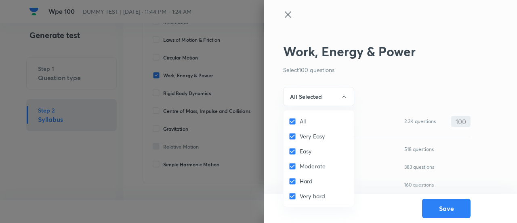
checkbox input "false"
click at [304, 151] on span "Easy" at bounding box center [306, 151] width 12 height 8
click at [300, 151] on input "Easy" at bounding box center [294, 151] width 11 height 8
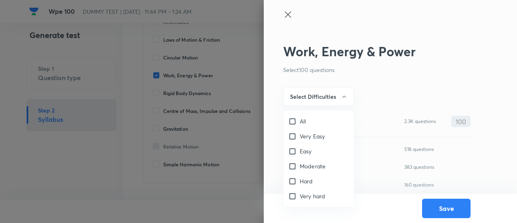
checkbox input "true"
click at [308, 165] on span "Moderate" at bounding box center [313, 166] width 26 height 8
click at [300, 165] on input "Moderate" at bounding box center [294, 166] width 11 height 8
checkbox input "true"
click at [318, 96] on div at bounding box center [258, 111] width 517 height 223
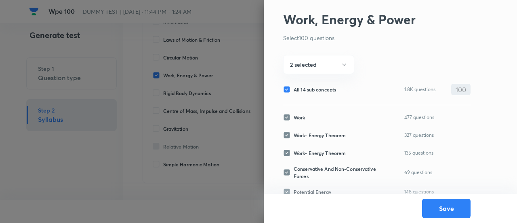
scroll to position [32, 0]
click at [317, 88] on span "All 14 sub concepts" at bounding box center [315, 88] width 42 height 7
click at [294, 88] on input "All 14 sub concepts" at bounding box center [288, 88] width 11 height 7
checkbox input "false"
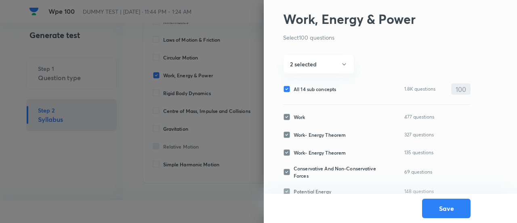
checkbox input "false"
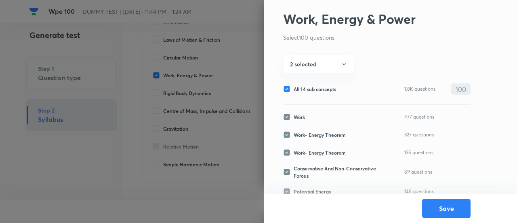
checkbox input "false"
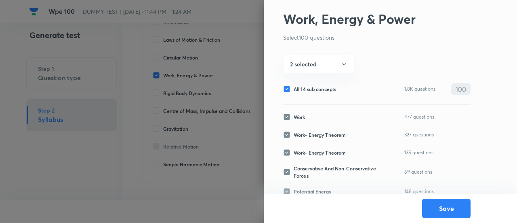
checkbox input "false"
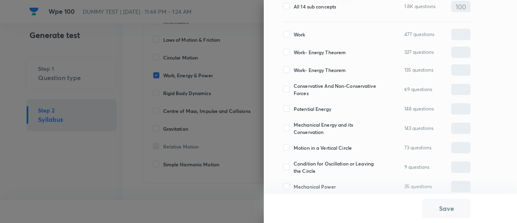
scroll to position [115, 0]
click at [301, 32] on span "Work" at bounding box center [299, 33] width 11 height 7
click at [294, 32] on input "Work" at bounding box center [288, 33] width 11 height 7
checkbox input "true"
type input "0"
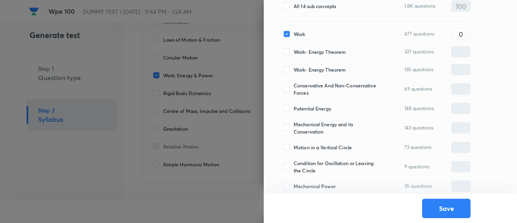
click at [303, 50] on span "Work- Energy Theorem" at bounding box center [320, 51] width 52 height 7
click at [294, 50] on input "Work- Energy Theorem" at bounding box center [288, 51] width 11 height 7
checkbox input "true"
type input "0"
click at [304, 89] on span "Conservative And Non-Conservative Forces" at bounding box center [338, 89] width 88 height 15
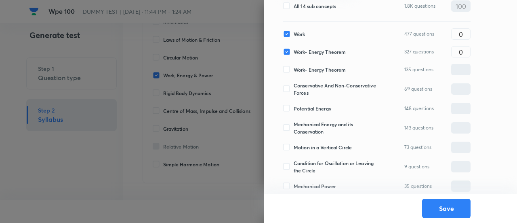
click at [294, 89] on input "Conservative And Non-Conservative Forces" at bounding box center [288, 88] width 11 height 7
checkbox input "true"
type input "0"
click at [307, 108] on span "Potential Energy" at bounding box center [313, 108] width 38 height 7
click at [294, 108] on input "Potential Energy" at bounding box center [288, 108] width 11 height 7
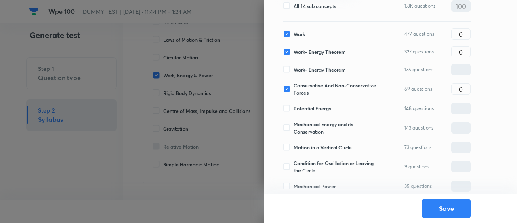
checkbox input "true"
type input "0"
click at [311, 133] on span "Mechanical Energy and its Conservation" at bounding box center [338, 127] width 88 height 15
click at [294, 131] on input "Mechanical Energy and its Conservation" at bounding box center [288, 127] width 11 height 7
checkbox input "true"
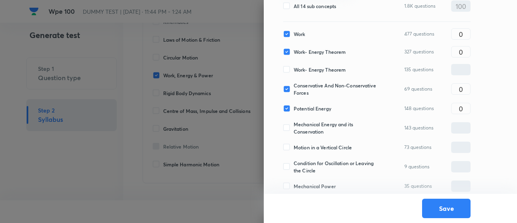
type input "0"
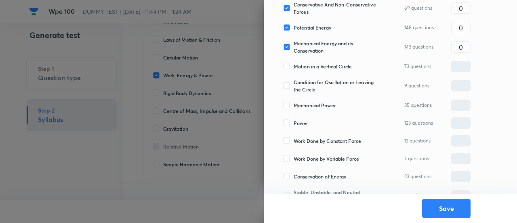
scroll to position [196, 0]
click at [299, 121] on span "Power" at bounding box center [301, 122] width 15 height 7
click at [294, 121] on input "Power" at bounding box center [288, 122] width 11 height 7
checkbox input "true"
type input "0"
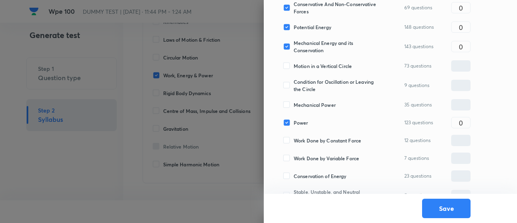
scroll to position [211, 0]
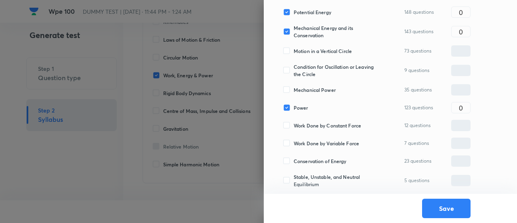
click at [299, 122] on span "Work Done by Constant Force" at bounding box center [328, 125] width 68 height 7
click at [294, 122] on input "Work Done by Constant Force" at bounding box center [288, 125] width 11 height 7
checkbox input "true"
type input "0"
click at [301, 140] on span "Work Done by Variable Force" at bounding box center [326, 142] width 65 height 7
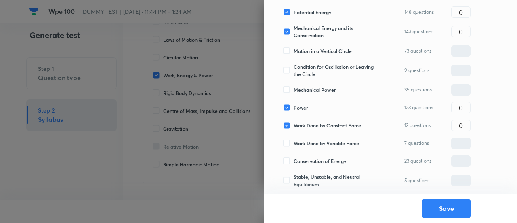
click at [294, 140] on input "Work Done by Variable Force" at bounding box center [288, 142] width 11 height 7
checkbox input "true"
type input "0"
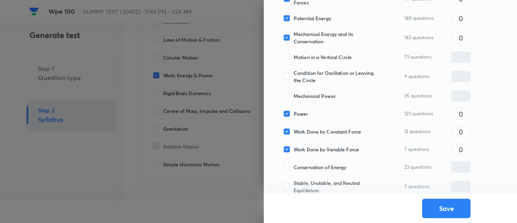
scroll to position [204, 0]
click at [456, 114] on input "0" at bounding box center [461, 115] width 19 height 14
type input "15"
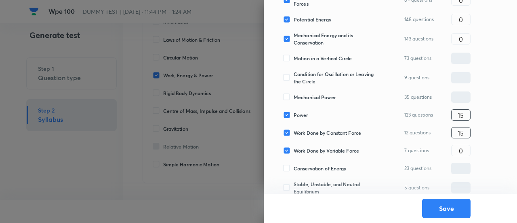
type input "15"
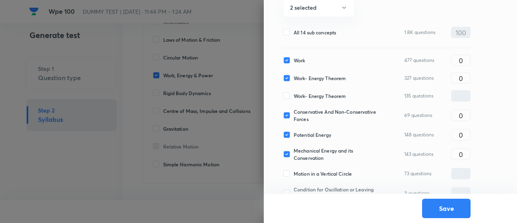
scroll to position [87, 0]
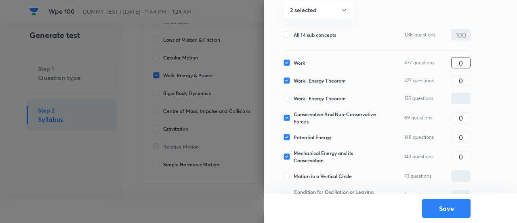
type input "5"
click at [458, 63] on input "0" at bounding box center [461, 63] width 19 height 14
type input "20"
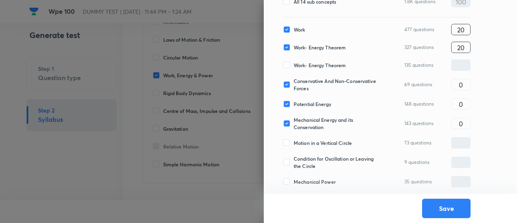
scroll to position [124, 0]
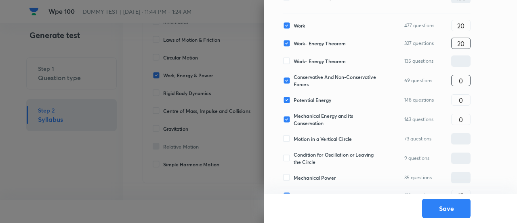
type input "20"
click at [462, 78] on input "0" at bounding box center [461, 81] width 19 height 14
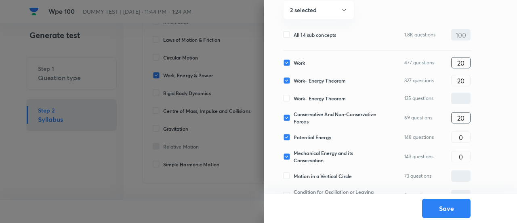
scroll to position [86, 0]
type input "20"
click at [466, 61] on input "20" at bounding box center [461, 63] width 19 height 14
type input "15"
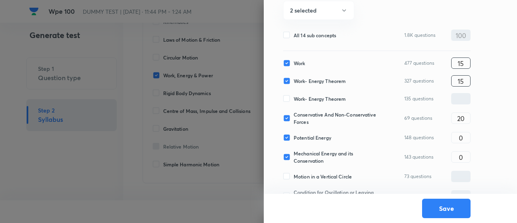
type input "15"
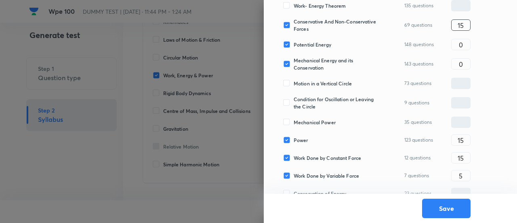
scroll to position [185, 0]
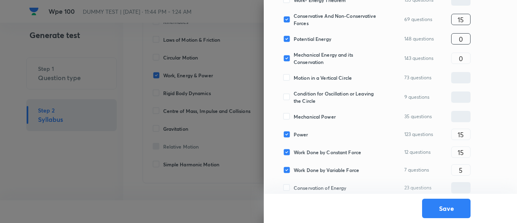
type input "15"
click at [464, 42] on input "0" at bounding box center [461, 39] width 19 height 14
type input "15"
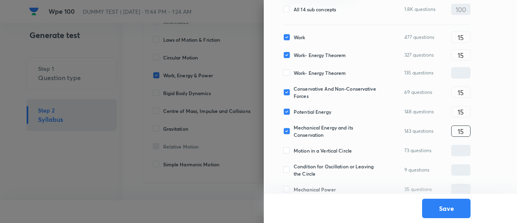
scroll to position [211, 0]
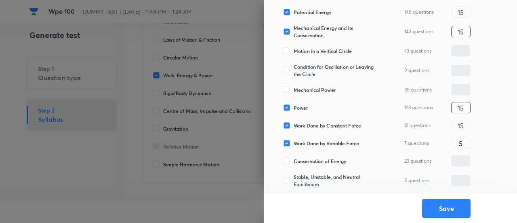
type input "15"
click at [465, 113] on input "15" at bounding box center [461, 108] width 19 height 14
type input "10"
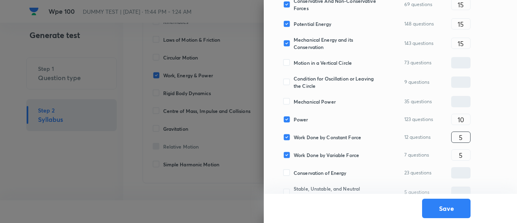
scroll to position [198, 0]
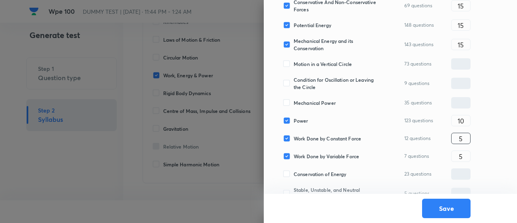
type input "5"
click at [465, 121] on input "10" at bounding box center [461, 121] width 19 height 14
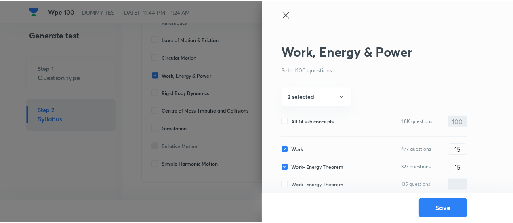
scroll to position [211, 0]
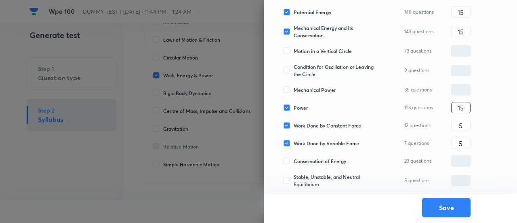
type input "15"
click at [458, 212] on button "Save" at bounding box center [446, 207] width 49 height 19
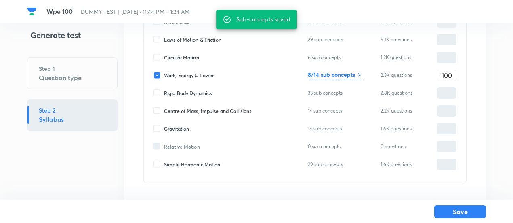
click at [458, 212] on button "Save" at bounding box center [461, 211] width 52 height 13
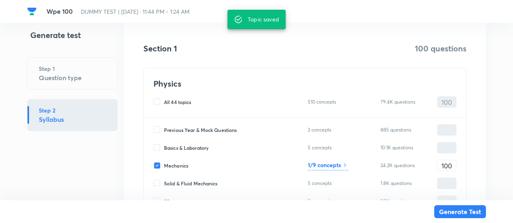
click at [338, 168] on h6 "1/9 concepts" at bounding box center [324, 164] width 33 height 8
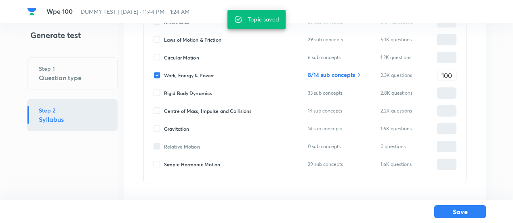
click at [337, 78] on h6 "8/14 sub concepts" at bounding box center [331, 74] width 47 height 8
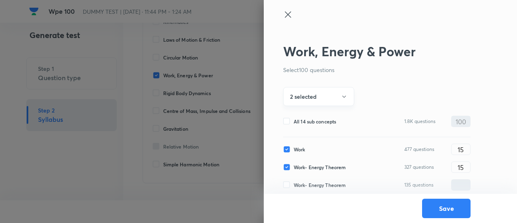
click at [341, 96] on icon "button" at bounding box center [344, 96] width 6 height 6
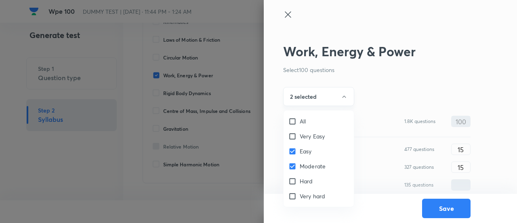
click at [341, 96] on div at bounding box center [258, 111] width 517 height 223
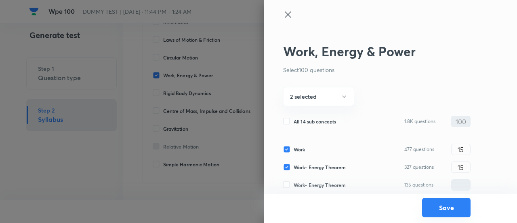
click at [458, 209] on button "Save" at bounding box center [446, 207] width 49 height 19
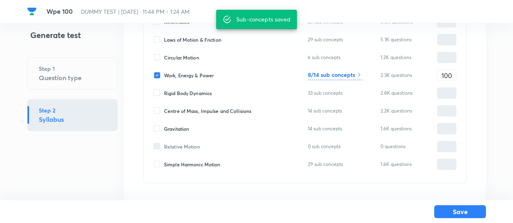
click at [458, 209] on button "Save" at bounding box center [461, 211] width 52 height 13
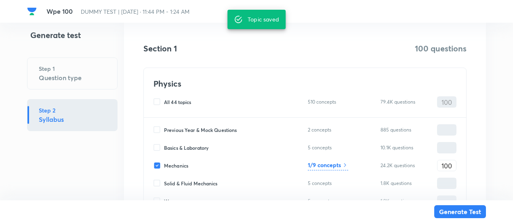
click at [458, 209] on button "Generate Test" at bounding box center [461, 211] width 52 height 13
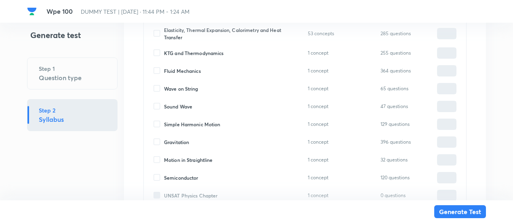
scroll to position [895, 0]
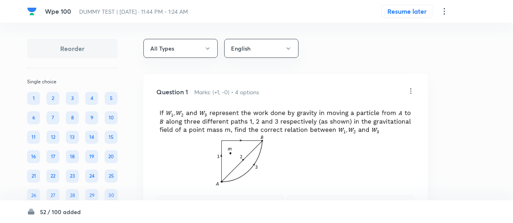
click at [446, 10] on icon at bounding box center [445, 11] width 10 height 10
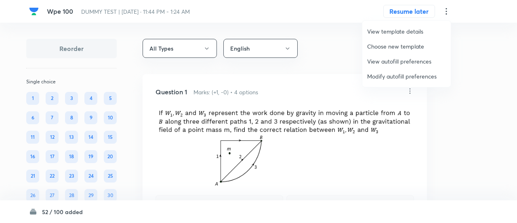
click at [400, 75] on span "Modify autofill preferences" at bounding box center [406, 76] width 79 height 8
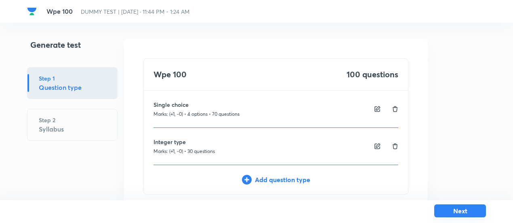
click at [464, 209] on button "Next" at bounding box center [461, 210] width 52 height 13
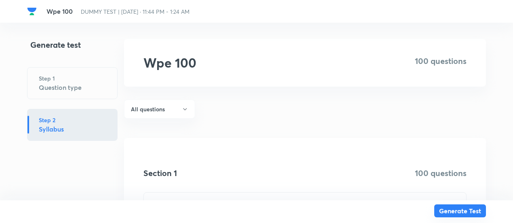
click at [464, 209] on button "Generate Test" at bounding box center [461, 210] width 52 height 13
click at [464, 209] on button "Generate Test" at bounding box center [461, 211] width 52 height 13
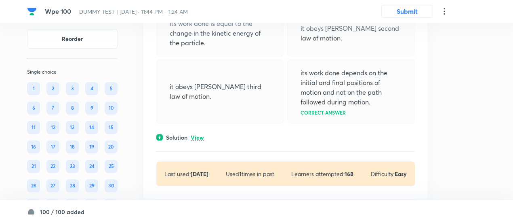
scroll to position [124, 0]
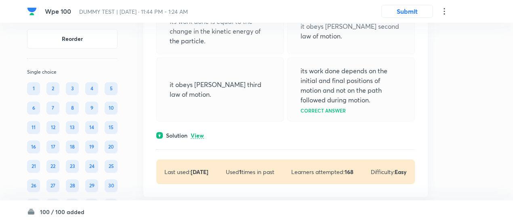
click at [198, 133] on p "View" at bounding box center [197, 136] width 13 height 6
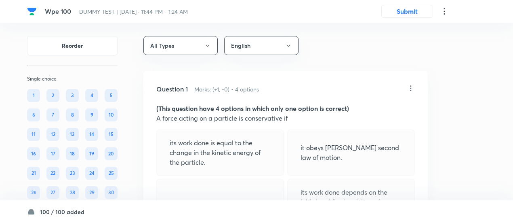
scroll to position [0, 0]
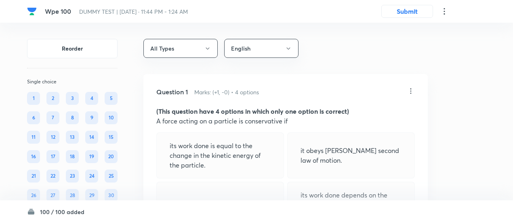
click at [412, 89] on icon at bounding box center [411, 91] width 8 height 8
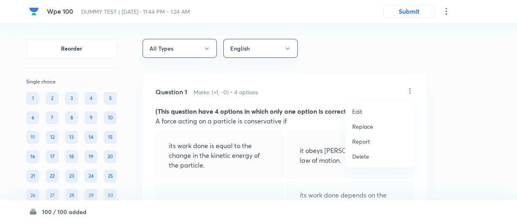
click at [364, 126] on p "Replace" at bounding box center [362, 126] width 21 height 8
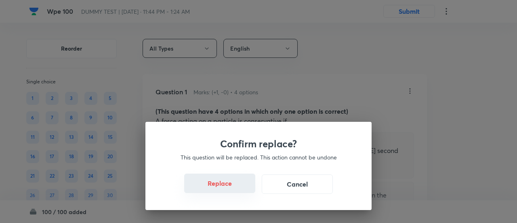
click at [235, 185] on button "Replace" at bounding box center [219, 182] width 71 height 19
click at [236, 187] on button "Replace" at bounding box center [219, 182] width 71 height 19
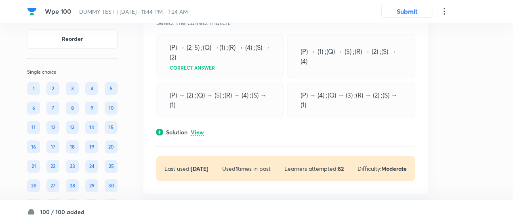
scroll to position [544, 0]
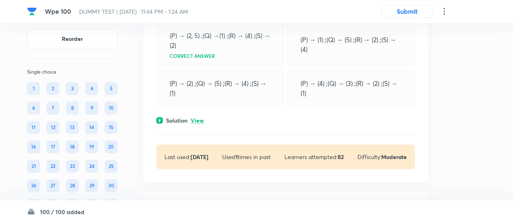
click at [202, 122] on p "View" at bounding box center [197, 121] width 13 height 6
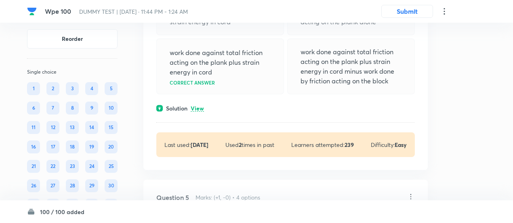
scroll to position [1323, 0]
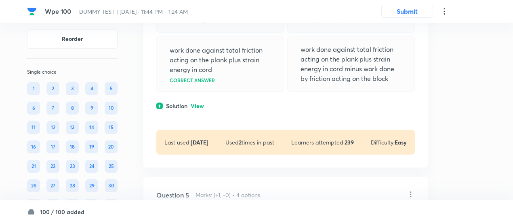
click at [201, 103] on p "View" at bounding box center [197, 106] width 13 height 6
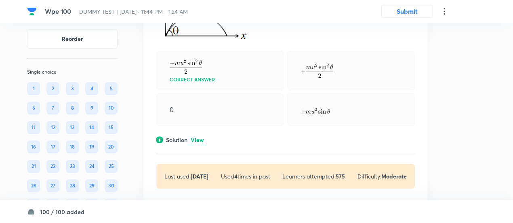
scroll to position [1803, 0]
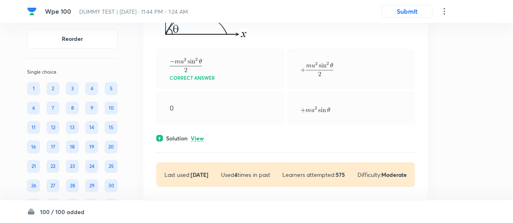
click at [201, 136] on p "View" at bounding box center [197, 138] width 13 height 6
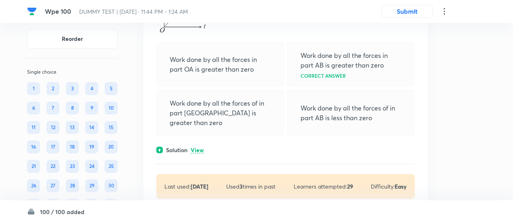
click at [201, 147] on p "View" at bounding box center [197, 150] width 13 height 6
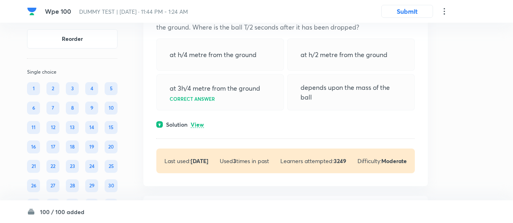
scroll to position [2393, 0]
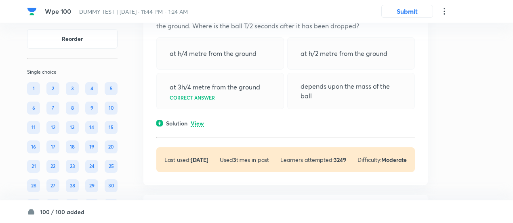
click at [199, 120] on p "View" at bounding box center [197, 123] width 13 height 6
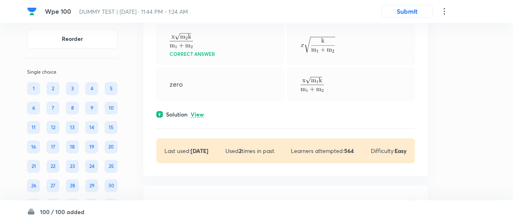
scroll to position [2776, 0]
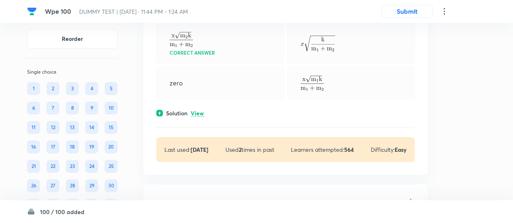
click at [200, 110] on p "View" at bounding box center [197, 113] width 13 height 6
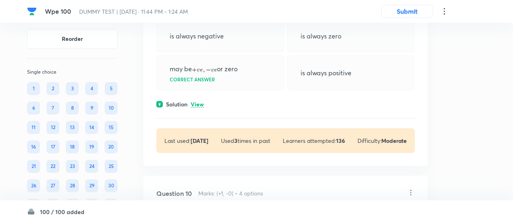
scroll to position [3144, 0]
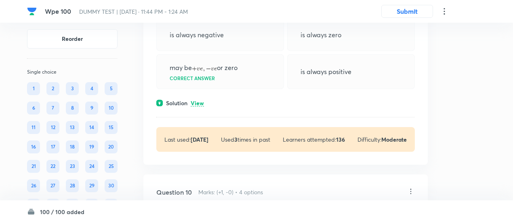
click at [199, 100] on p "View" at bounding box center [197, 103] width 13 height 6
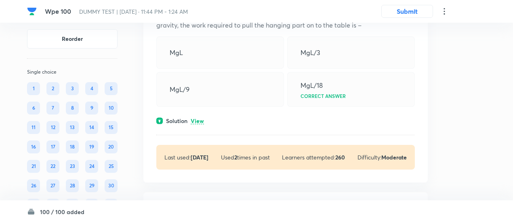
click at [200, 118] on p "View" at bounding box center [197, 121] width 13 height 6
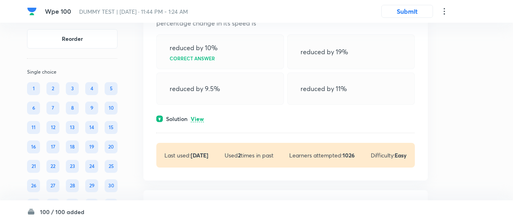
scroll to position [3739, 0]
click at [200, 116] on p "View" at bounding box center [197, 119] width 13 height 6
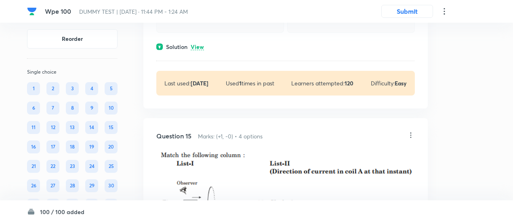
scroll to position [4977, 0]
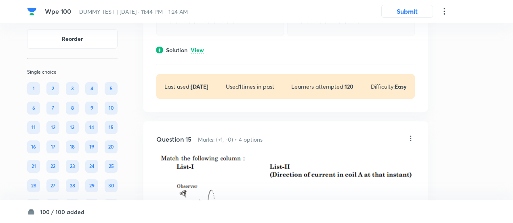
click at [412, 134] on icon at bounding box center [411, 138] width 8 height 8
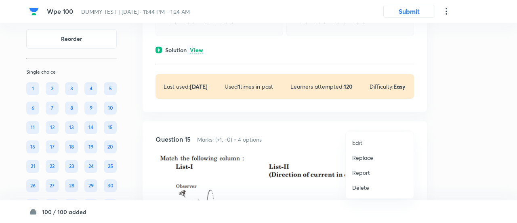
click at [361, 159] on p "Replace" at bounding box center [362, 157] width 21 height 8
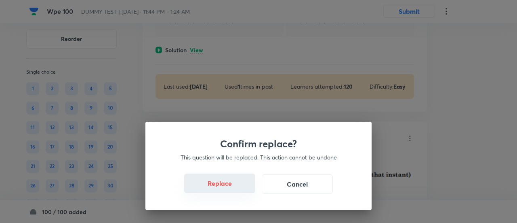
click at [234, 186] on button "Replace" at bounding box center [219, 182] width 71 height 19
click at [234, 186] on button "Replace" at bounding box center [219, 183] width 71 height 19
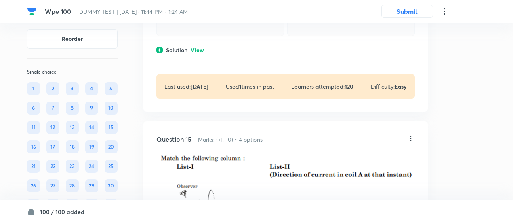
click at [234, 186] on img at bounding box center [285, 224] width 259 height 140
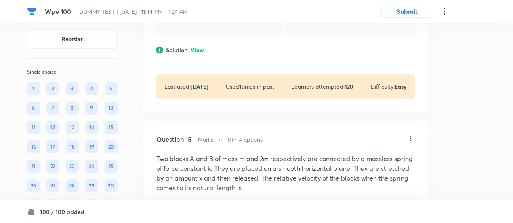
click at [234, 199] on div "Correct answer" at bounding box center [220, 219] width 128 height 41
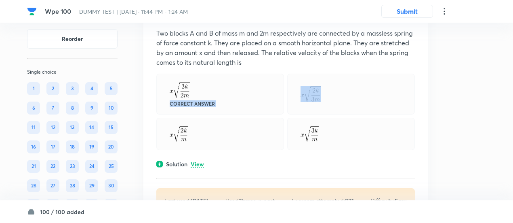
scroll to position [5103, 0]
click at [196, 160] on p "View" at bounding box center [197, 163] width 13 height 6
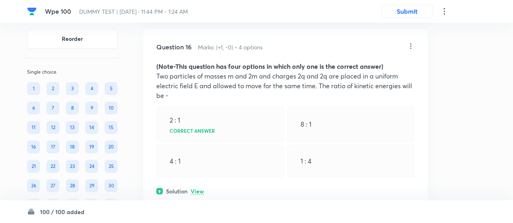
scroll to position [5362, 0]
click at [202, 188] on p "View" at bounding box center [197, 191] width 13 height 6
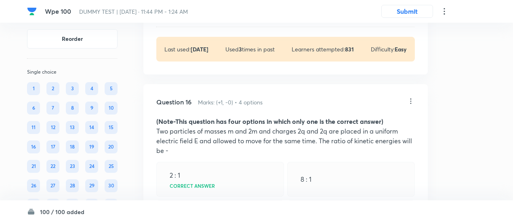
scroll to position [5298, 0]
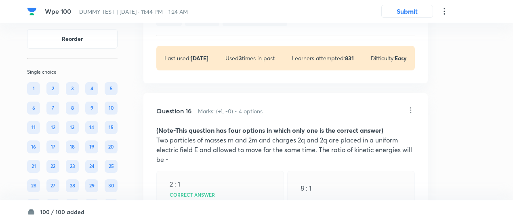
click at [412, 106] on icon at bounding box center [411, 110] width 8 height 8
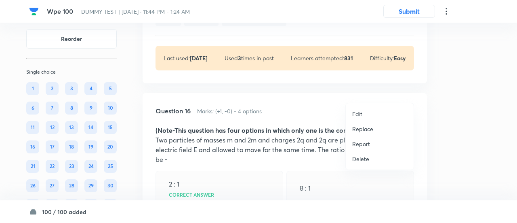
click at [363, 130] on p "Replace" at bounding box center [362, 129] width 21 height 8
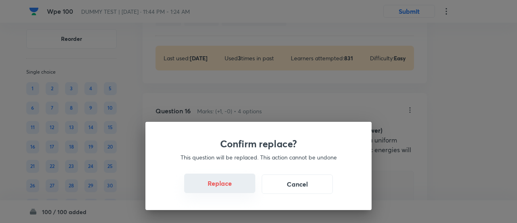
click at [230, 185] on button "Replace" at bounding box center [219, 182] width 71 height 19
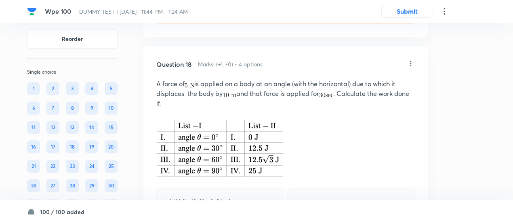
scroll to position [6032, 0]
click at [412, 60] on icon at bounding box center [411, 64] width 8 height 8
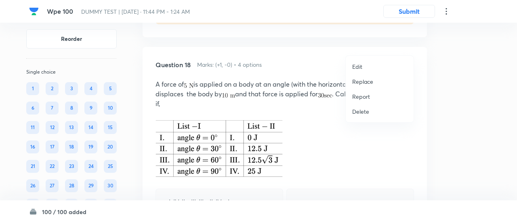
click at [366, 84] on p "Replace" at bounding box center [362, 81] width 21 height 8
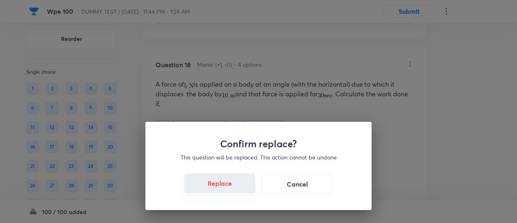
click at [228, 187] on button "Replace" at bounding box center [219, 182] width 71 height 19
click at [228, 187] on button "Replace" at bounding box center [219, 183] width 71 height 19
click at [228, 187] on button "Replace" at bounding box center [219, 182] width 71 height 19
click at [228, 187] on button "Replace" at bounding box center [219, 183] width 71 height 19
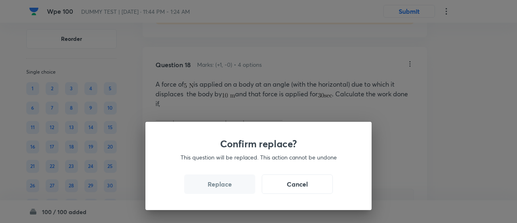
click at [228, 187] on button "Replace" at bounding box center [219, 183] width 71 height 19
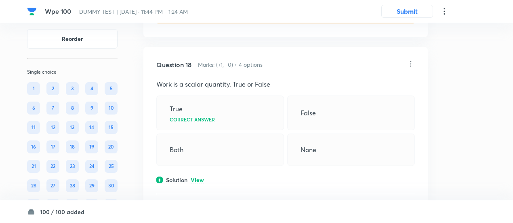
click at [412, 60] on icon at bounding box center [411, 64] width 8 height 8
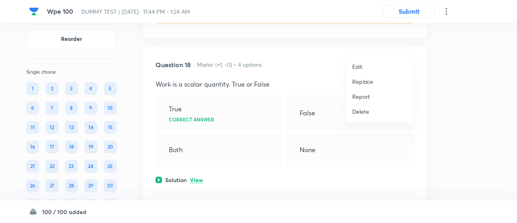
click at [366, 83] on p "Replace" at bounding box center [362, 81] width 21 height 8
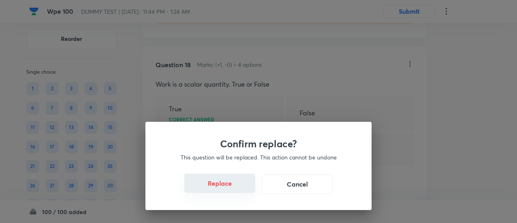
click at [232, 186] on button "Replace" at bounding box center [219, 182] width 71 height 19
click at [232, 186] on button "Replace" at bounding box center [219, 183] width 71 height 19
click at [232, 186] on button "Replace" at bounding box center [219, 182] width 71 height 19
click at [232, 186] on button "Replace" at bounding box center [219, 183] width 71 height 19
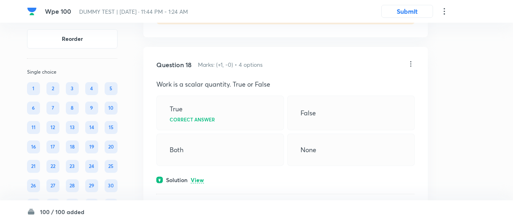
click at [232, 204] on div "Last used: [DATE] Used 1 times in past Learners attempted: 33 Difficulty: Easy" at bounding box center [285, 216] width 259 height 25
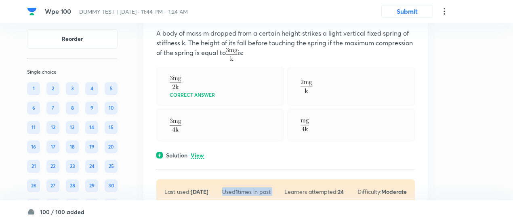
scroll to position [6084, 0]
click at [195, 152] on p "View" at bounding box center [197, 155] width 13 height 6
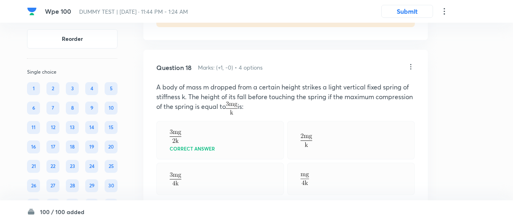
scroll to position [6029, 0]
click at [410, 63] on icon at bounding box center [411, 67] width 8 height 8
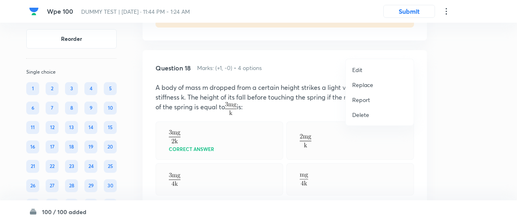
click at [367, 86] on p "Replace" at bounding box center [362, 84] width 21 height 8
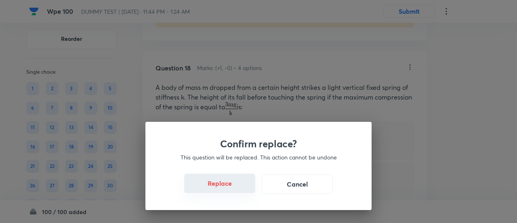
click at [224, 186] on button "Replace" at bounding box center [219, 182] width 71 height 19
click at [224, 186] on button "Replace" at bounding box center [219, 183] width 71 height 19
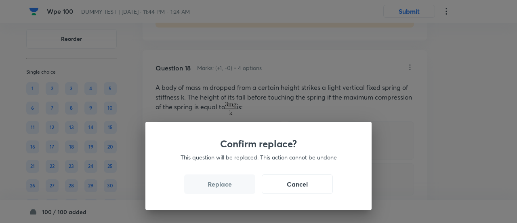
click at [224, 186] on button "Replace" at bounding box center [219, 183] width 71 height 19
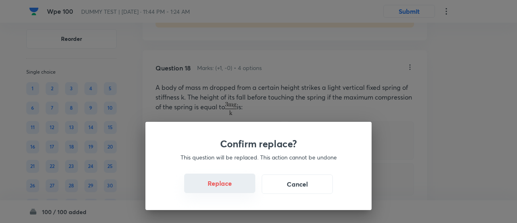
click at [224, 186] on button "Replace" at bounding box center [219, 182] width 71 height 19
click at [224, 186] on div "Confirm replace? This question will be replaced. This action cannot be undone R…" at bounding box center [258, 111] width 517 height 223
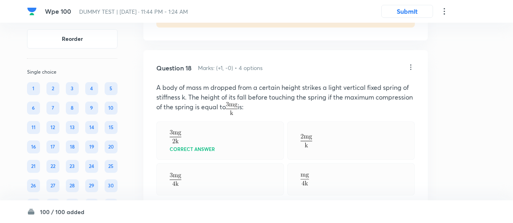
click at [224, 186] on div "Question 18 Marks: (+1, -0) • 4 options A body of mass m dropped from a certain…" at bounding box center [286, 177] width 285 height 255
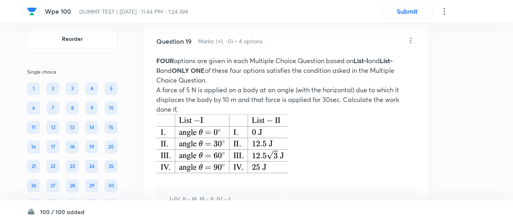
scroll to position [6373, 0]
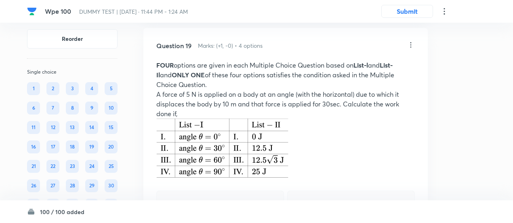
click at [409, 41] on icon at bounding box center [411, 45] width 8 height 8
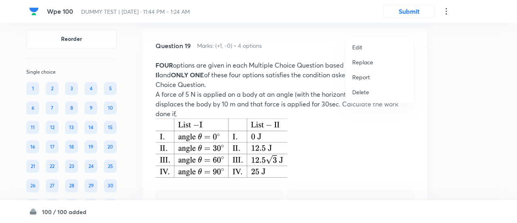
click at [366, 61] on p "Replace" at bounding box center [362, 62] width 21 height 8
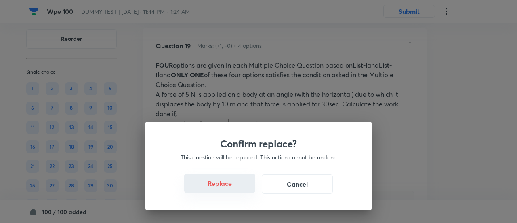
click at [227, 190] on button "Replace" at bounding box center [219, 182] width 71 height 19
click at [233, 189] on button "Replace" at bounding box center [219, 182] width 71 height 19
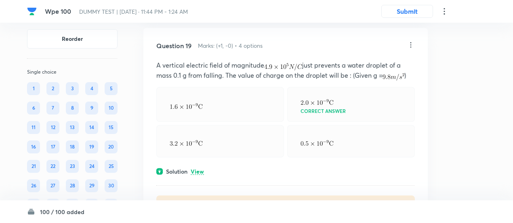
click at [193, 169] on p "View" at bounding box center [197, 172] width 13 height 6
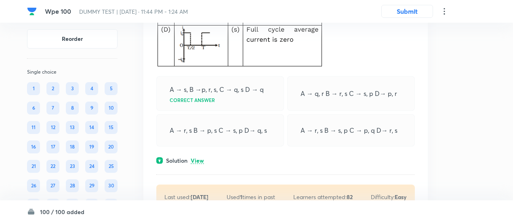
scroll to position [6865, 0]
click at [195, 157] on p "View" at bounding box center [197, 160] width 13 height 6
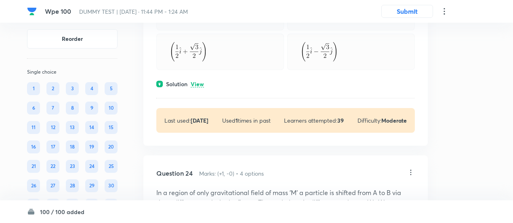
scroll to position [8040, 0]
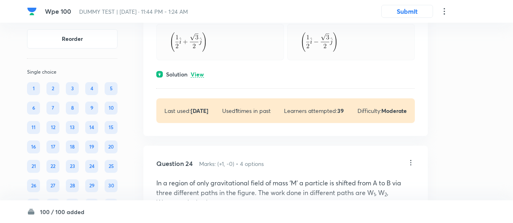
click at [201, 72] on p "View" at bounding box center [197, 75] width 13 height 6
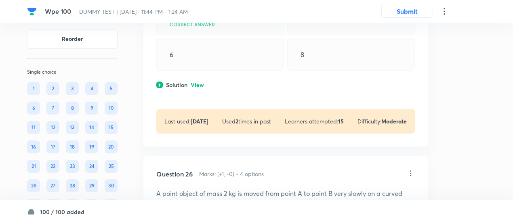
scroll to position [8605, 0]
click at [412, 170] on icon at bounding box center [411, 174] width 8 height 8
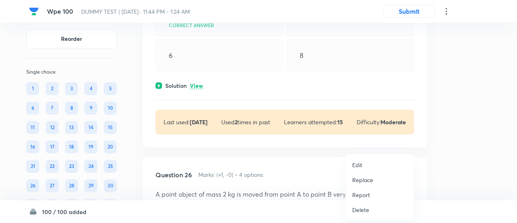
click at [355, 182] on p "Replace" at bounding box center [362, 179] width 21 height 8
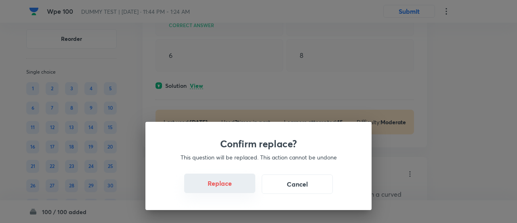
click at [220, 185] on button "Replace" at bounding box center [219, 182] width 71 height 19
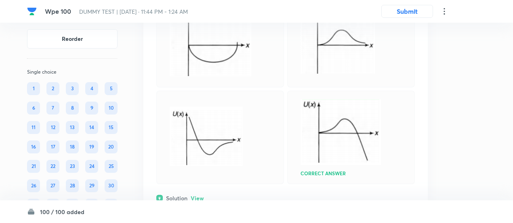
scroll to position [8855, 0]
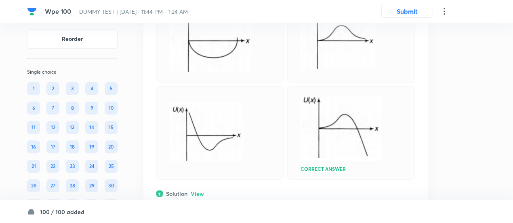
click at [201, 191] on p "View" at bounding box center [197, 194] width 13 height 6
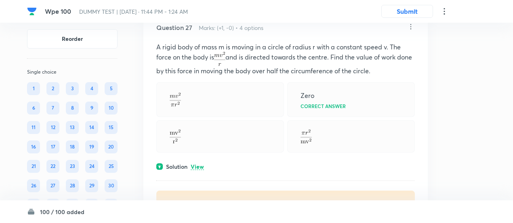
scroll to position [9323, 0]
click at [200, 163] on p "View" at bounding box center [197, 166] width 13 height 6
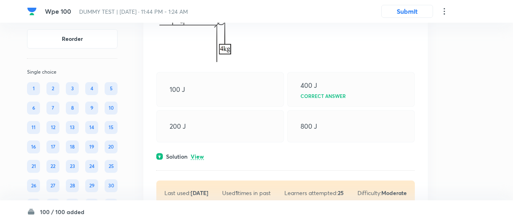
scroll to position [9653, 0]
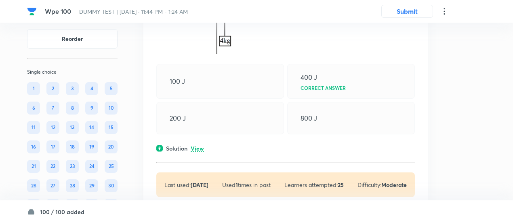
click at [201, 146] on p "View" at bounding box center [197, 149] width 13 height 6
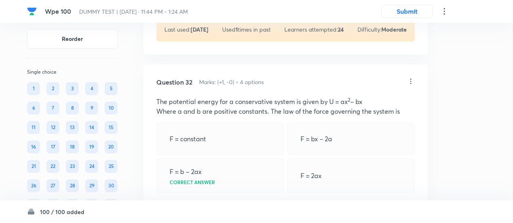
scroll to position [10617, 0]
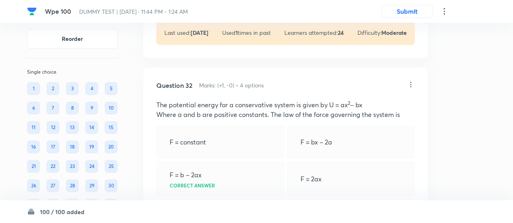
click at [409, 80] on icon at bounding box center [411, 84] width 8 height 8
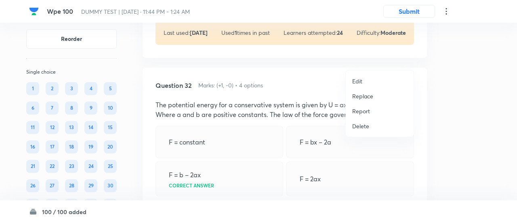
click at [359, 94] on p "Replace" at bounding box center [362, 96] width 21 height 8
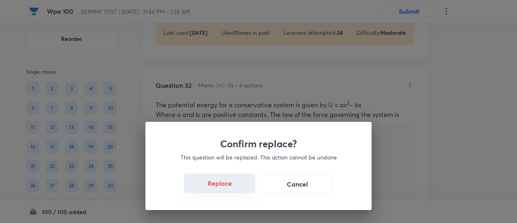
click at [239, 191] on button "Replace" at bounding box center [219, 182] width 71 height 19
